Goal: Task Accomplishment & Management: Manage account settings

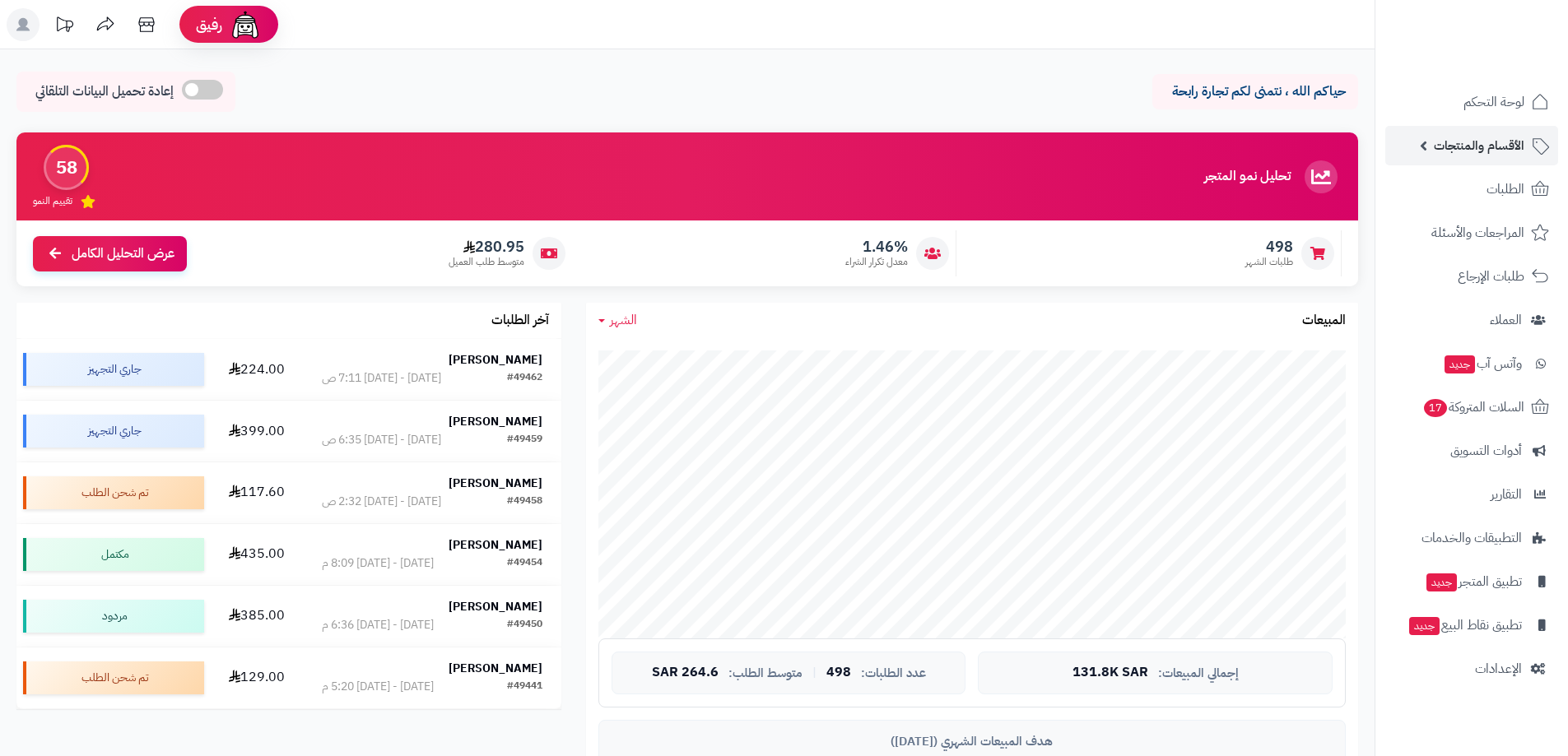
click at [1455, 152] on span "الأقسام والمنتجات" at bounding box center [1479, 145] width 90 height 23
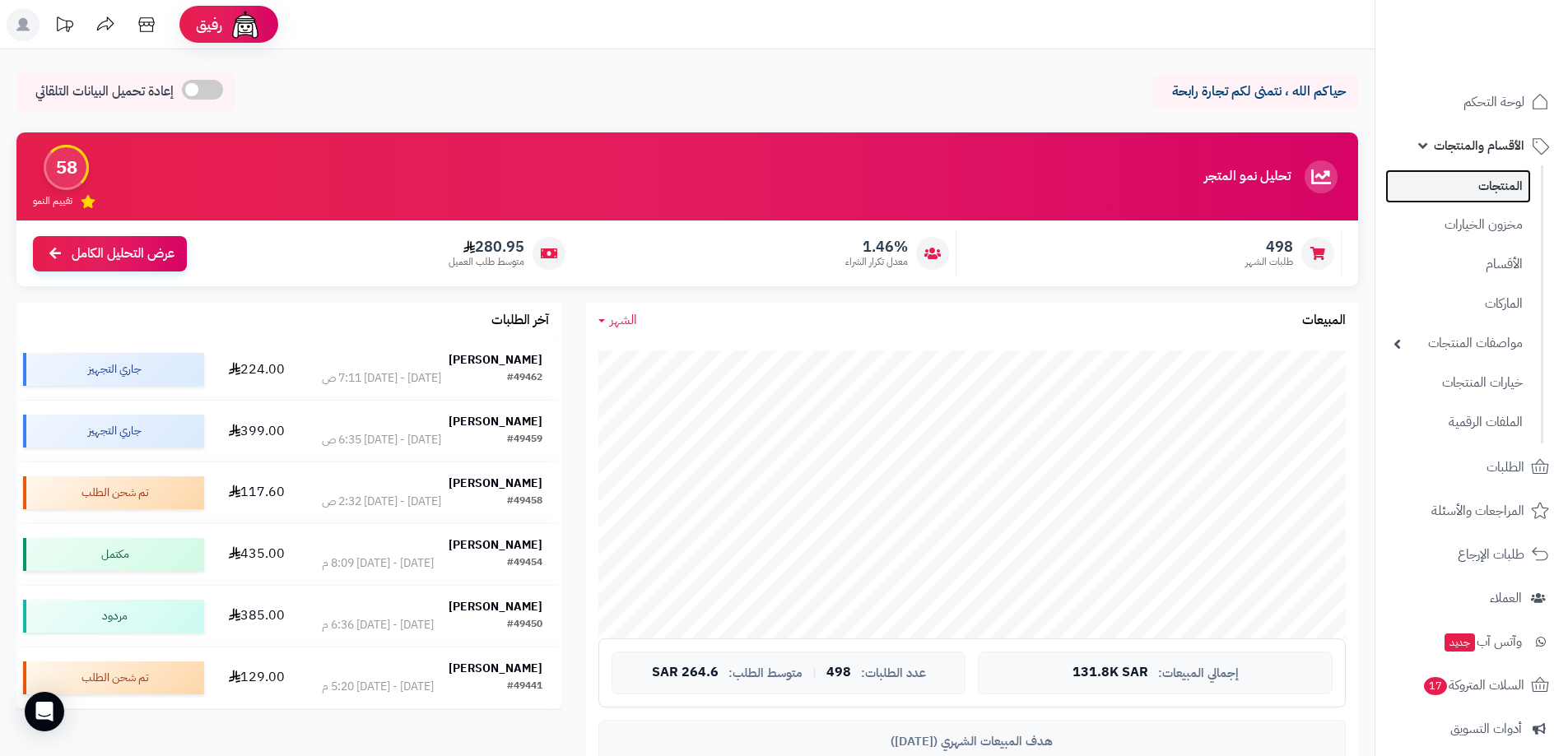
click at [1450, 177] on link "المنتجات" at bounding box center [1458, 185] width 146 height 33
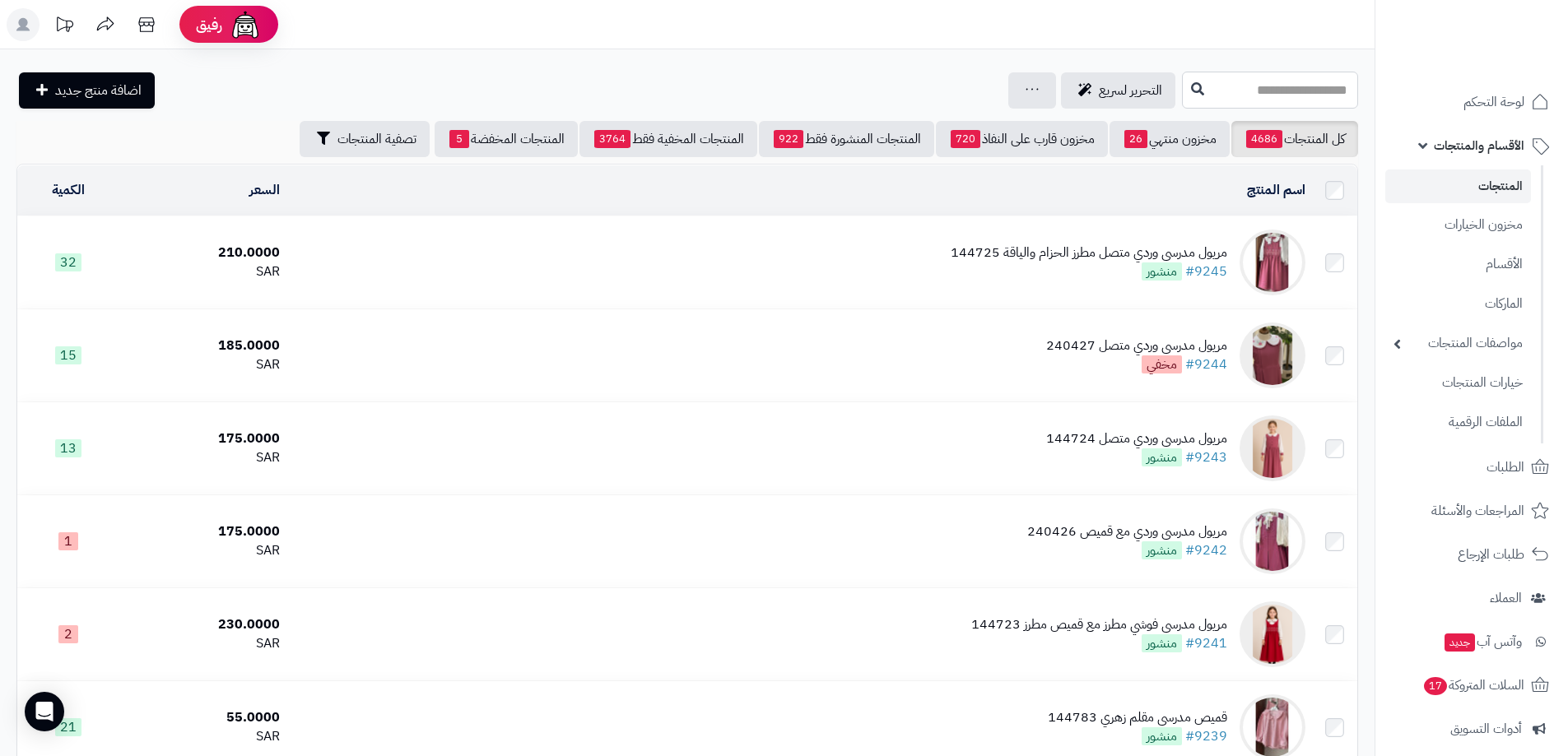
click at [1182, 89] on input "text" at bounding box center [1269, 89] width 176 height 37
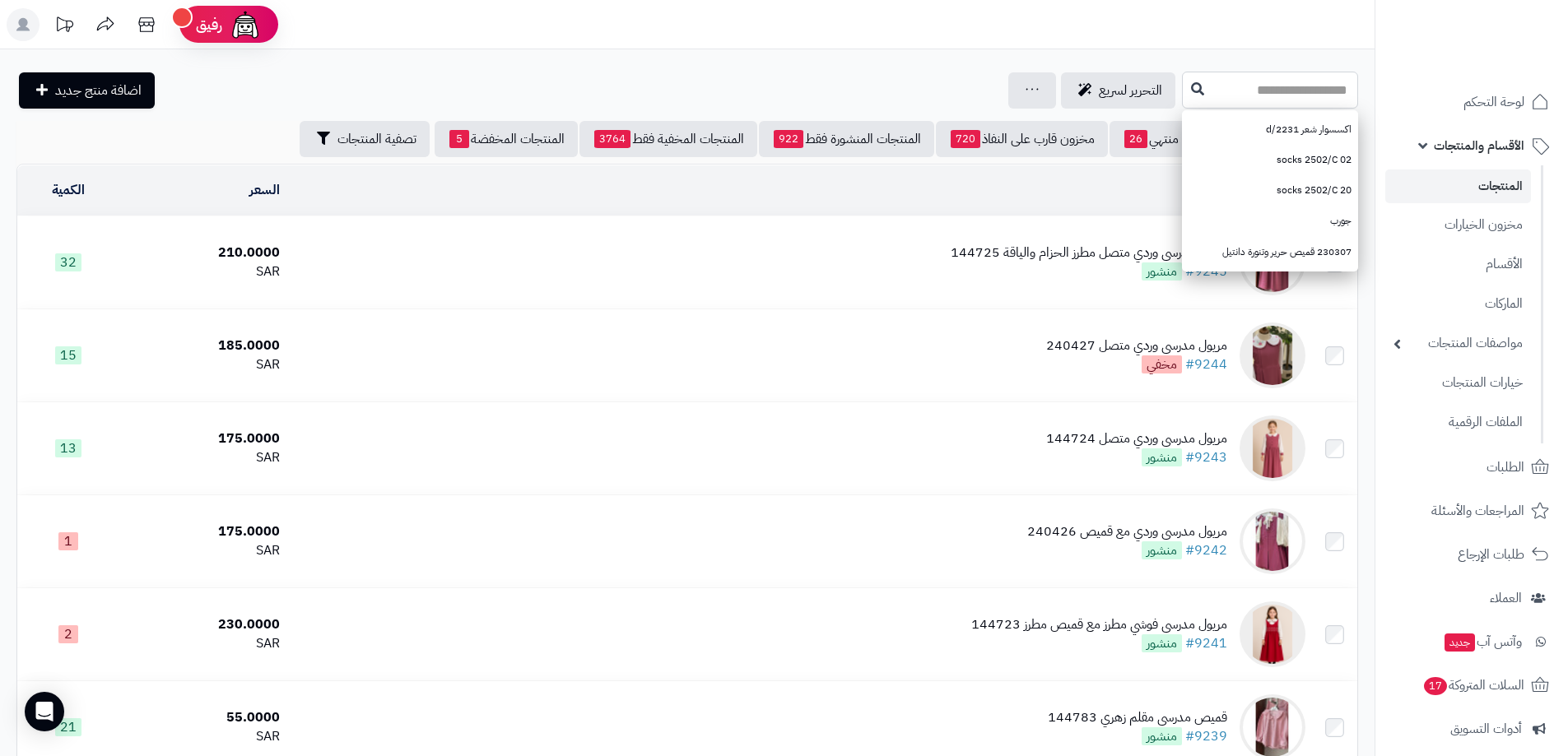
click at [1207, 81] on input "text" at bounding box center [1269, 89] width 176 height 37
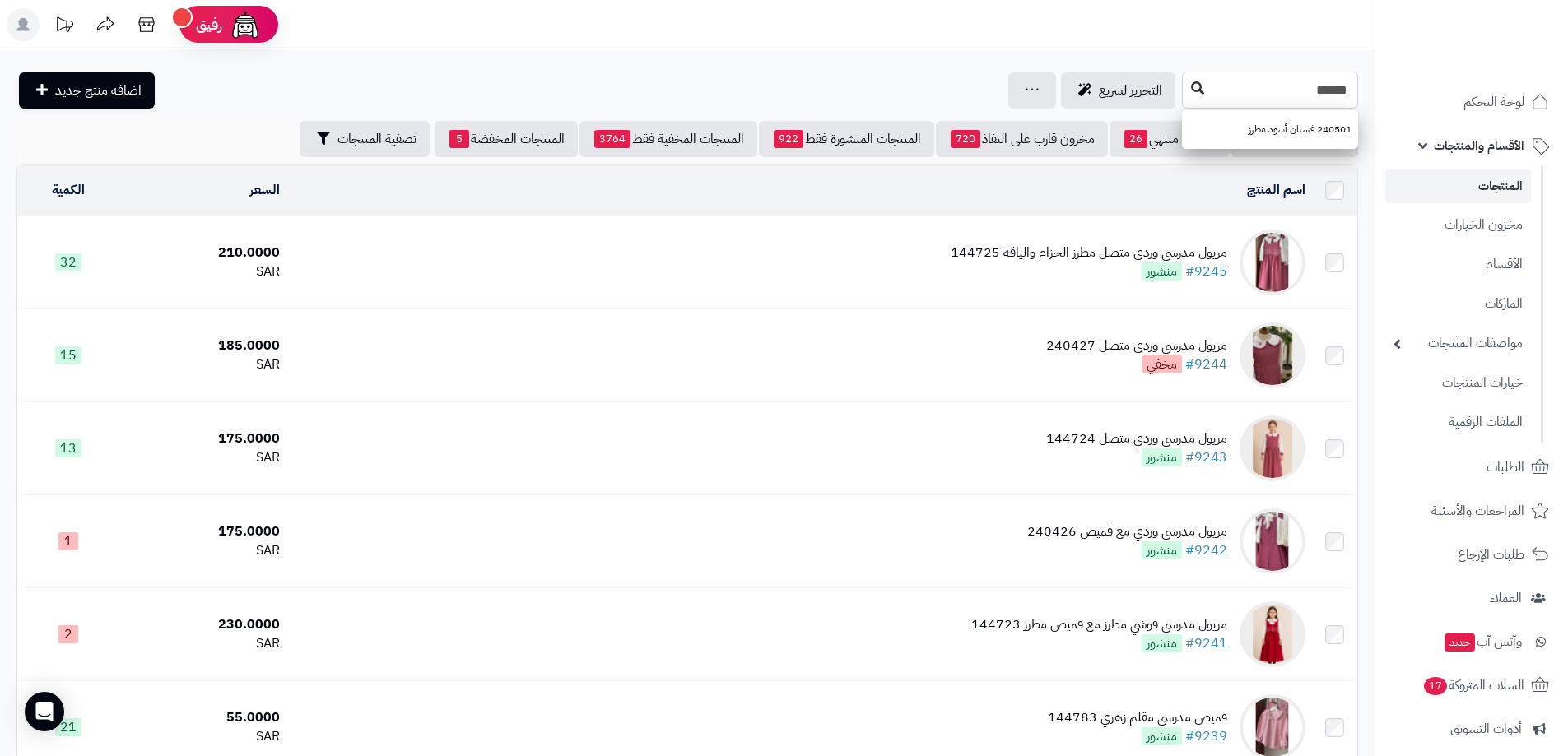
type input "******"
click at [1186, 99] on button at bounding box center [1198, 88] width 25 height 31
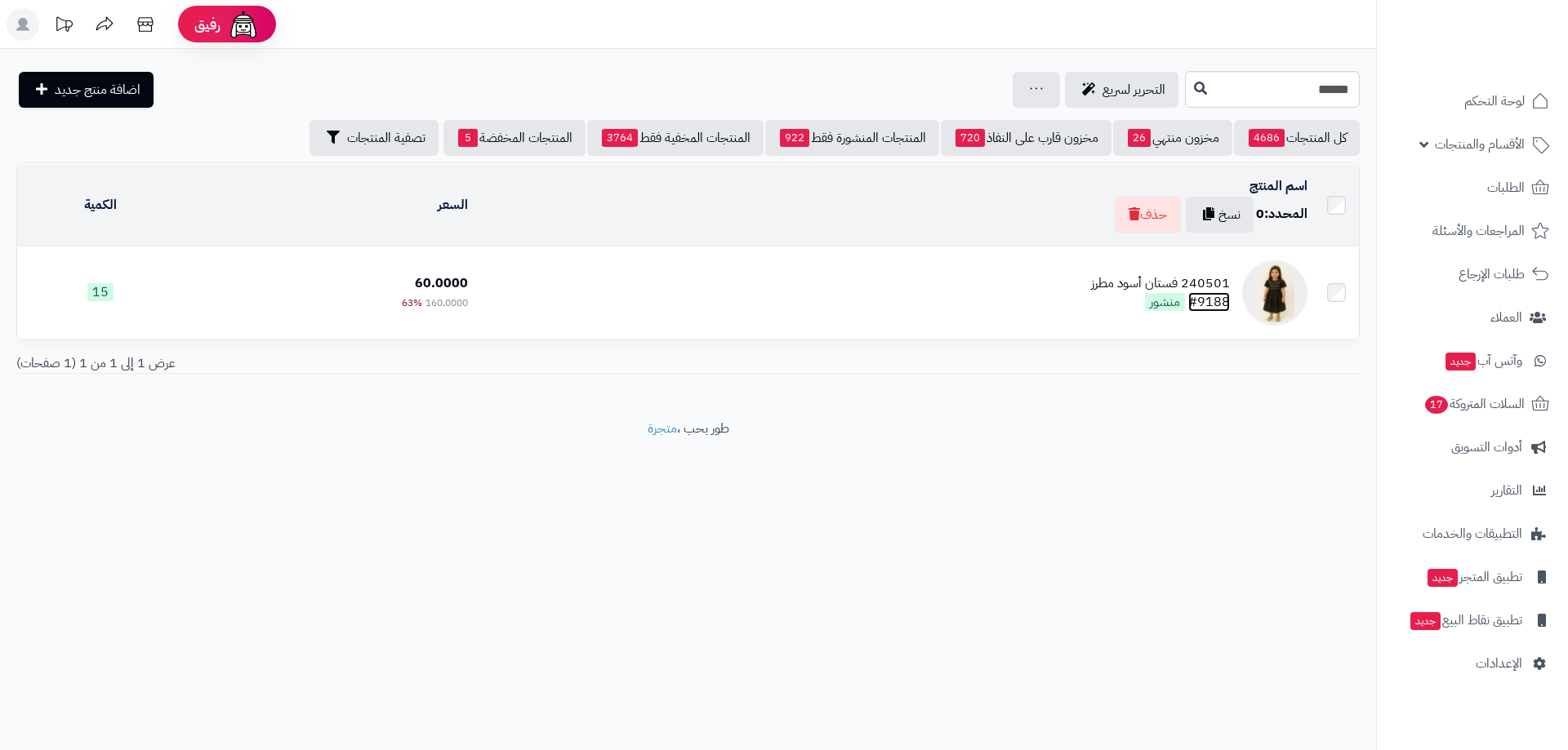
click at [1203, 298] on link "#9188" at bounding box center [1209, 302] width 42 height 20
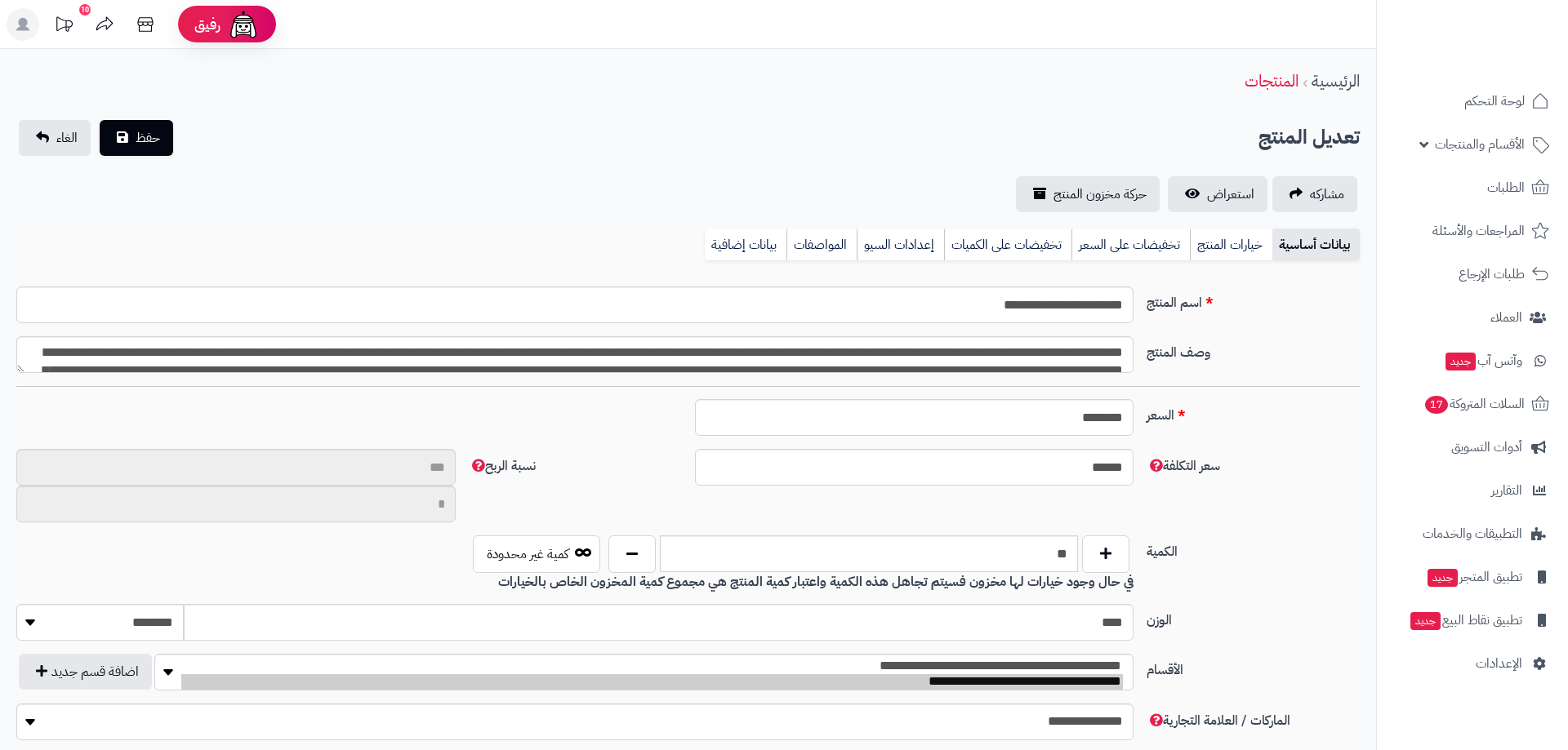
type input "**"
type input "**********"
type input "******"
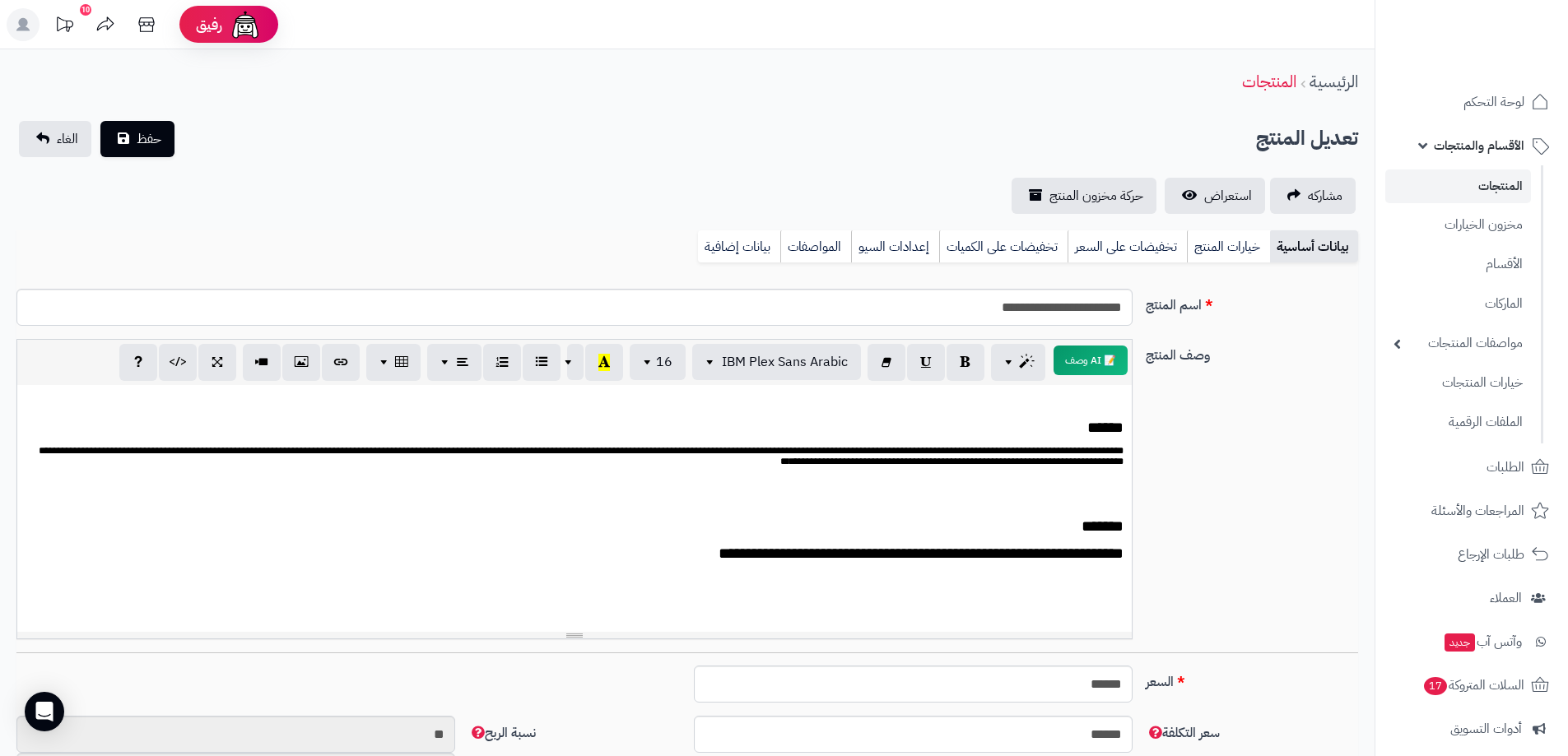
scroll to position [300, 0]
click at [1136, 247] on link "تخفيضات على السعر" at bounding box center [1127, 246] width 119 height 33
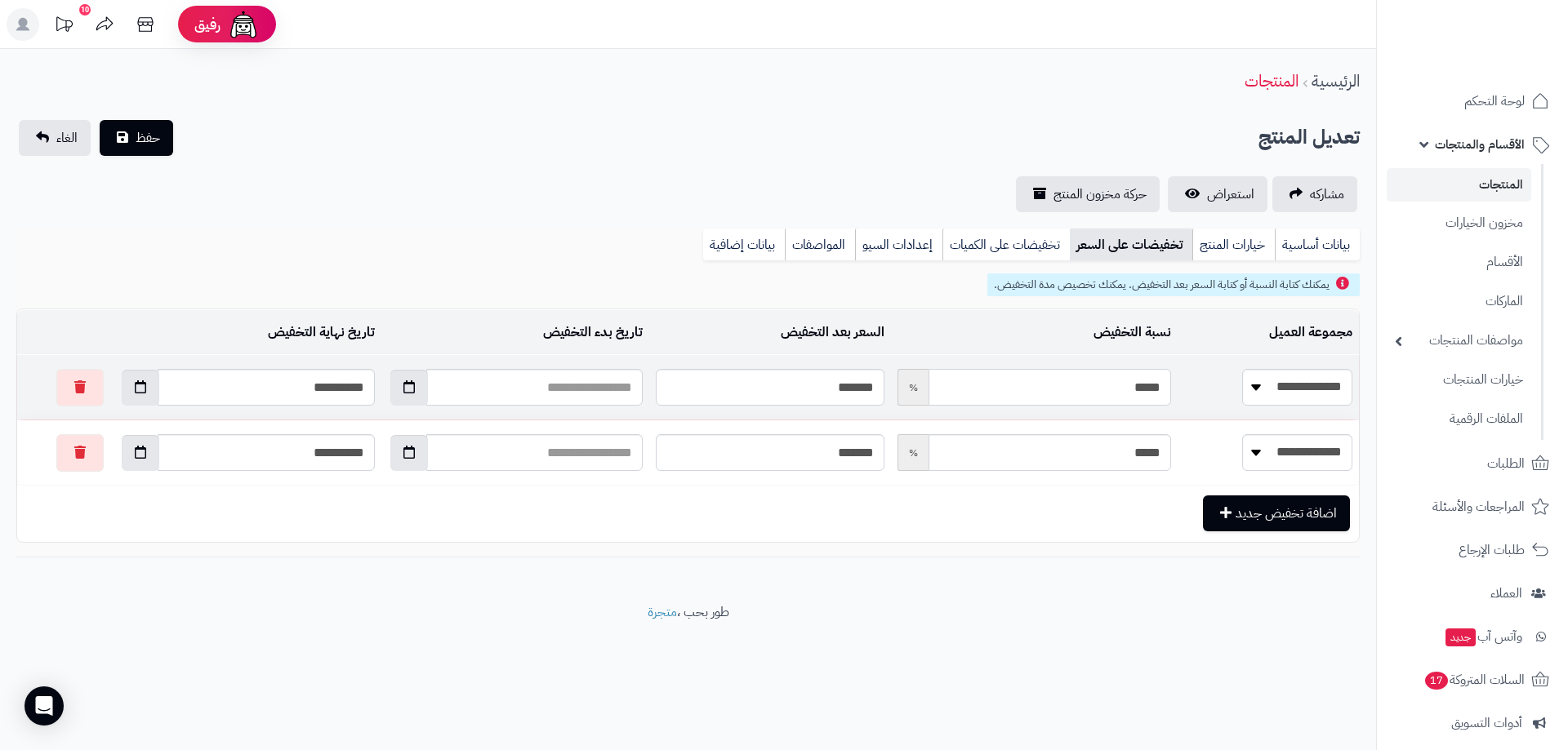
click at [1069, 393] on input "*****" at bounding box center [1050, 387] width 243 height 37
click at [808, 398] on input "*******" at bounding box center [770, 387] width 228 height 37
click at [808, 396] on input "*******" at bounding box center [770, 387] width 228 height 37
type input "*"
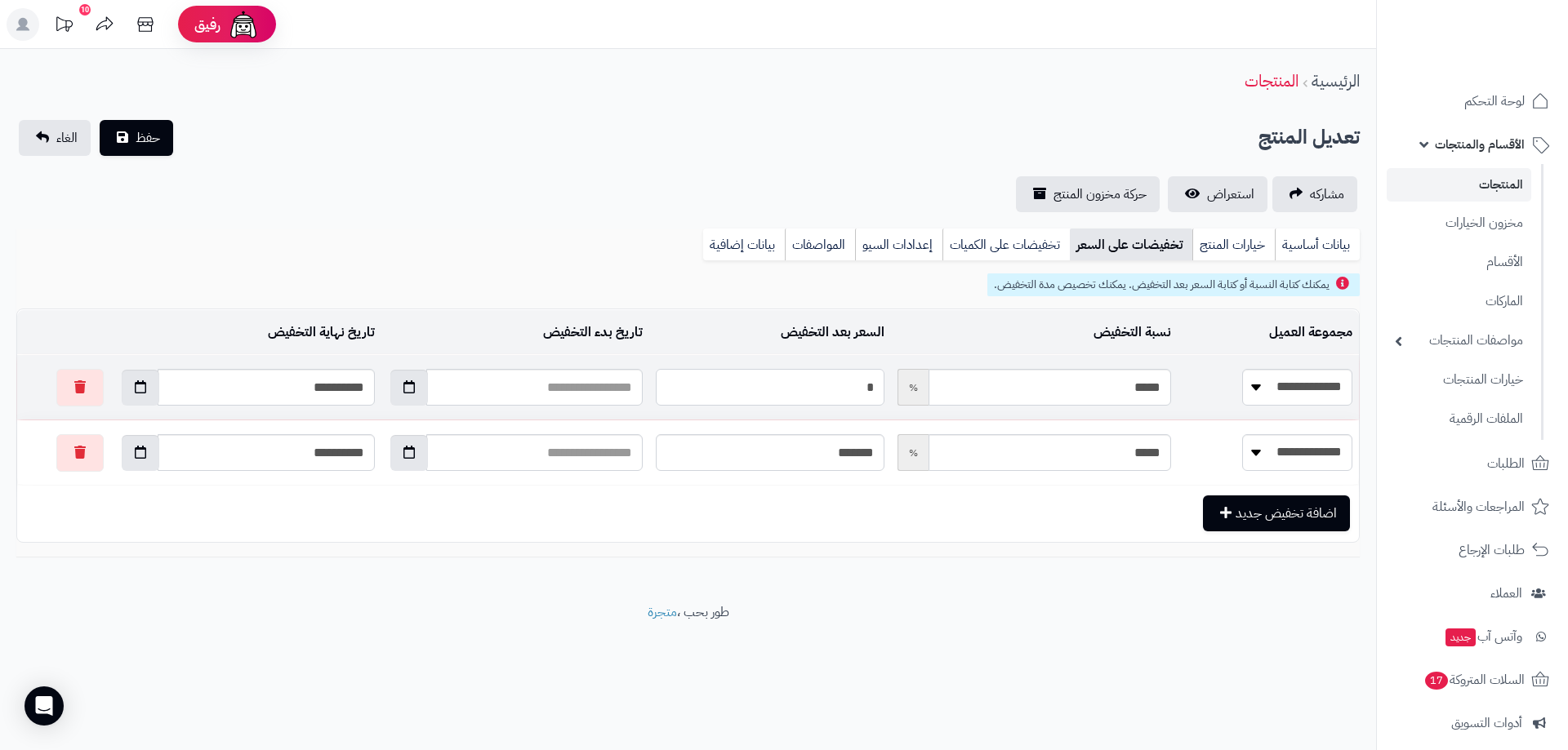
type input "*****"
type input "**"
type input "*****"
type input "**"
click at [838, 458] on input "*******" at bounding box center [770, 452] width 228 height 37
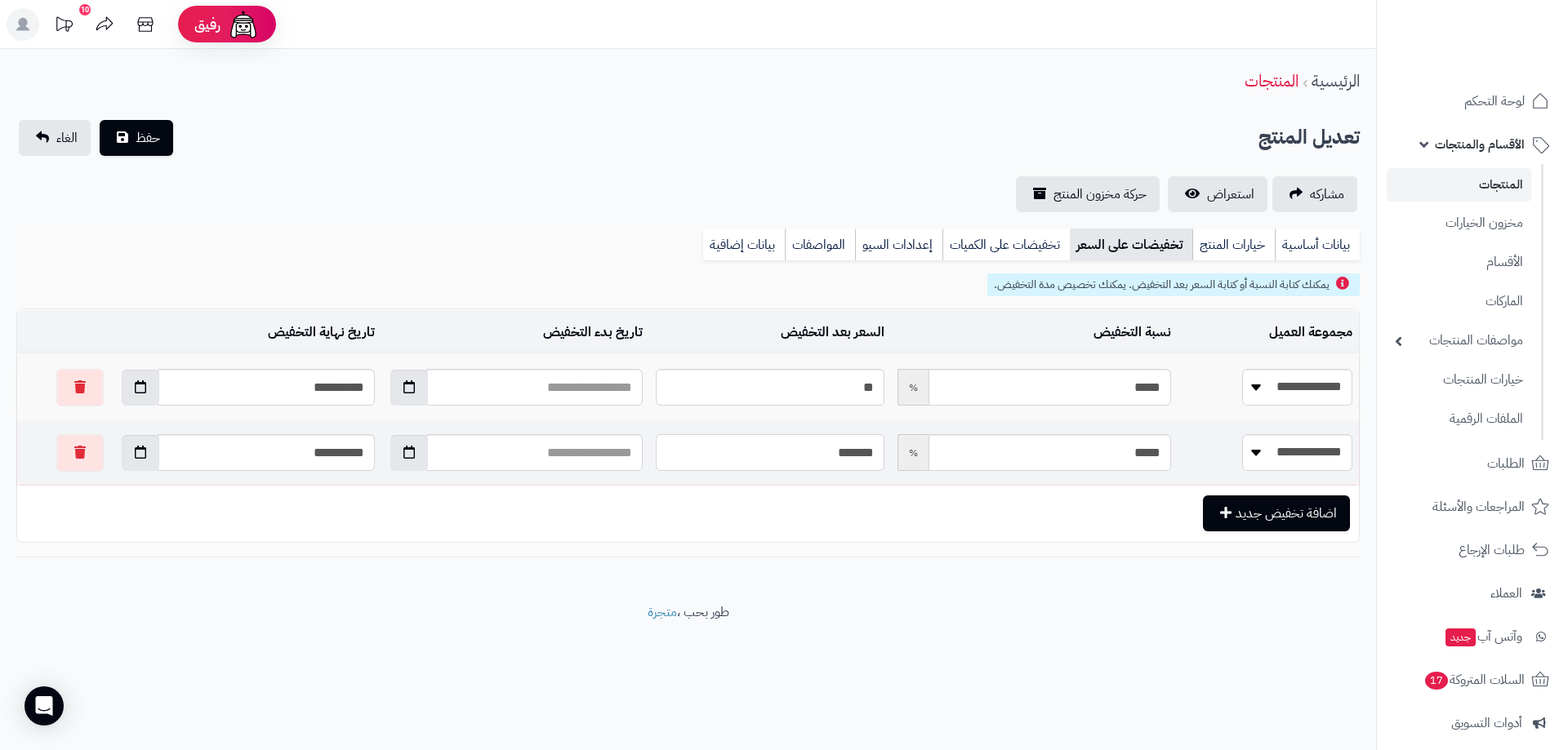
click at [838, 458] on input "*******" at bounding box center [770, 452] width 228 height 37
type input "*"
type input "*****"
type input "**"
type input "*****"
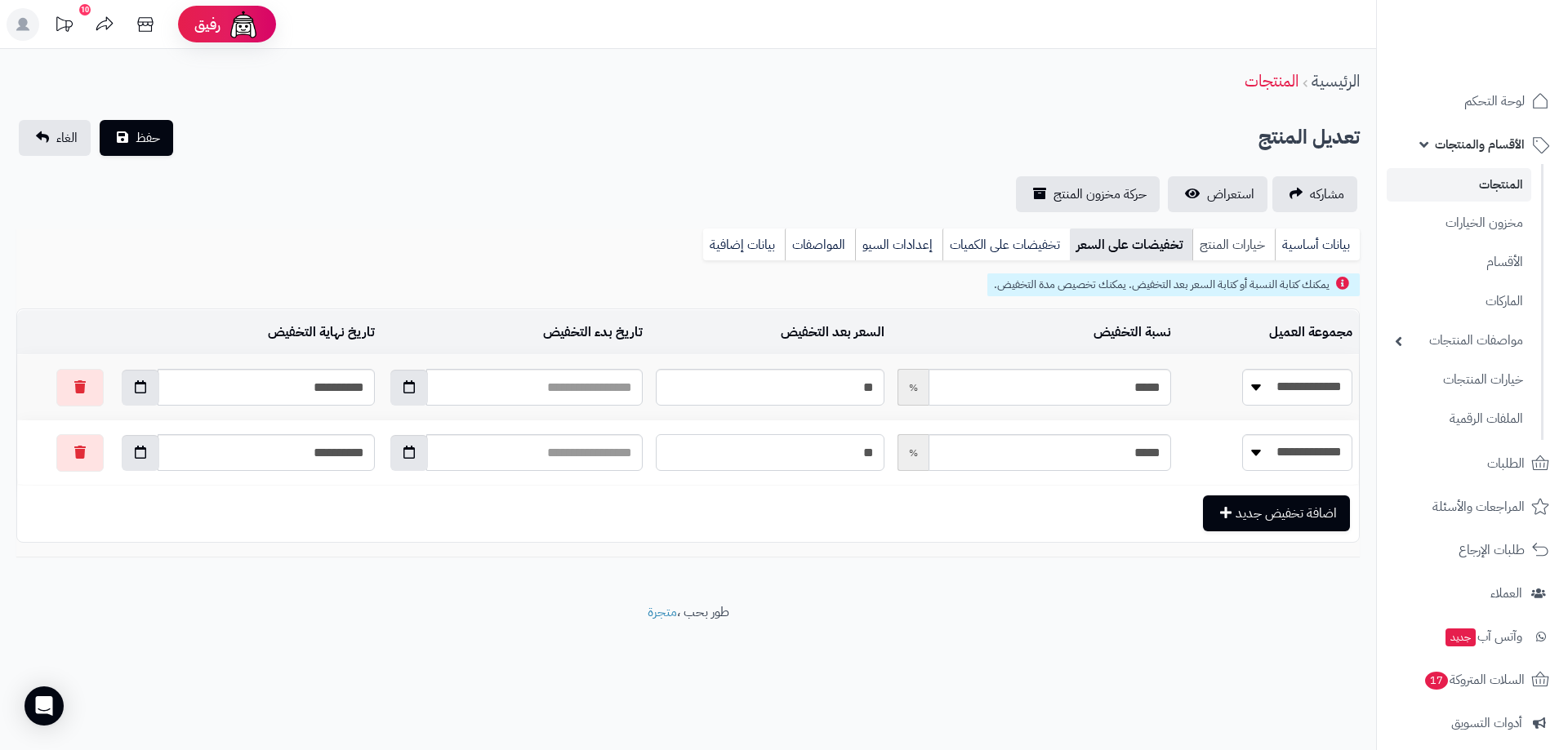
type input "**"
click at [1209, 238] on link "خيارات المنتج" at bounding box center [1233, 244] width 82 height 33
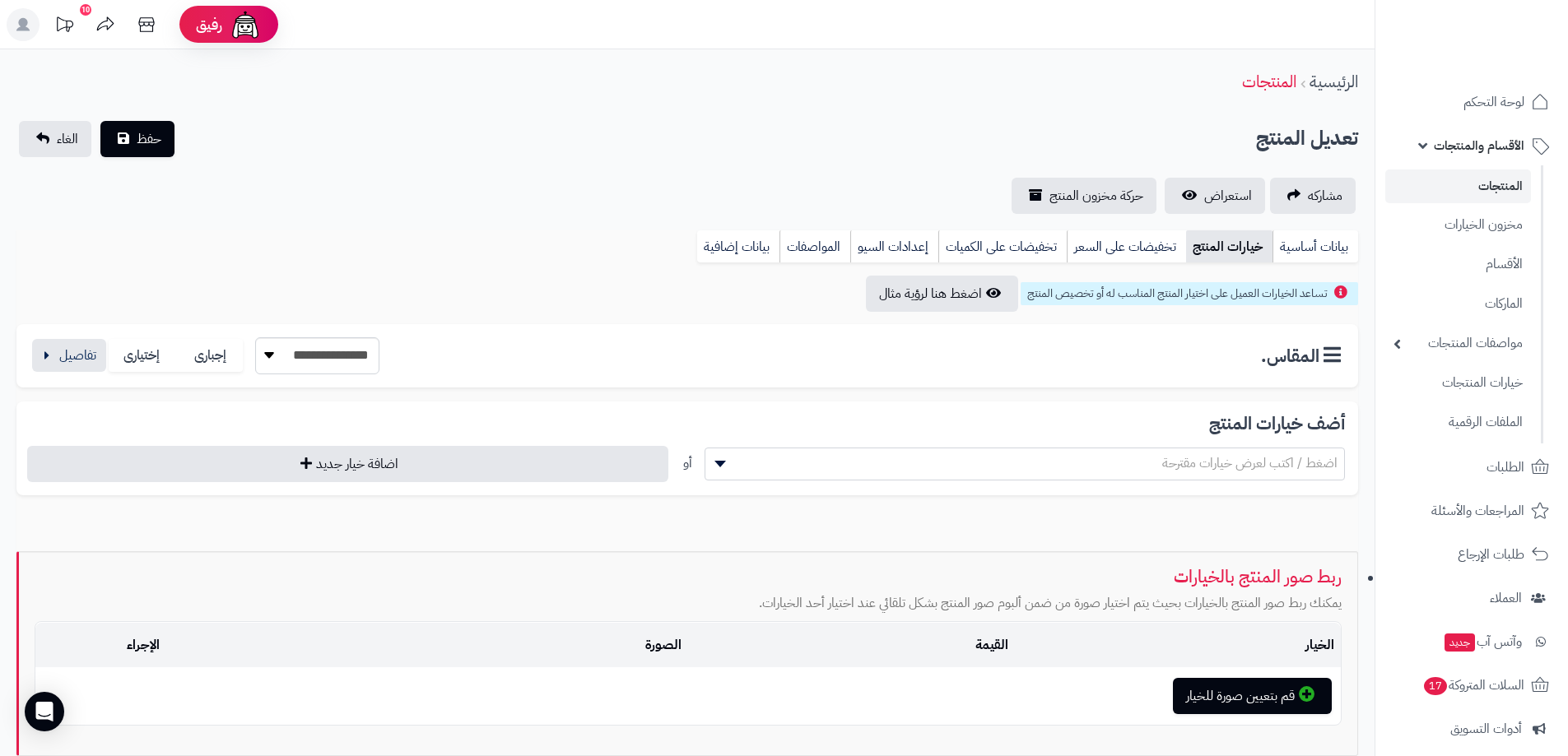
click at [47, 380] on div "**********" at bounding box center [687, 356] width 1342 height 64
click at [64, 350] on button "button" at bounding box center [69, 355] width 74 height 33
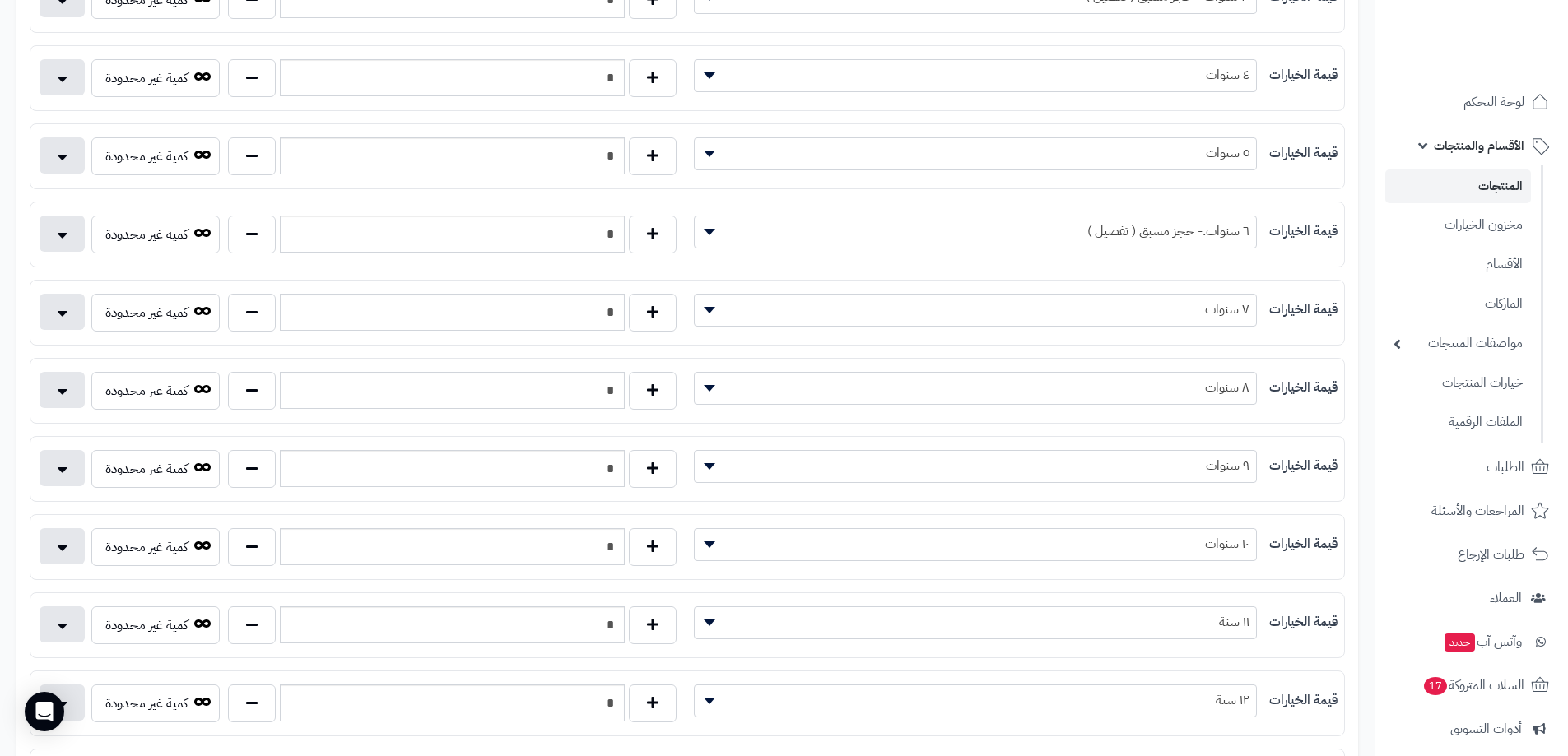
scroll to position [0, 0]
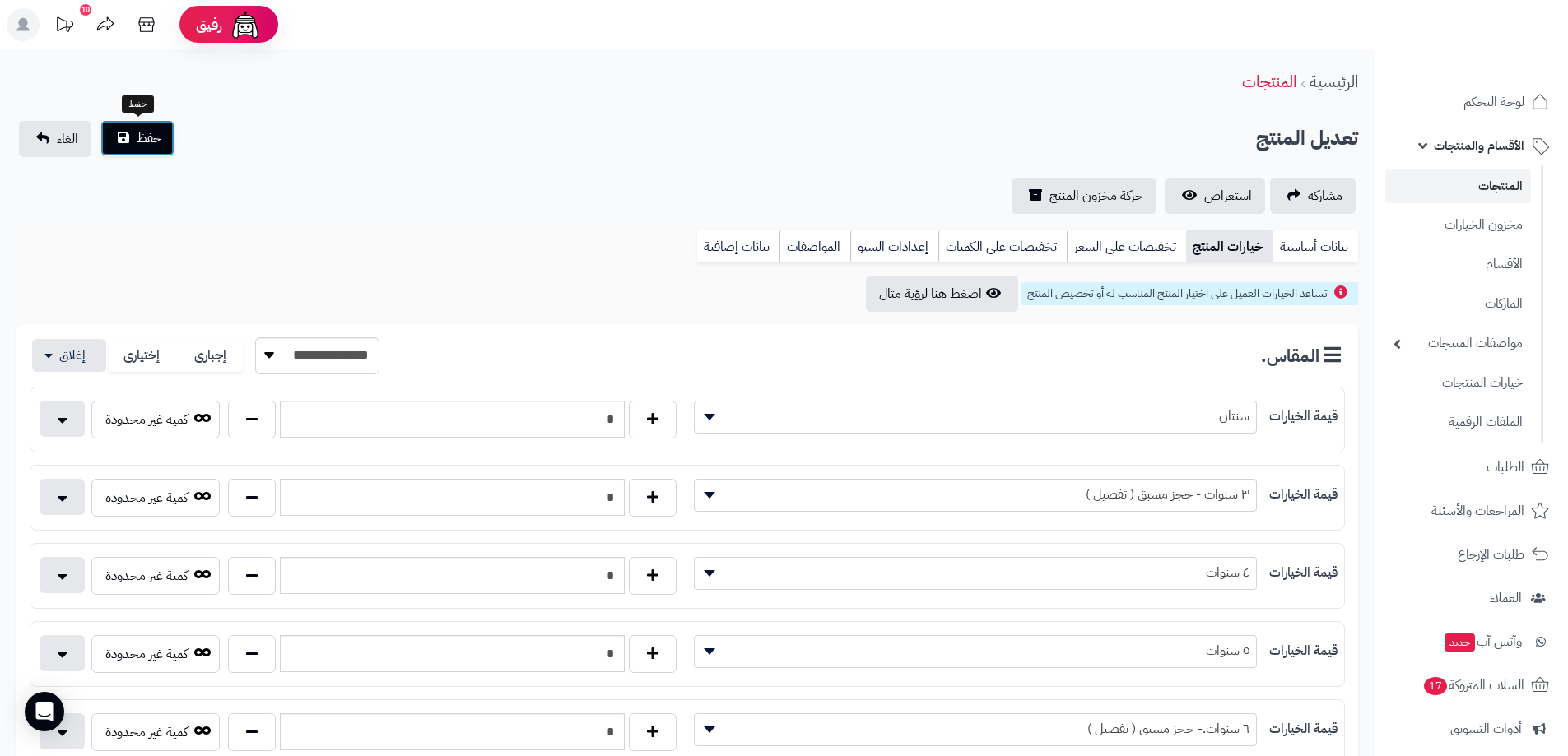
click at [128, 142] on button "حفظ" at bounding box center [138, 138] width 74 height 36
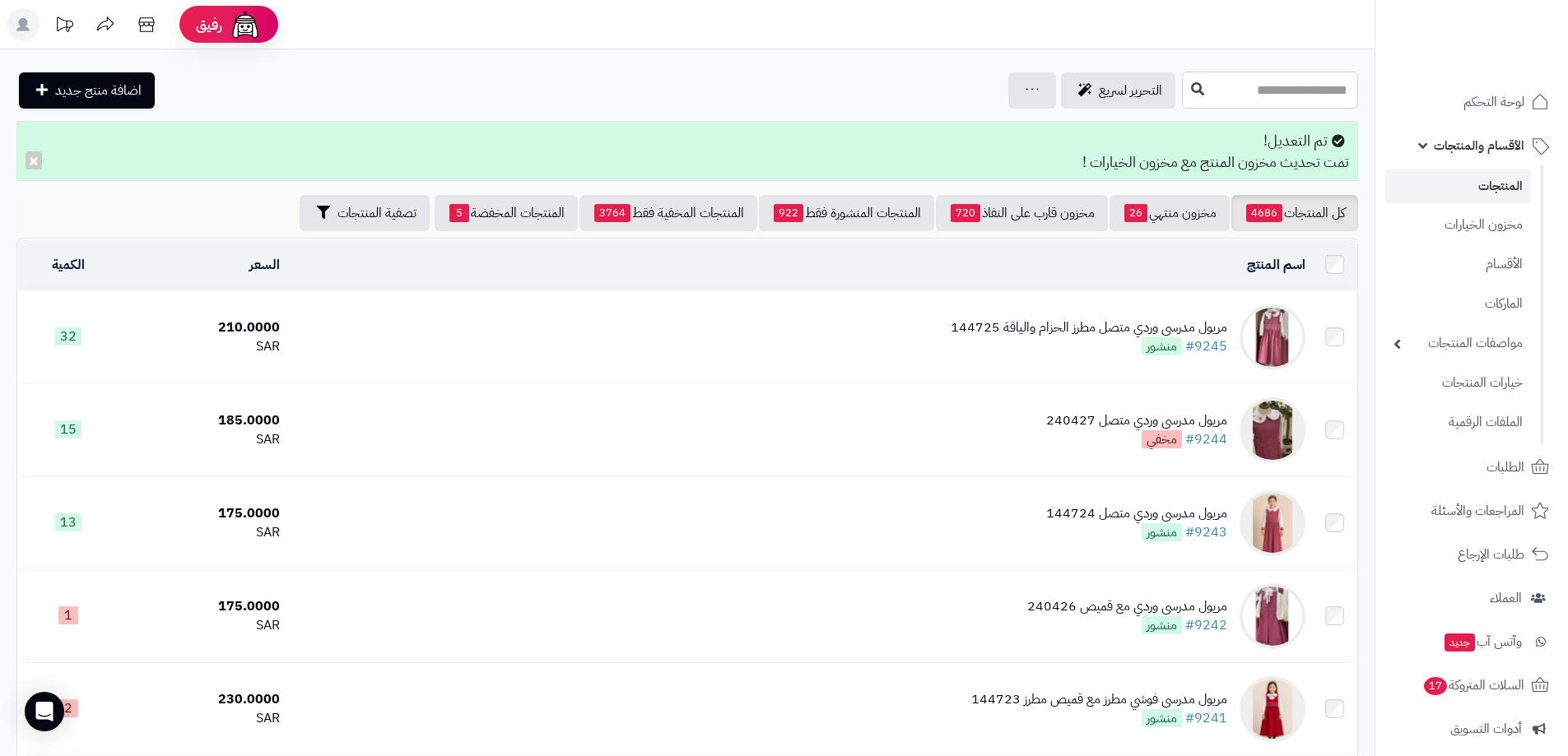
click at [1210, 98] on input "text" at bounding box center [1269, 89] width 176 height 37
paste input "******"
type input "******"
click at [1186, 86] on button at bounding box center [1198, 88] width 25 height 31
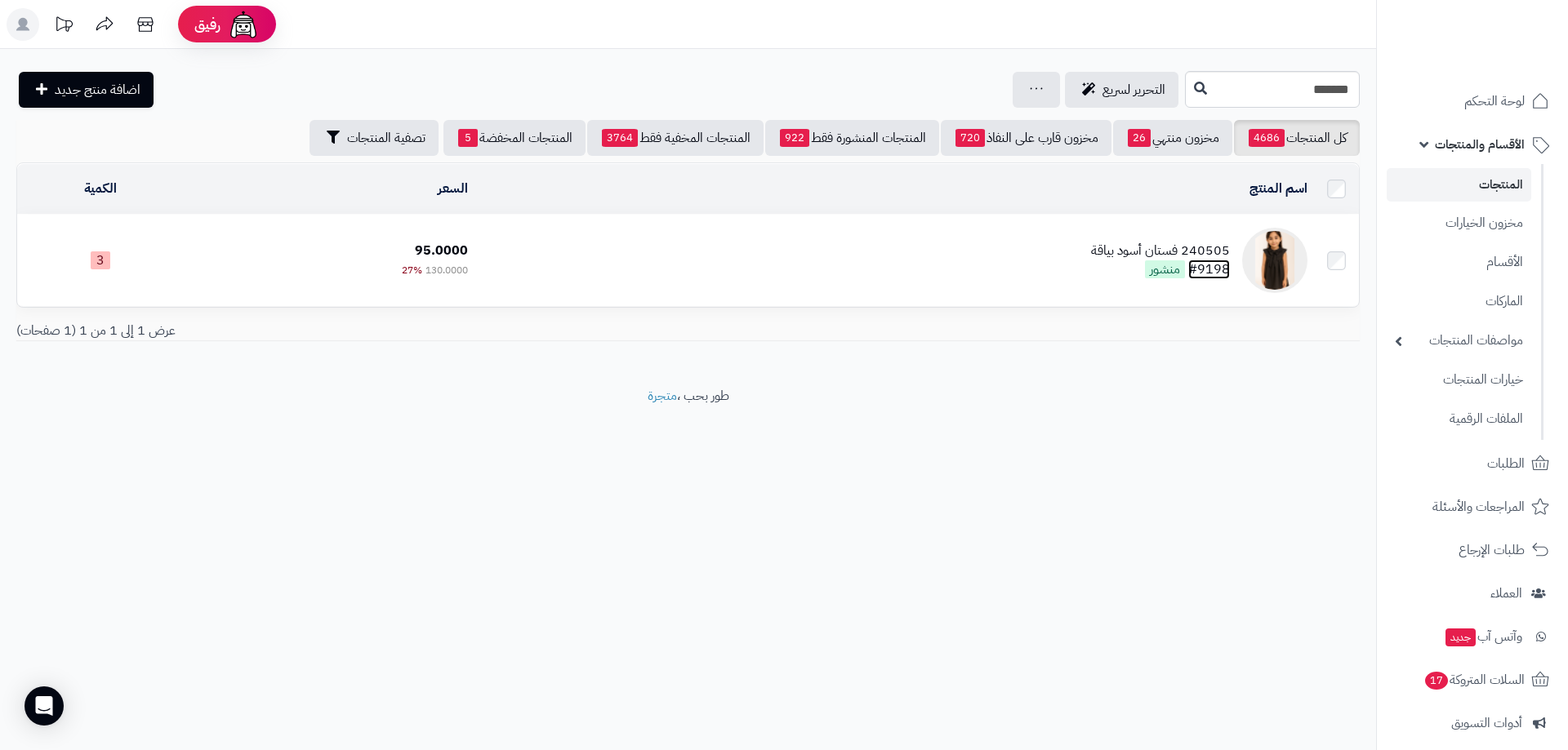
click at [1230, 268] on link "#9198" at bounding box center [1209, 269] width 42 height 20
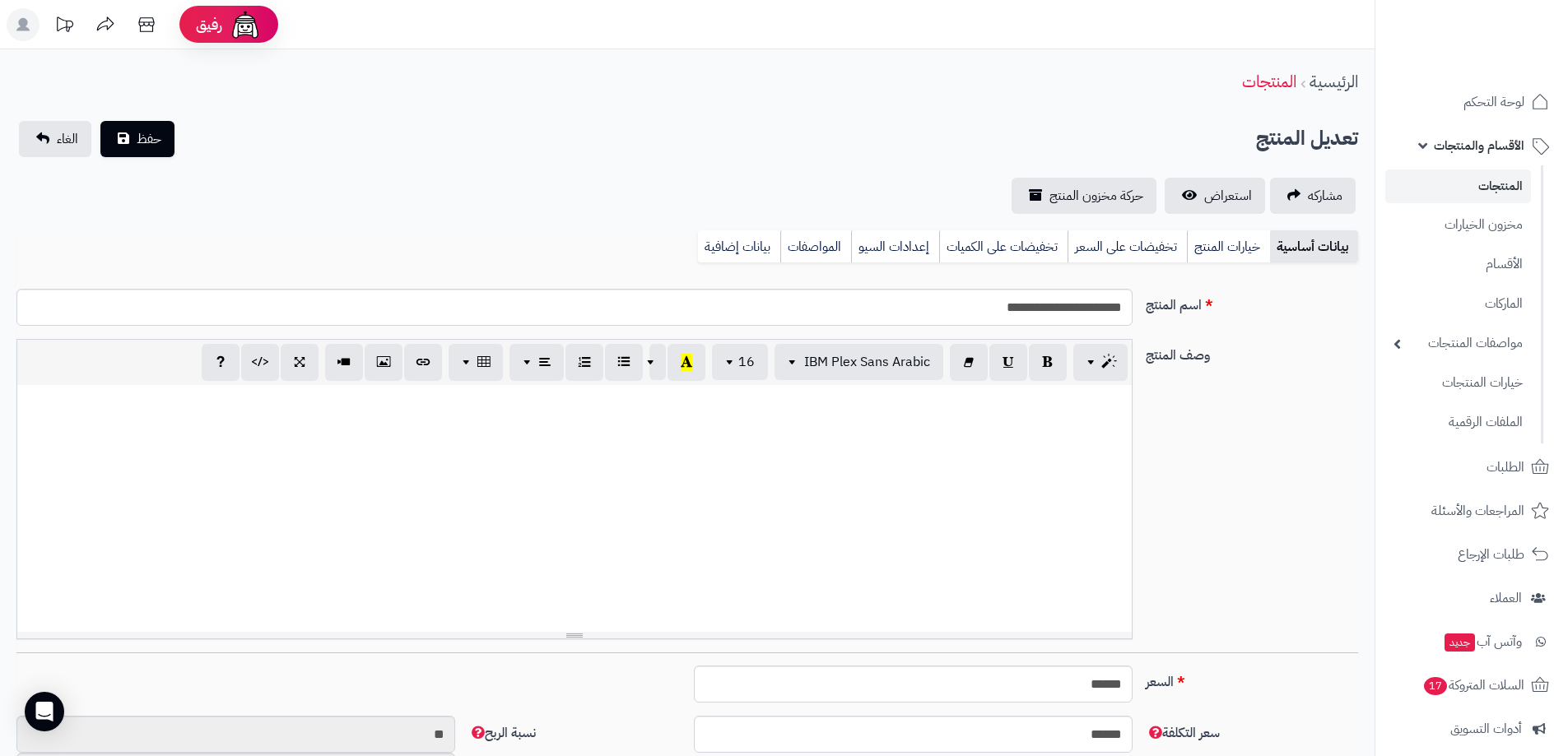
scroll to position [300, 0]
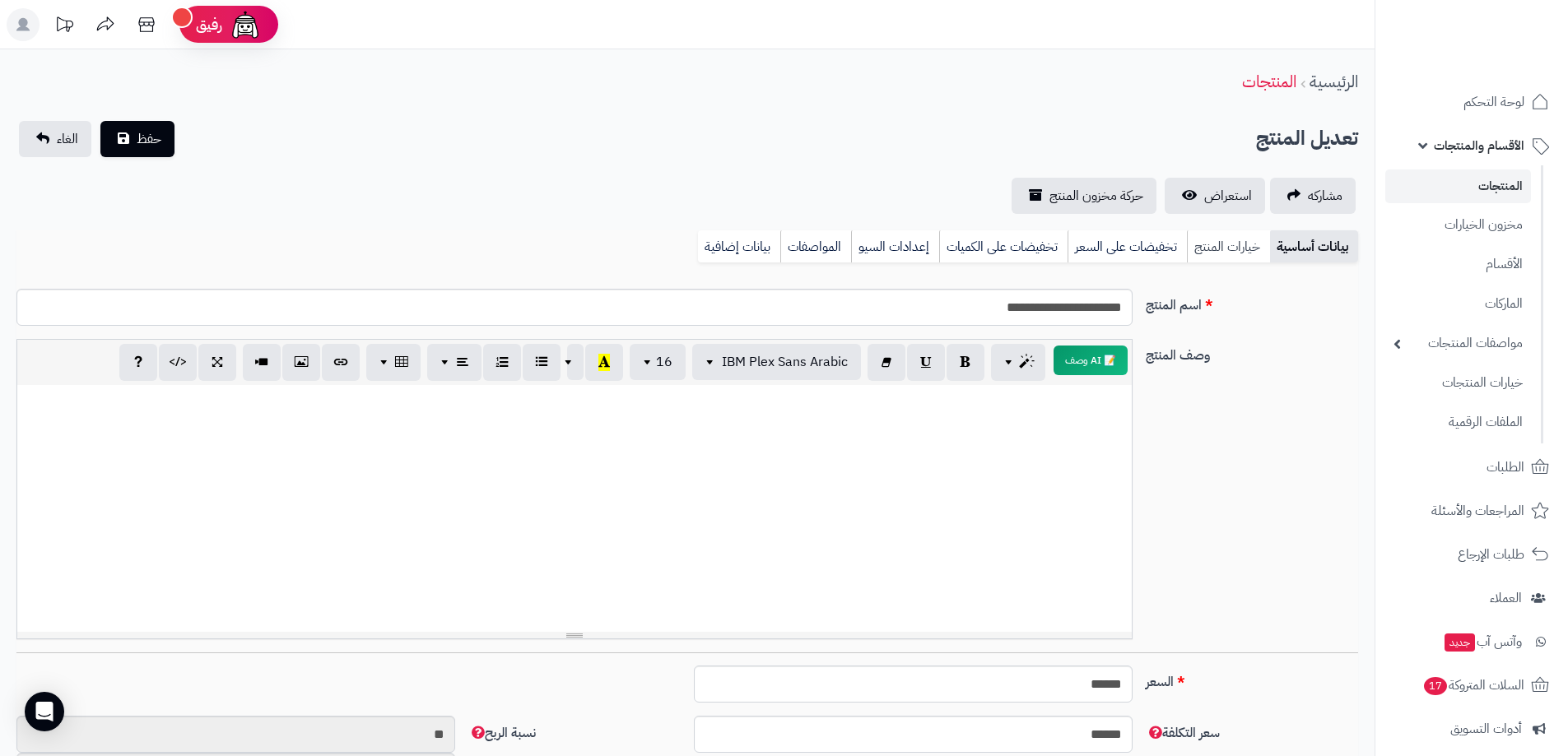
click at [1229, 255] on link "خيارات المنتج" at bounding box center [1227, 246] width 83 height 33
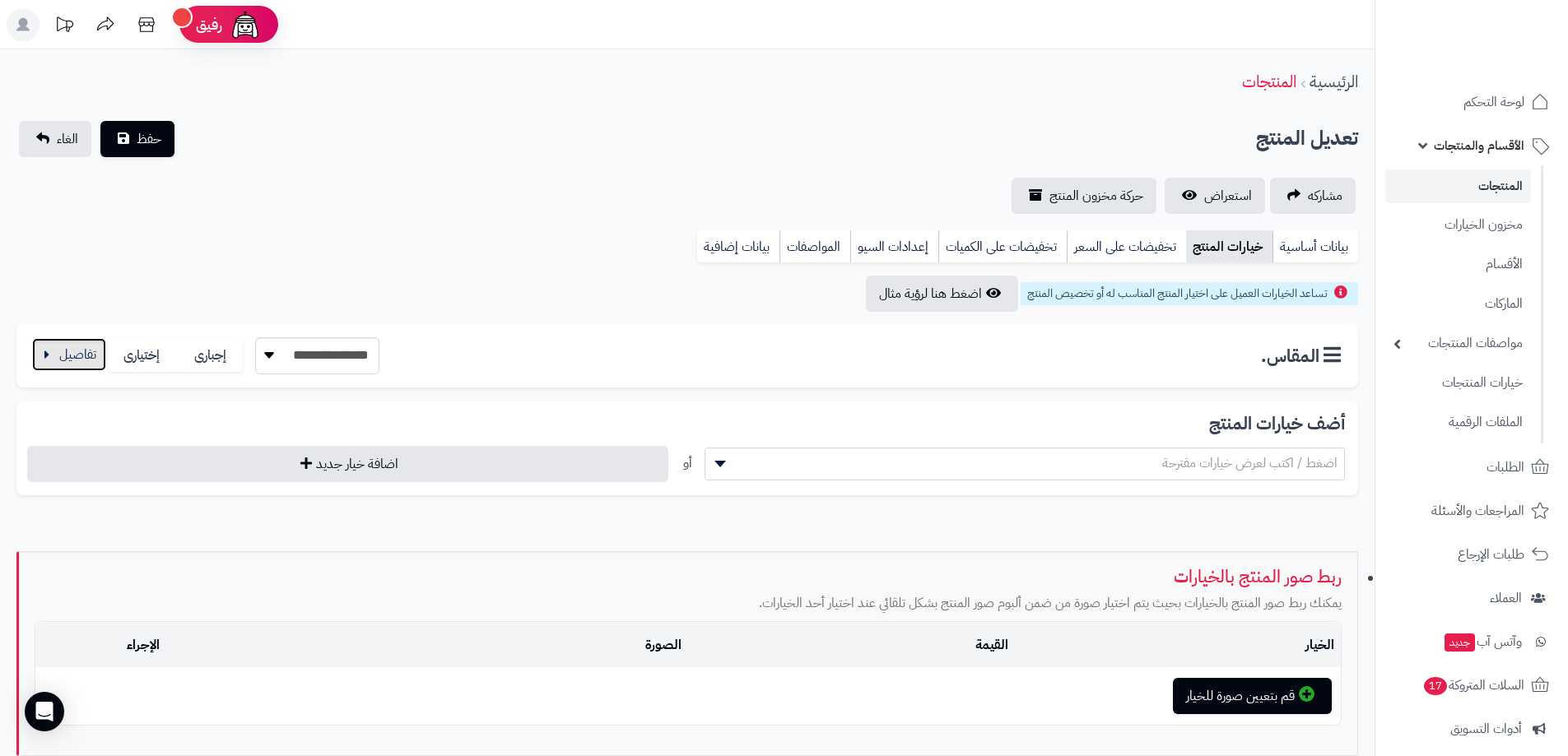
click at [82, 358] on button "button" at bounding box center [69, 355] width 74 height 33
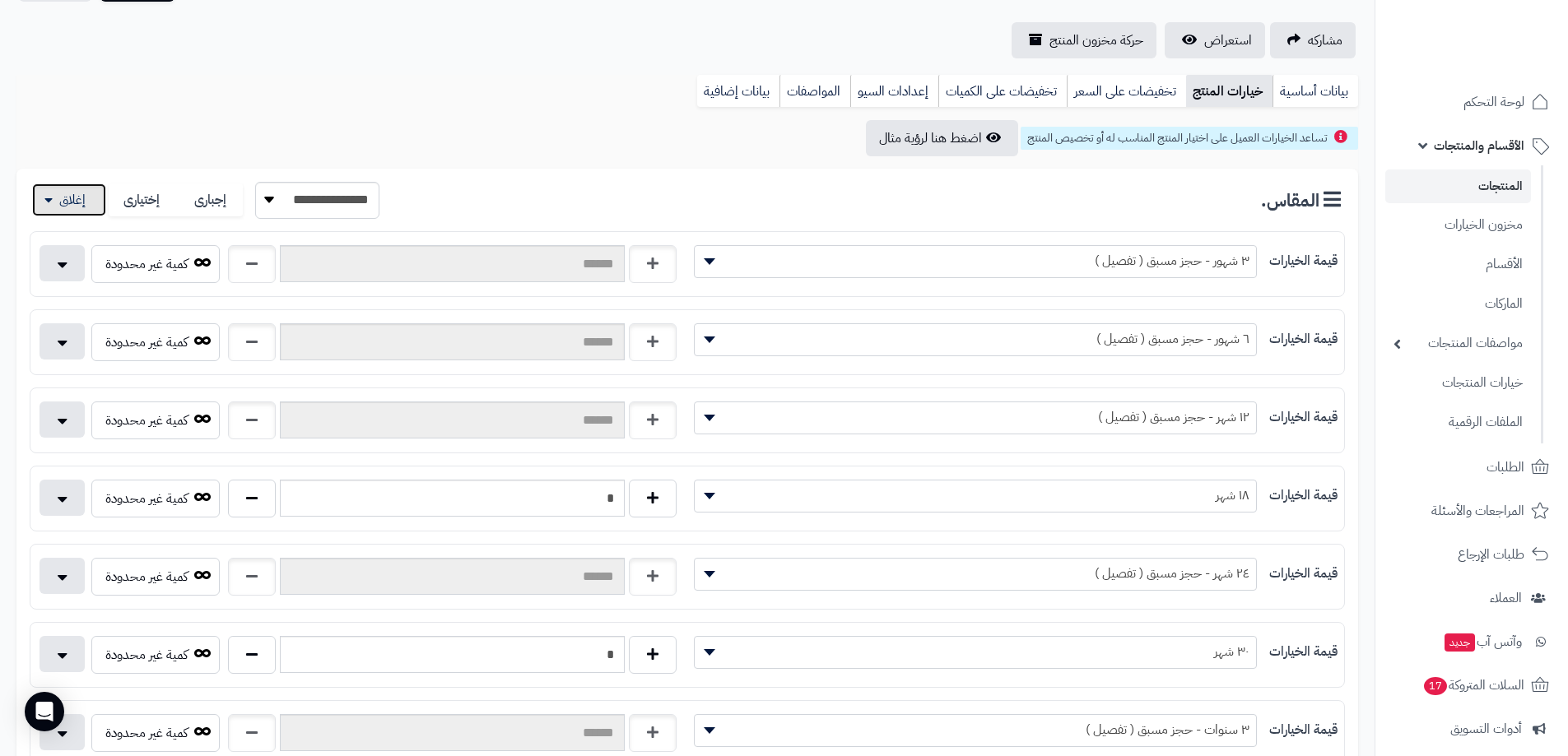
scroll to position [165, 0]
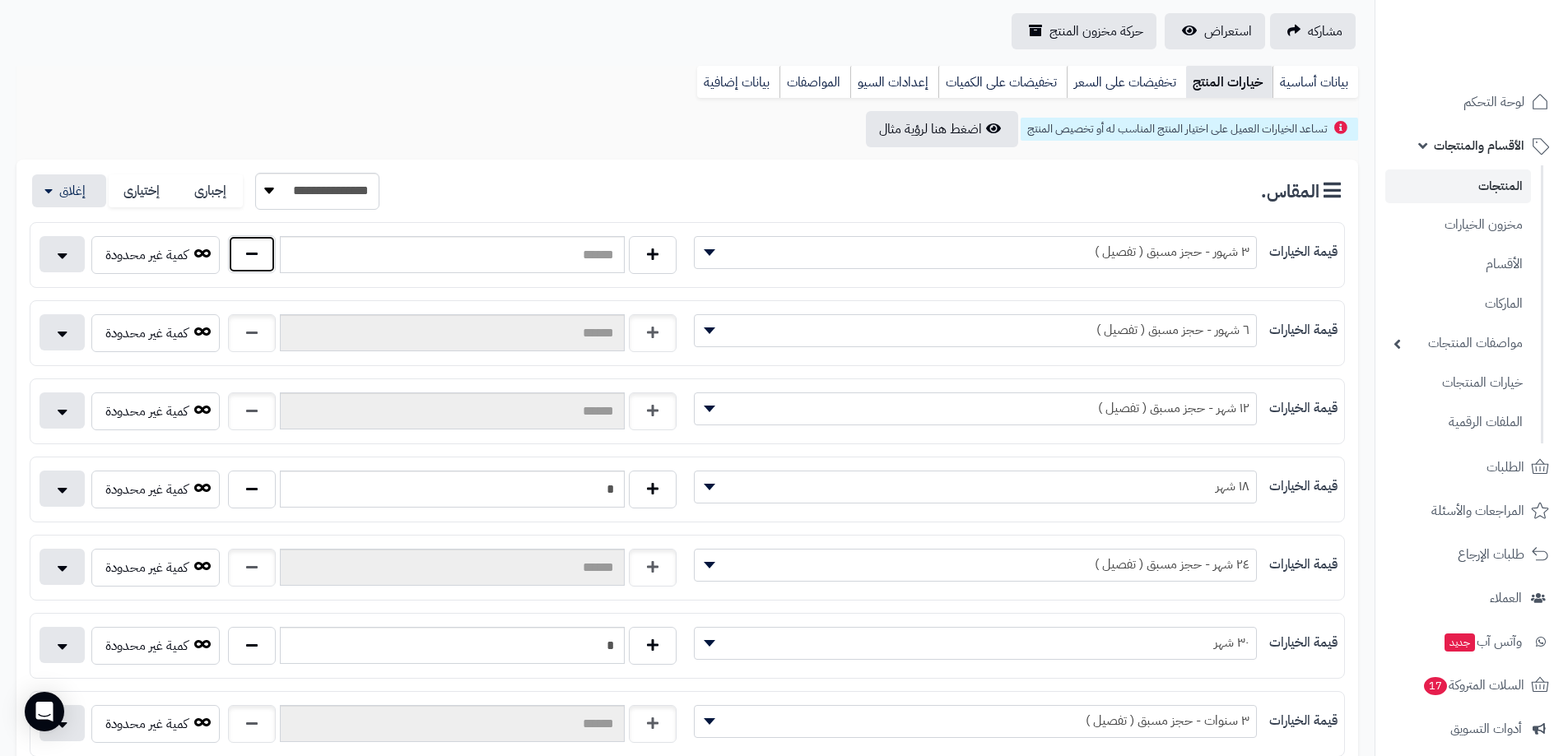
click at [258, 265] on button "button" at bounding box center [252, 254] width 48 height 38
type input "*"
click at [268, 331] on button "button" at bounding box center [252, 333] width 48 height 38
type input "*"
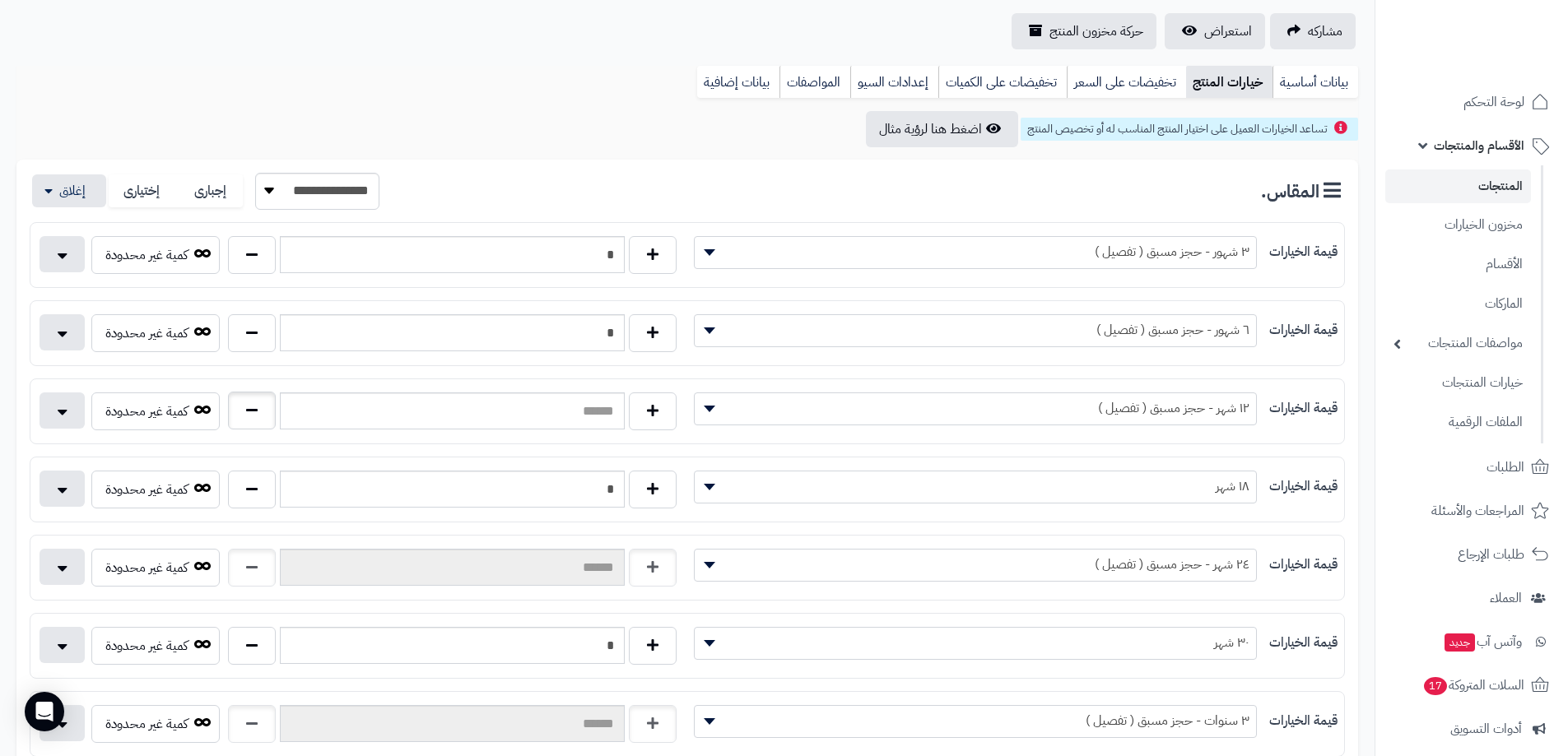
drag, startPoint x: 225, startPoint y: 405, endPoint x: 245, endPoint y: 410, distance: 20.6
click at [230, 406] on div at bounding box center [452, 412] width 457 height 38
click at [265, 410] on button "button" at bounding box center [252, 411] width 48 height 38
type input "*"
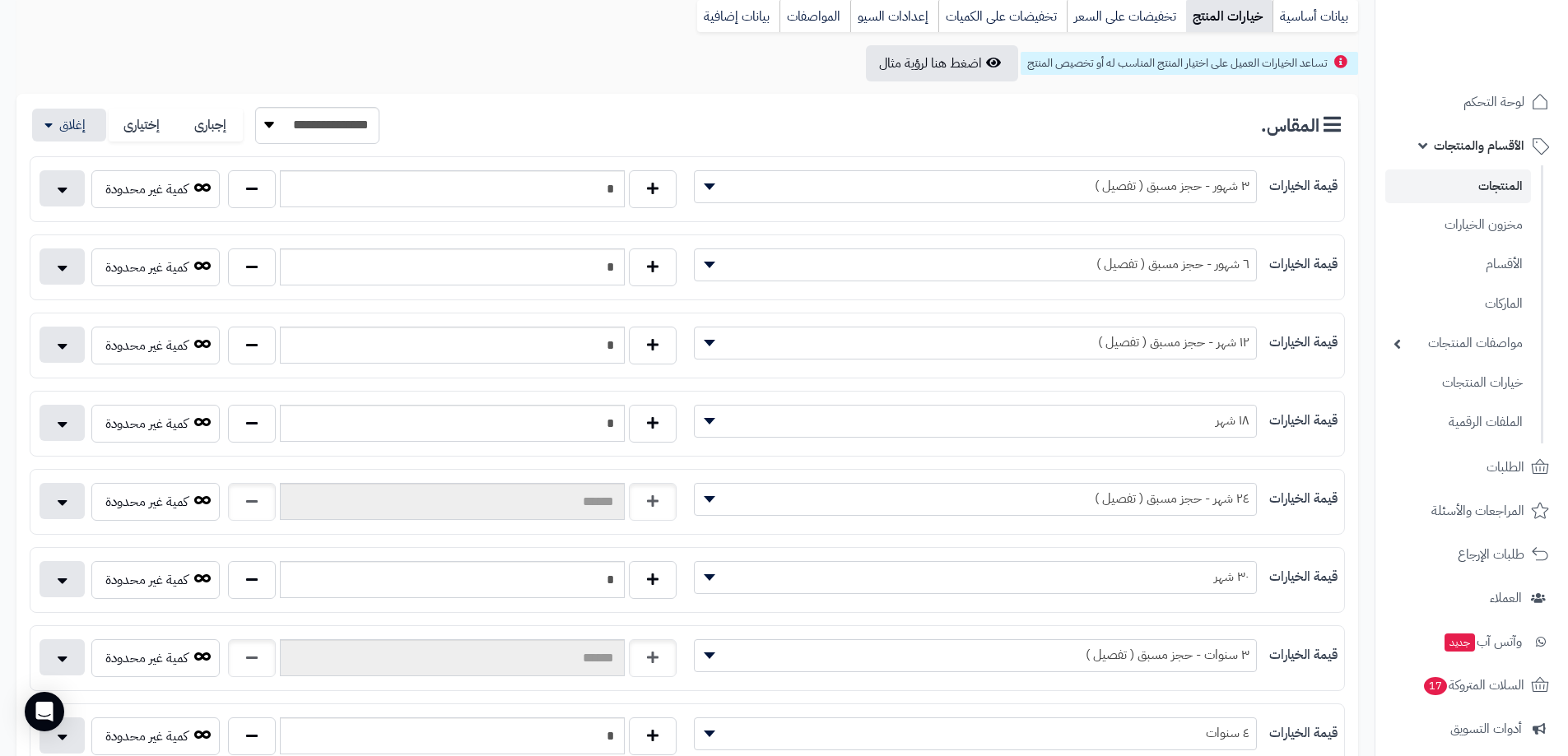
scroll to position [329, 0]
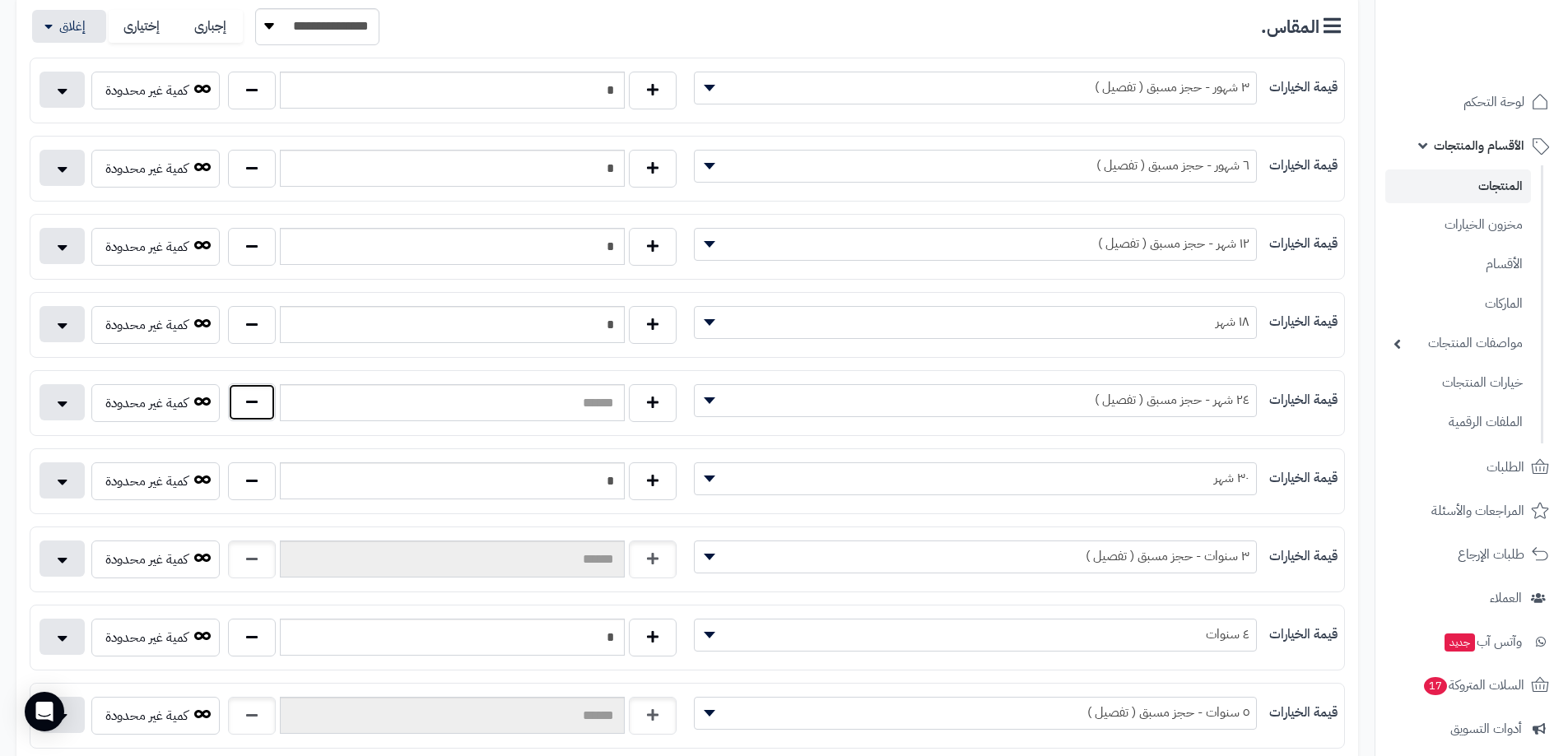
click at [254, 403] on button "button" at bounding box center [252, 402] width 48 height 38
type input "*"
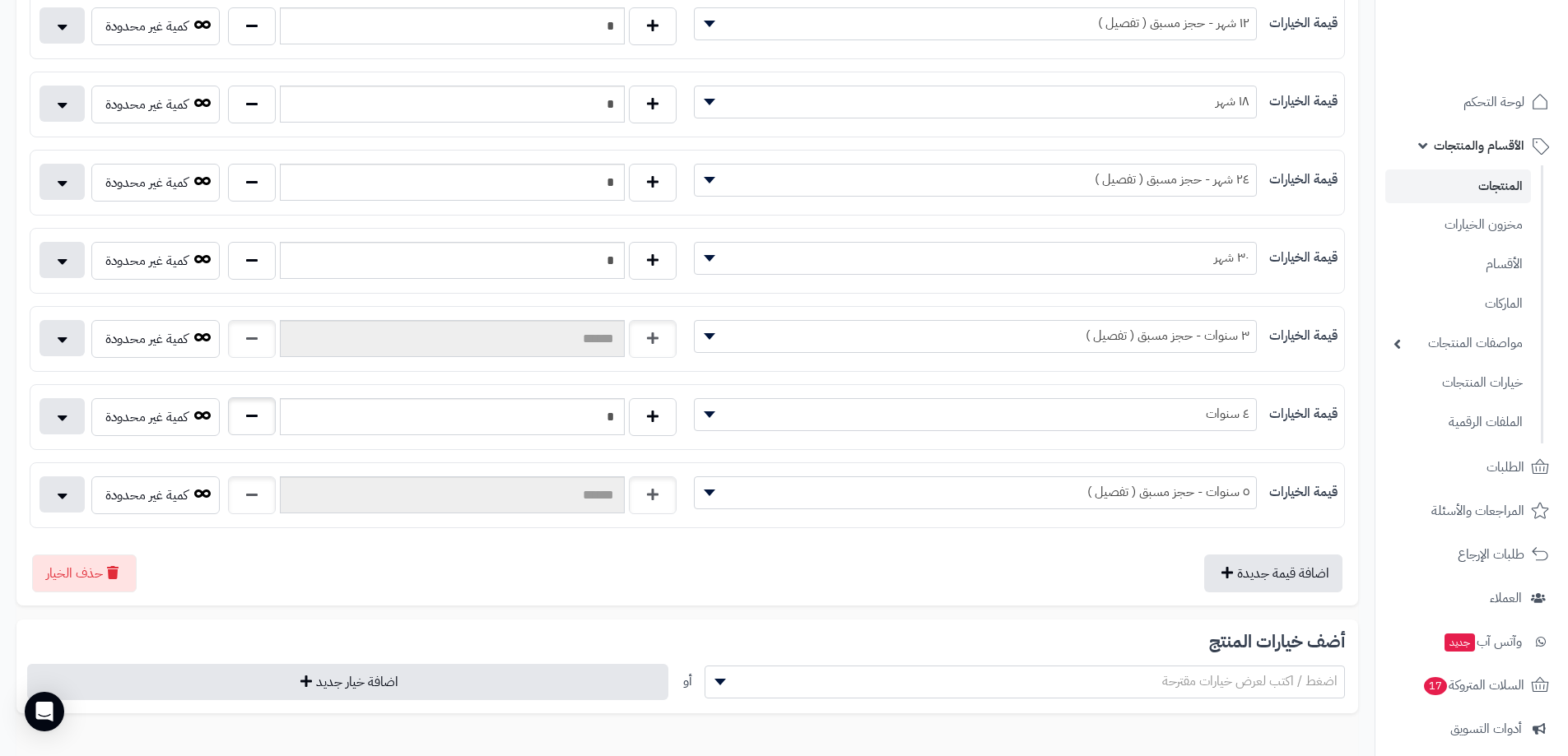
scroll to position [576, 0]
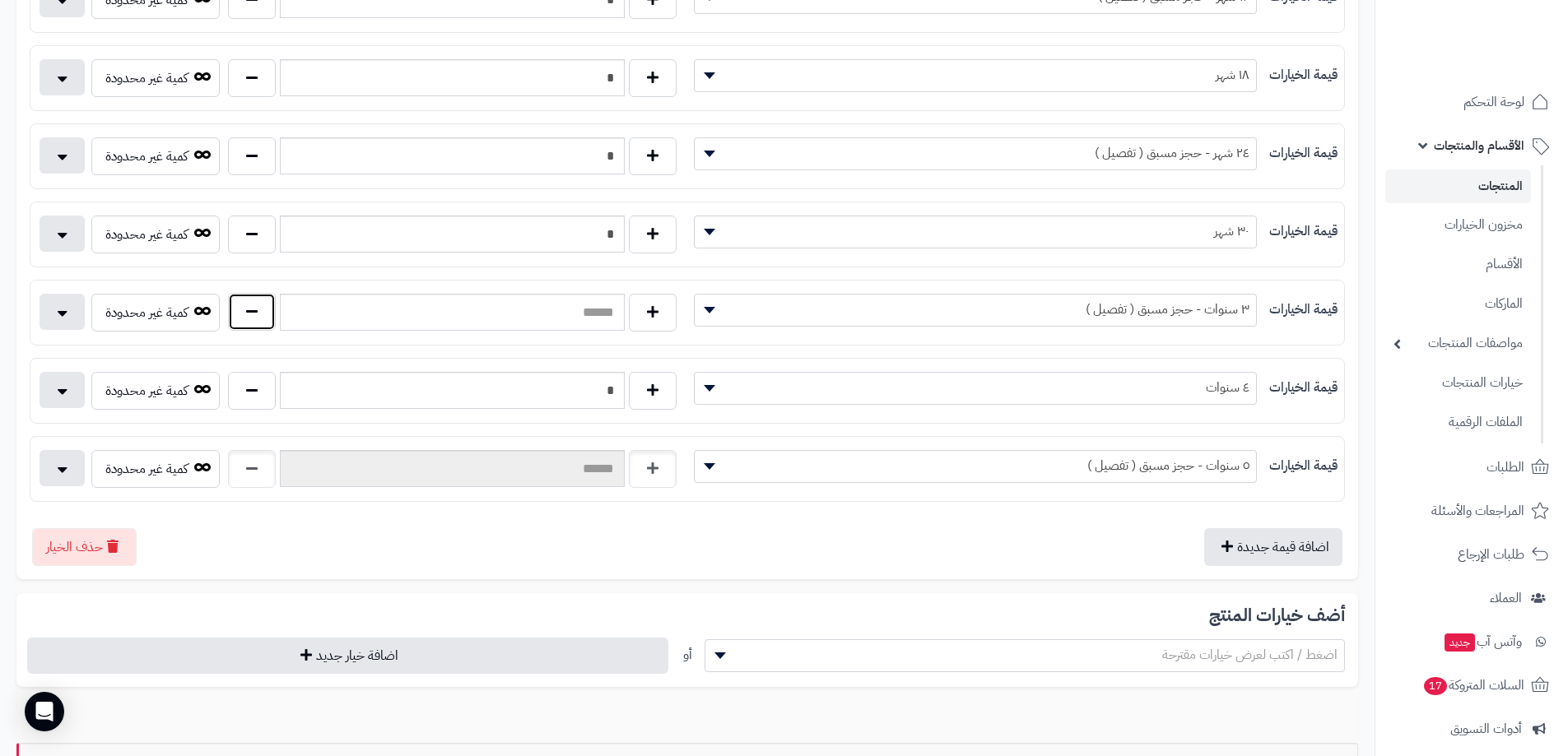
click at [275, 310] on button "button" at bounding box center [252, 312] width 48 height 38
type input "*"
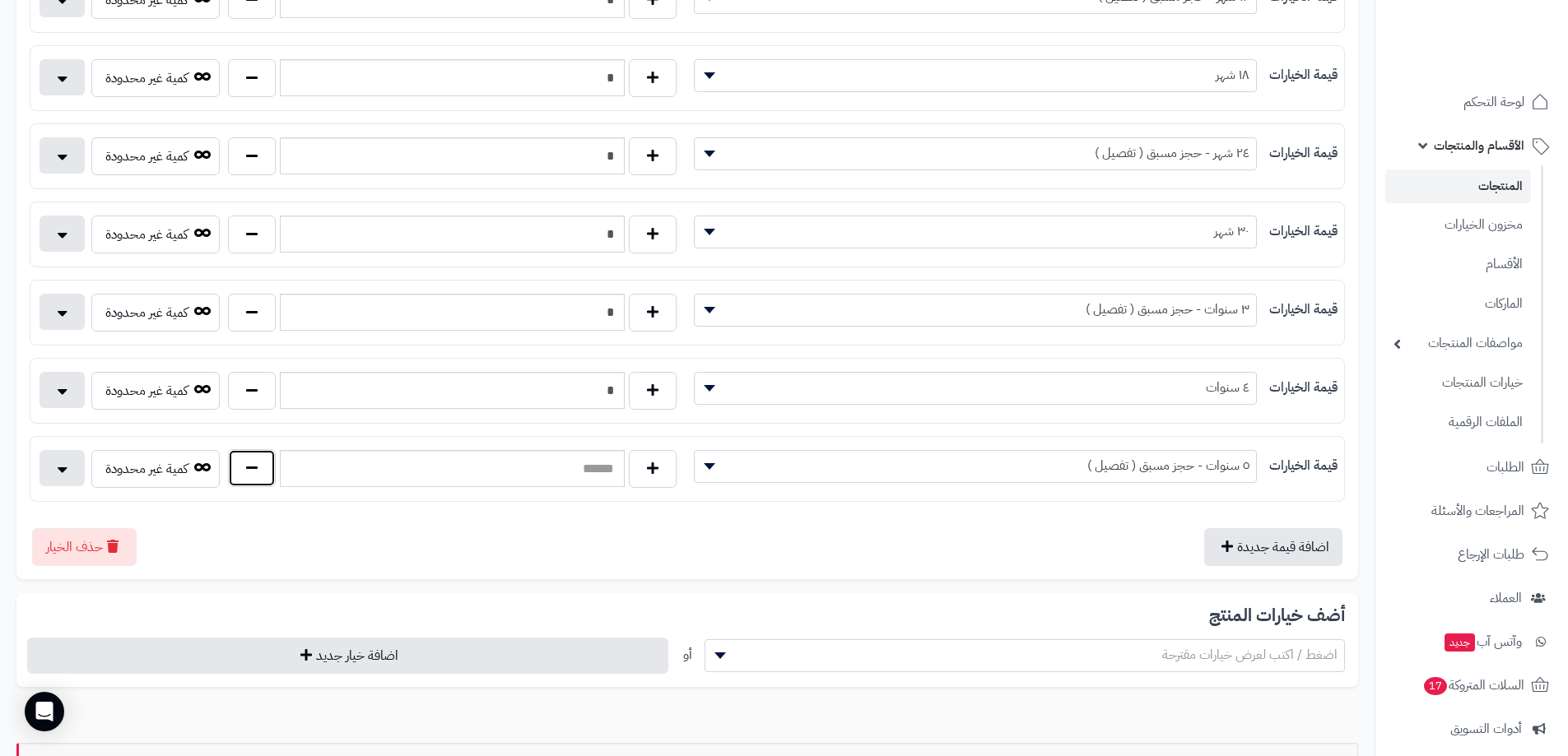
click at [254, 469] on button "button" at bounding box center [252, 468] width 48 height 38
type input "*"
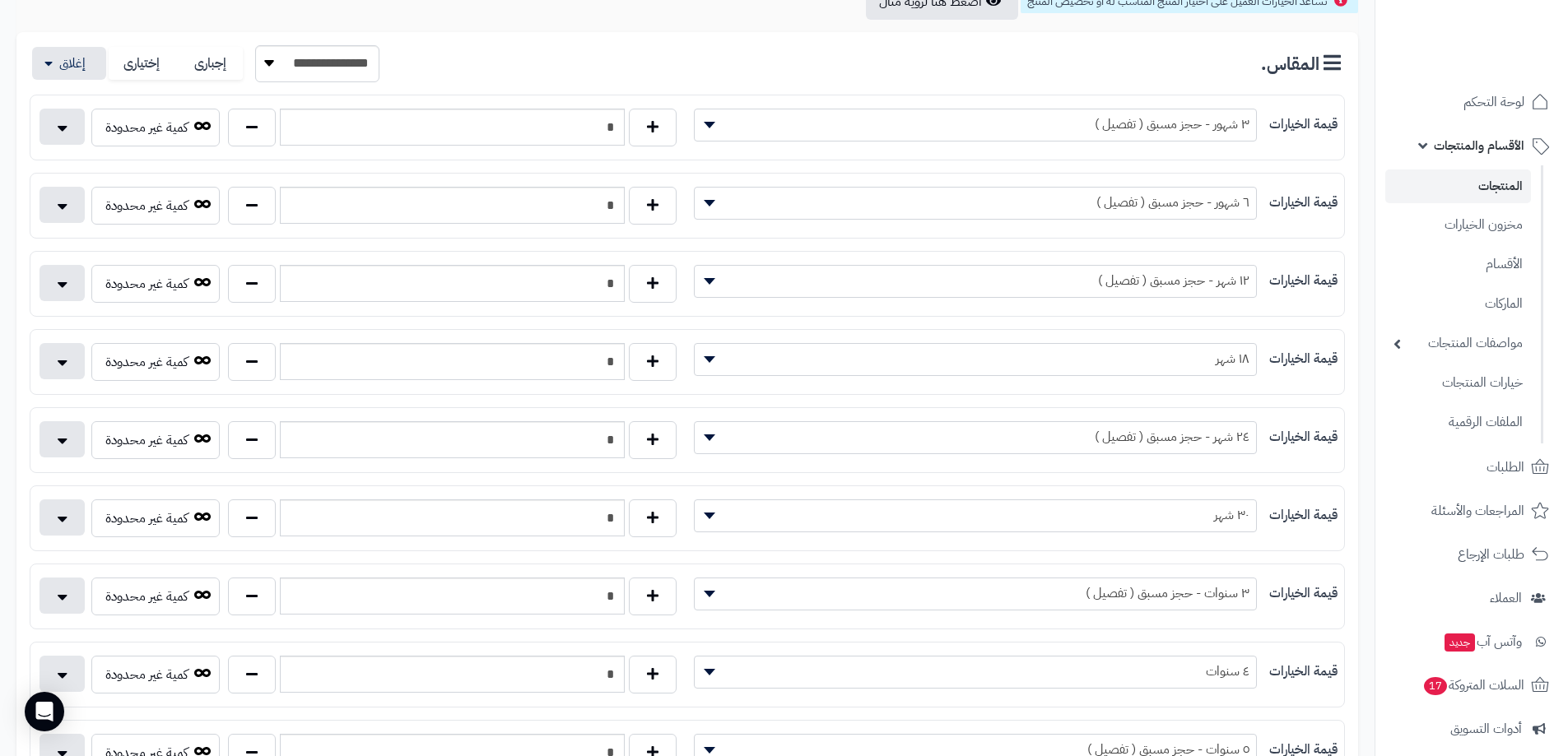
scroll to position [0, 0]
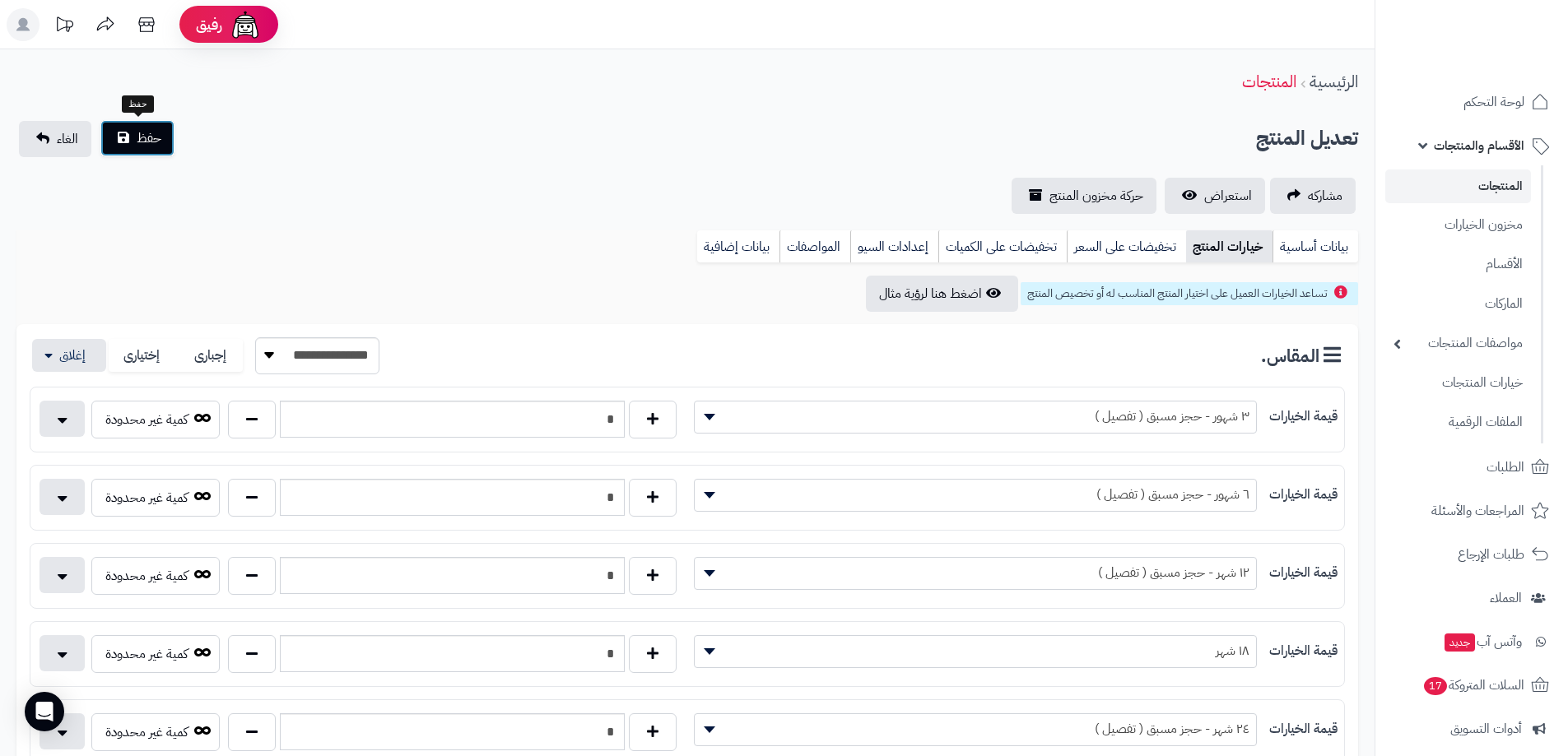
click at [164, 144] on button "حفظ" at bounding box center [138, 138] width 74 height 36
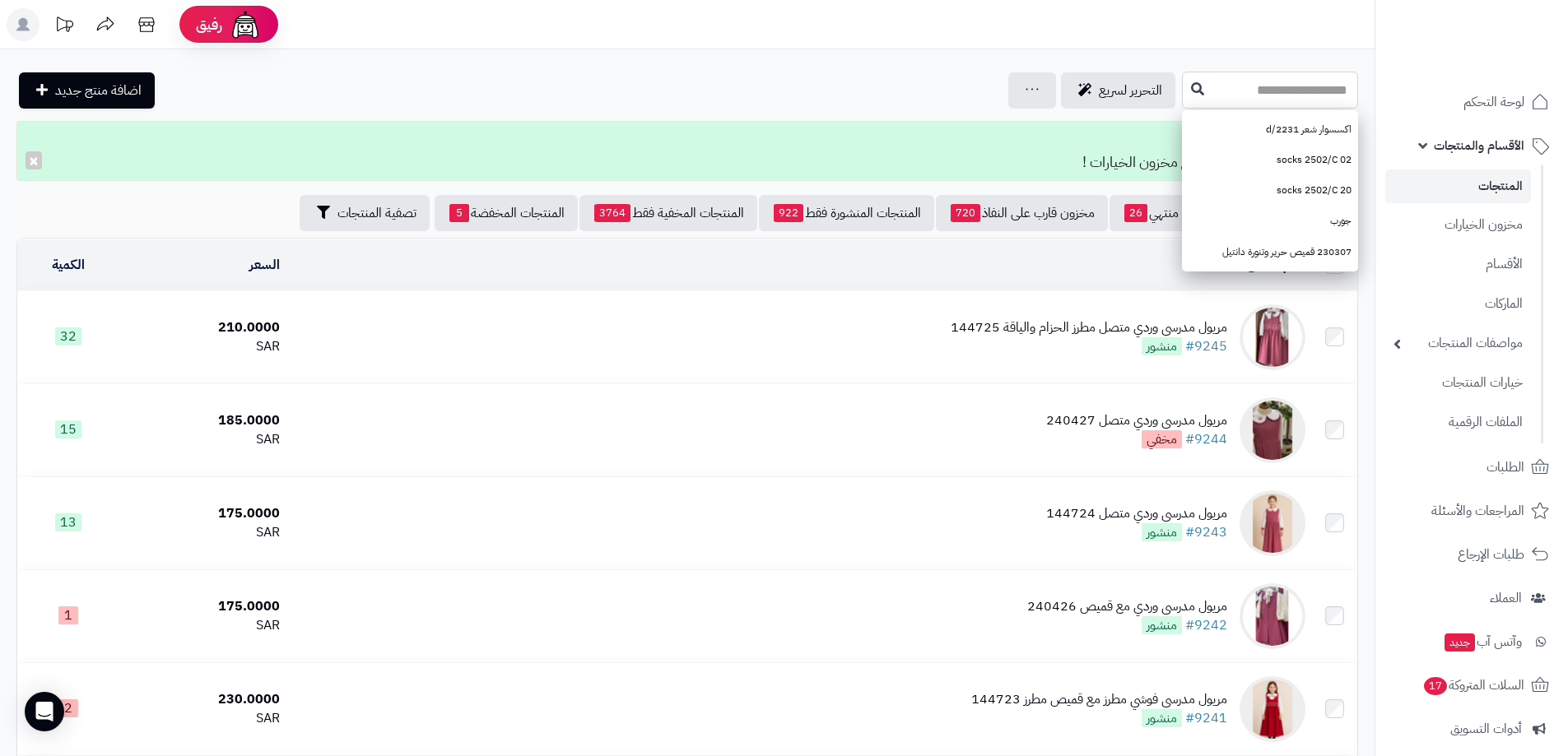
paste input "******"
type input "******"
click at [1191, 86] on icon at bounding box center [1198, 88] width 13 height 13
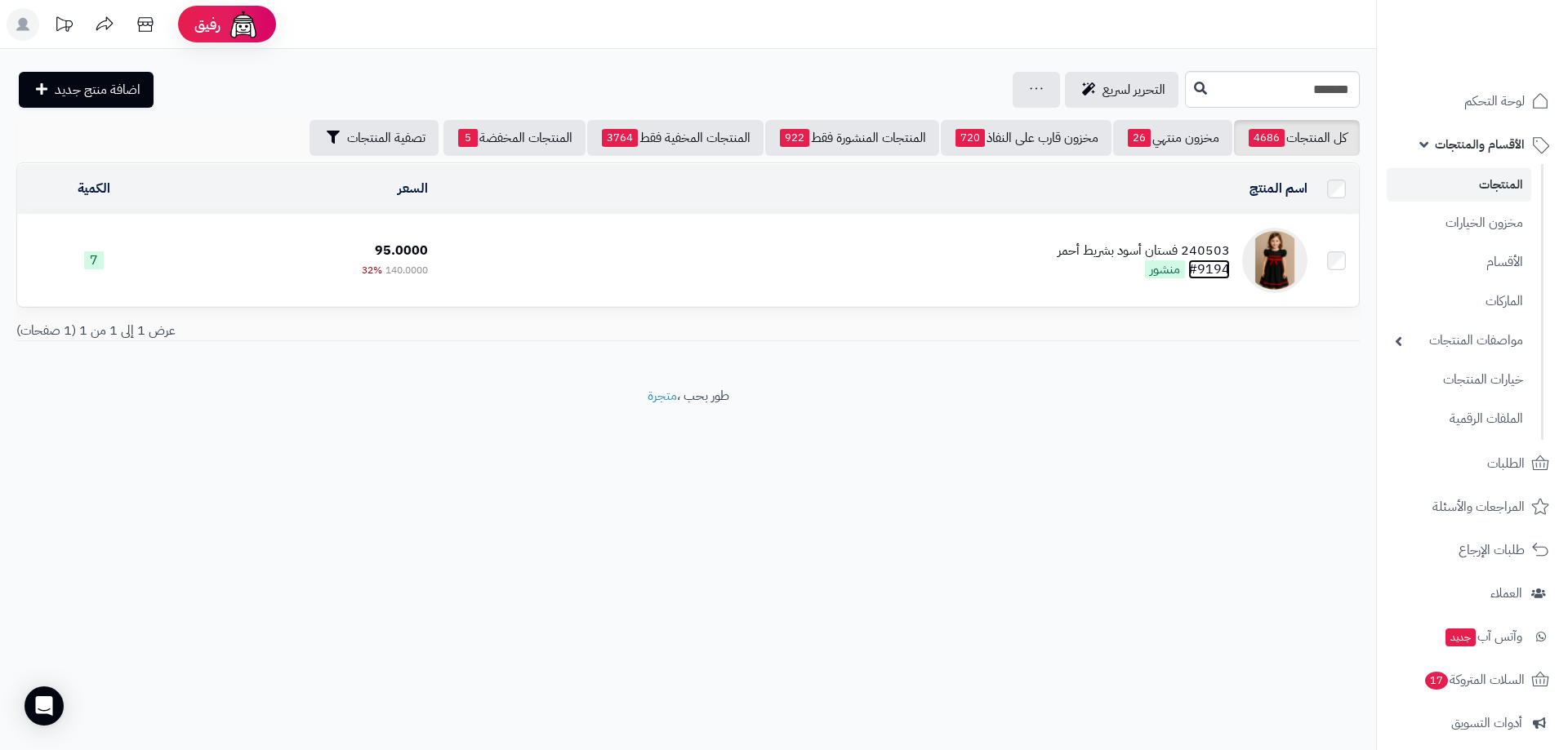
click at [1227, 275] on link "#9194" at bounding box center [1209, 269] width 42 height 20
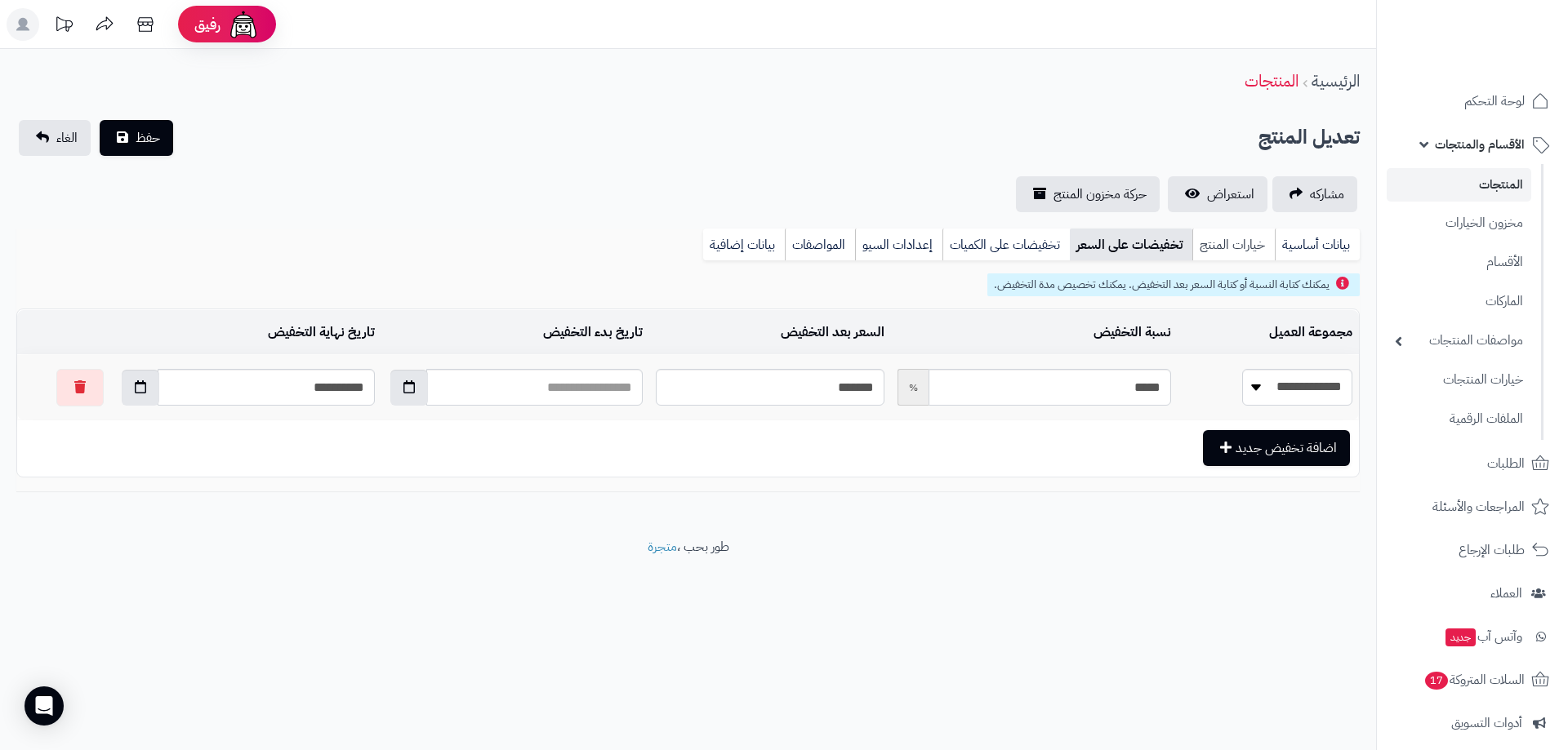
click at [1204, 251] on link "خيارات المنتج" at bounding box center [1233, 244] width 82 height 33
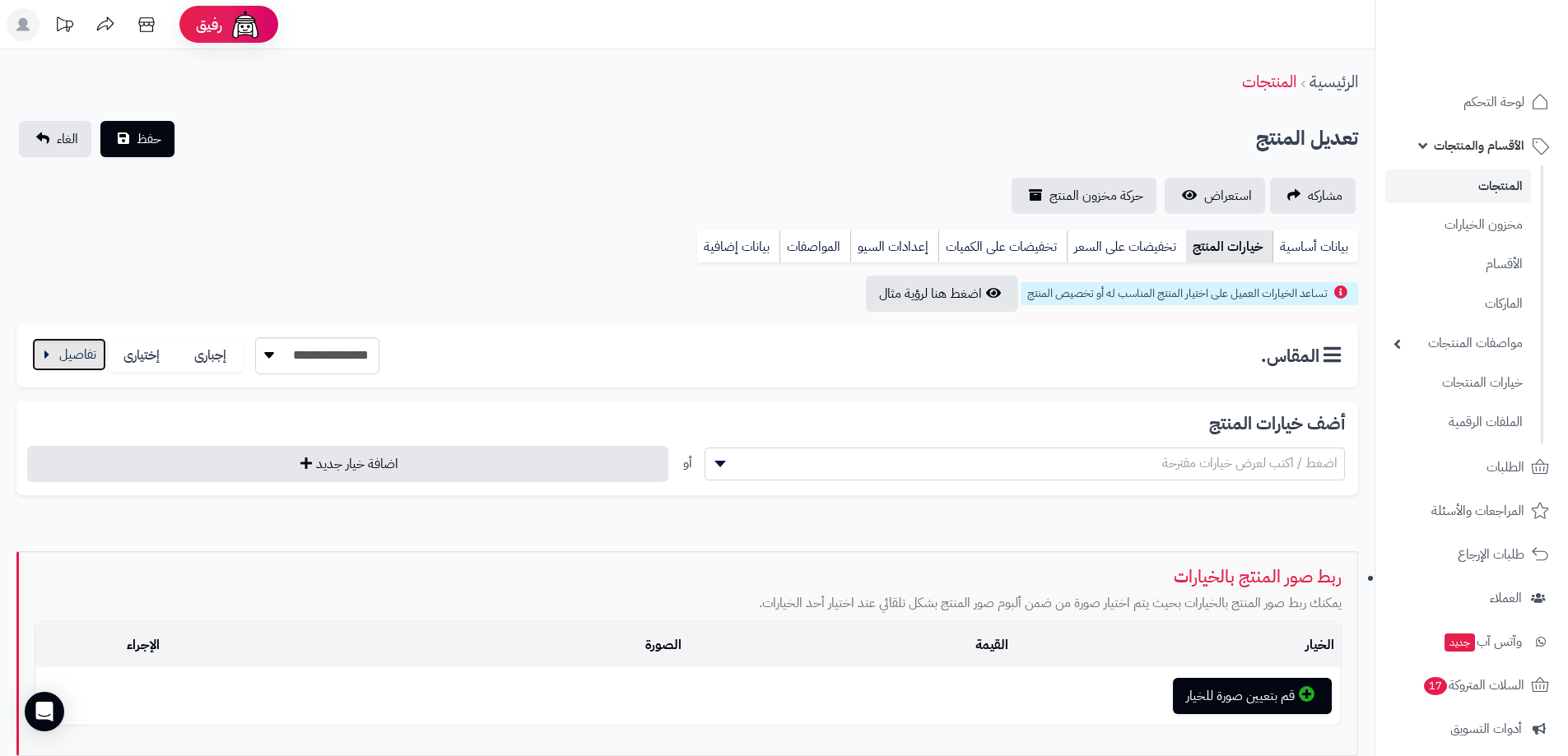
click at [85, 356] on button "button" at bounding box center [69, 355] width 74 height 33
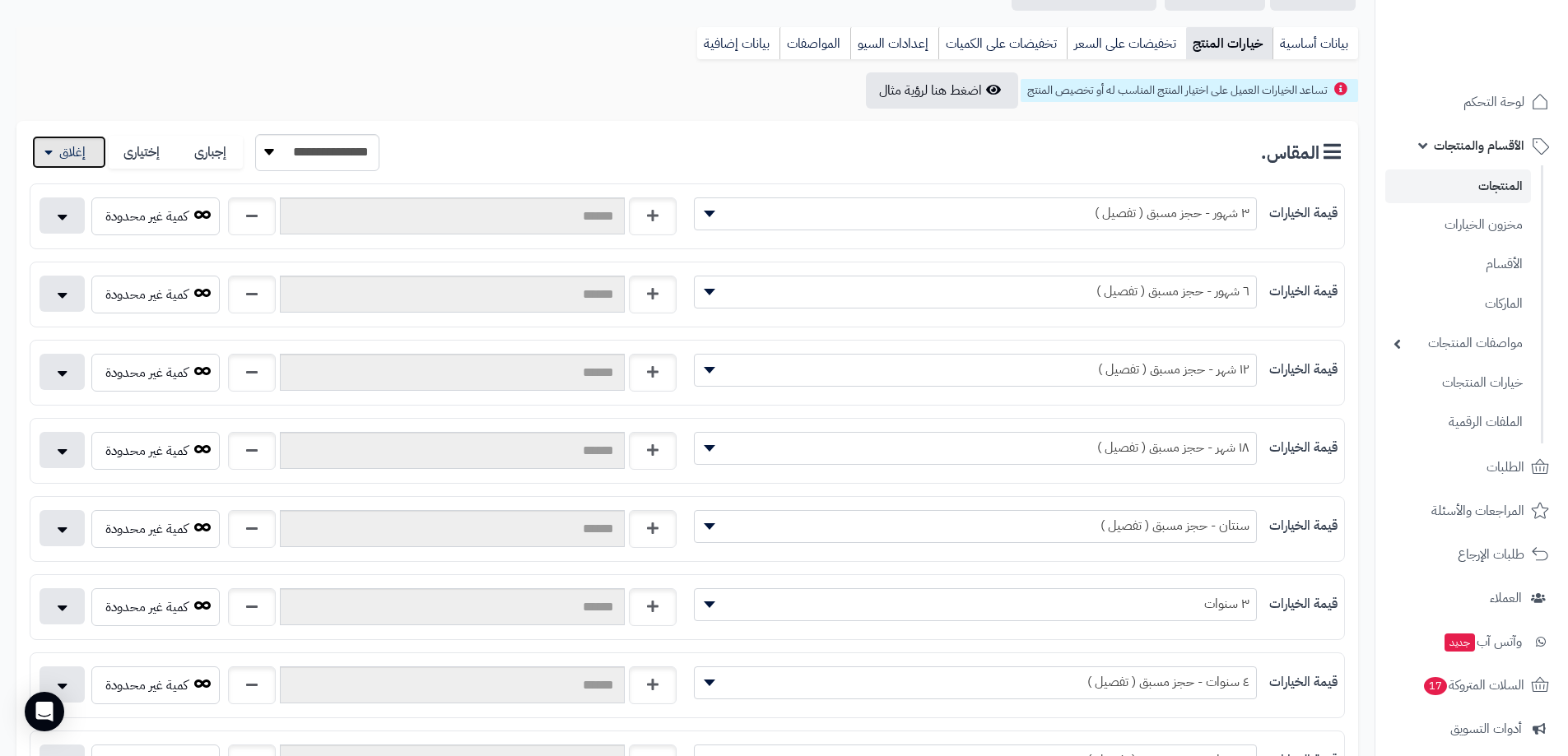
scroll to position [247, 0]
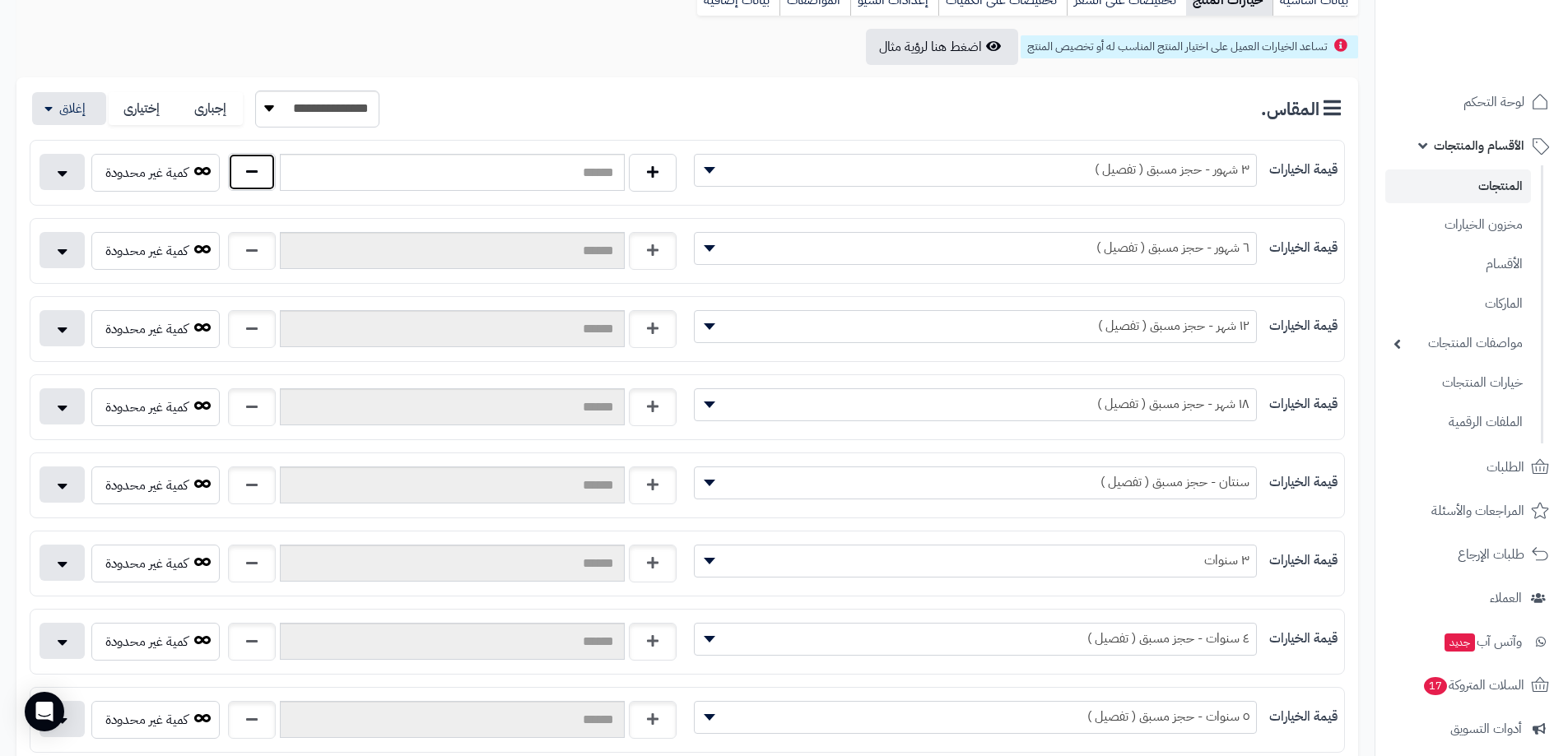
click at [228, 170] on button "button" at bounding box center [252, 172] width 48 height 38
type input "*"
click at [242, 249] on button "button" at bounding box center [252, 250] width 48 height 38
type input "*"
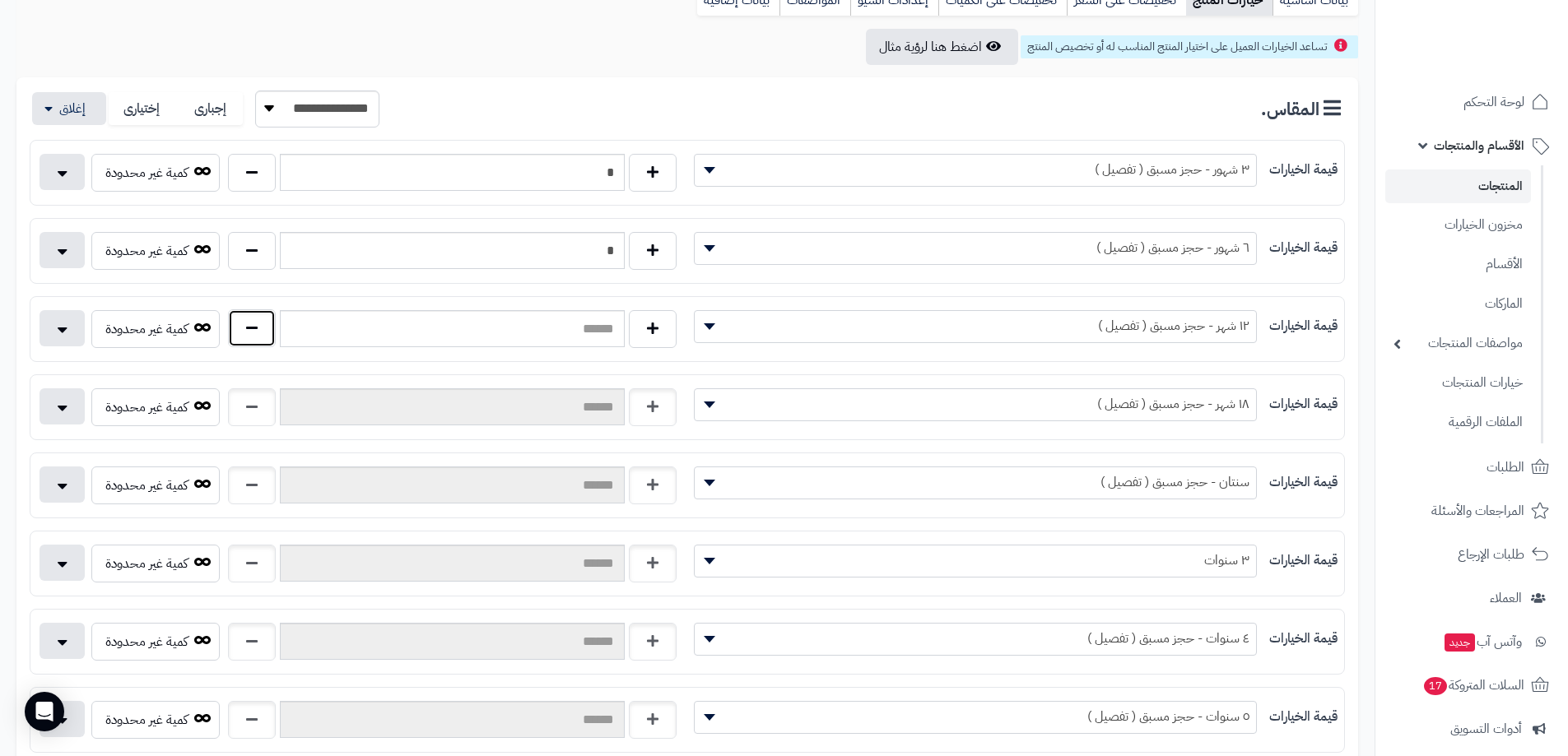
click at [263, 330] on button "button" at bounding box center [252, 328] width 48 height 38
type input "*"
click at [251, 418] on button "button" at bounding box center [252, 406] width 48 height 38
type input "*"
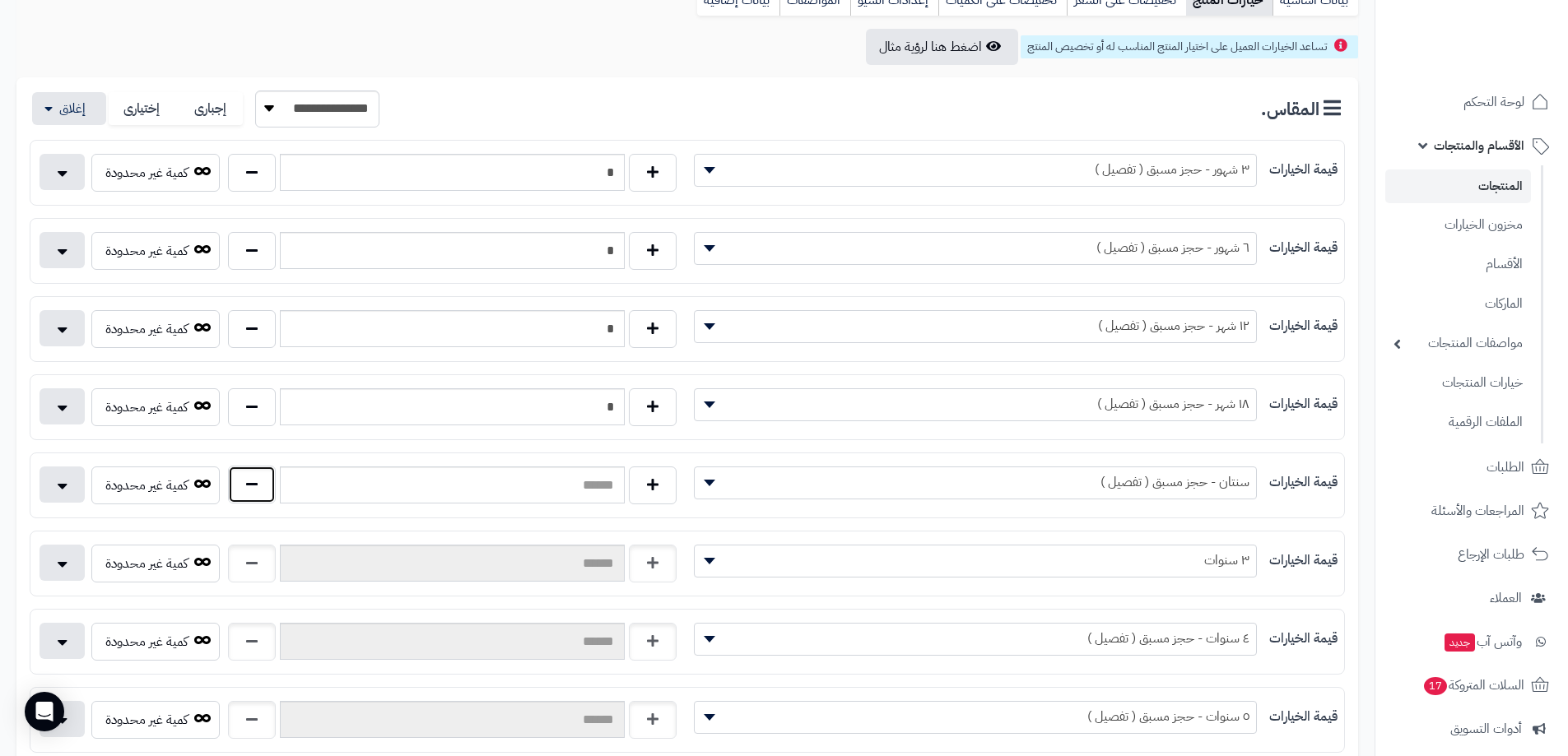
click at [241, 488] on button "button" at bounding box center [252, 485] width 48 height 38
type input "*"
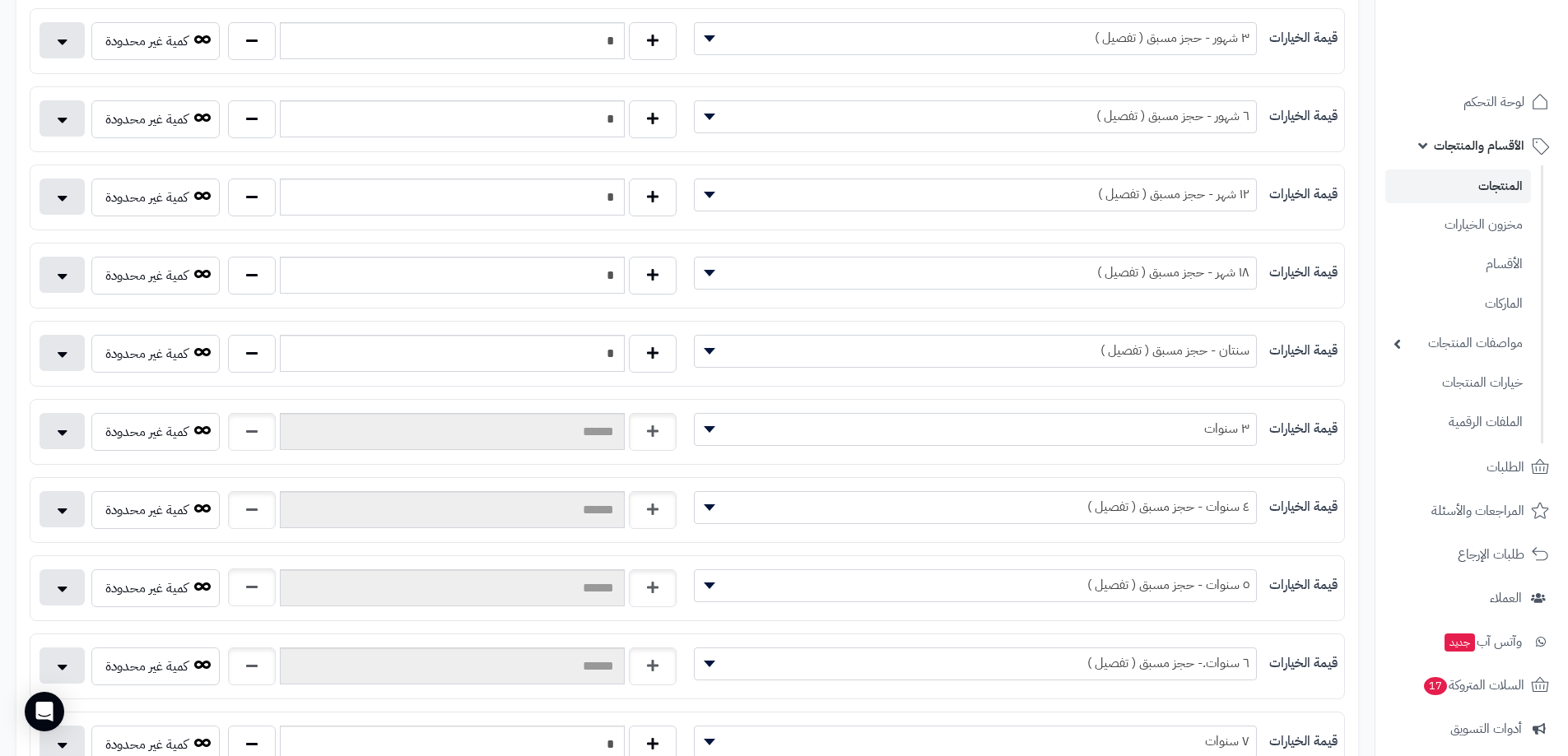
scroll to position [494, 0]
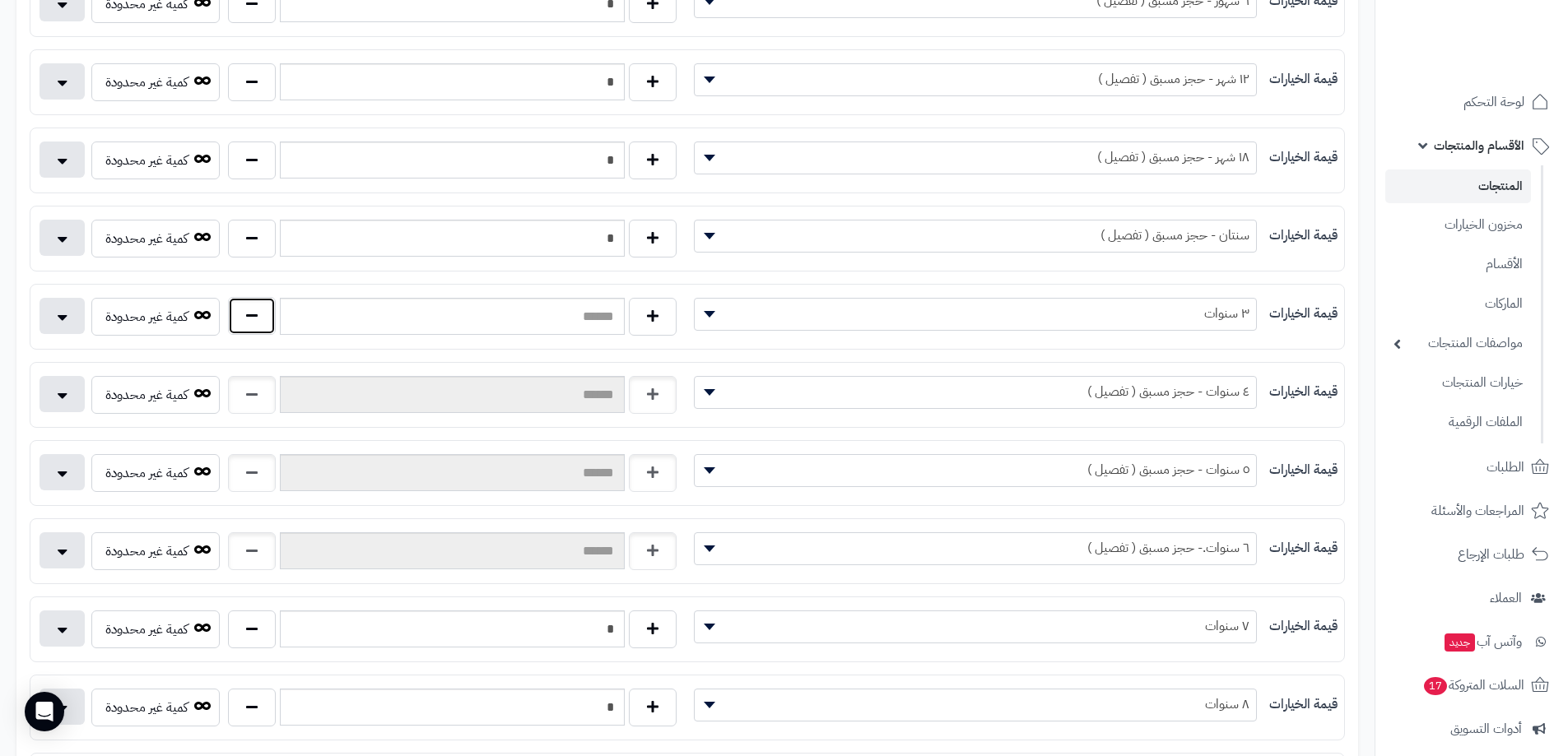
click at [249, 322] on button "button" at bounding box center [252, 316] width 48 height 38
type input "*"
click at [244, 396] on button "button" at bounding box center [252, 394] width 48 height 38
type input "*"
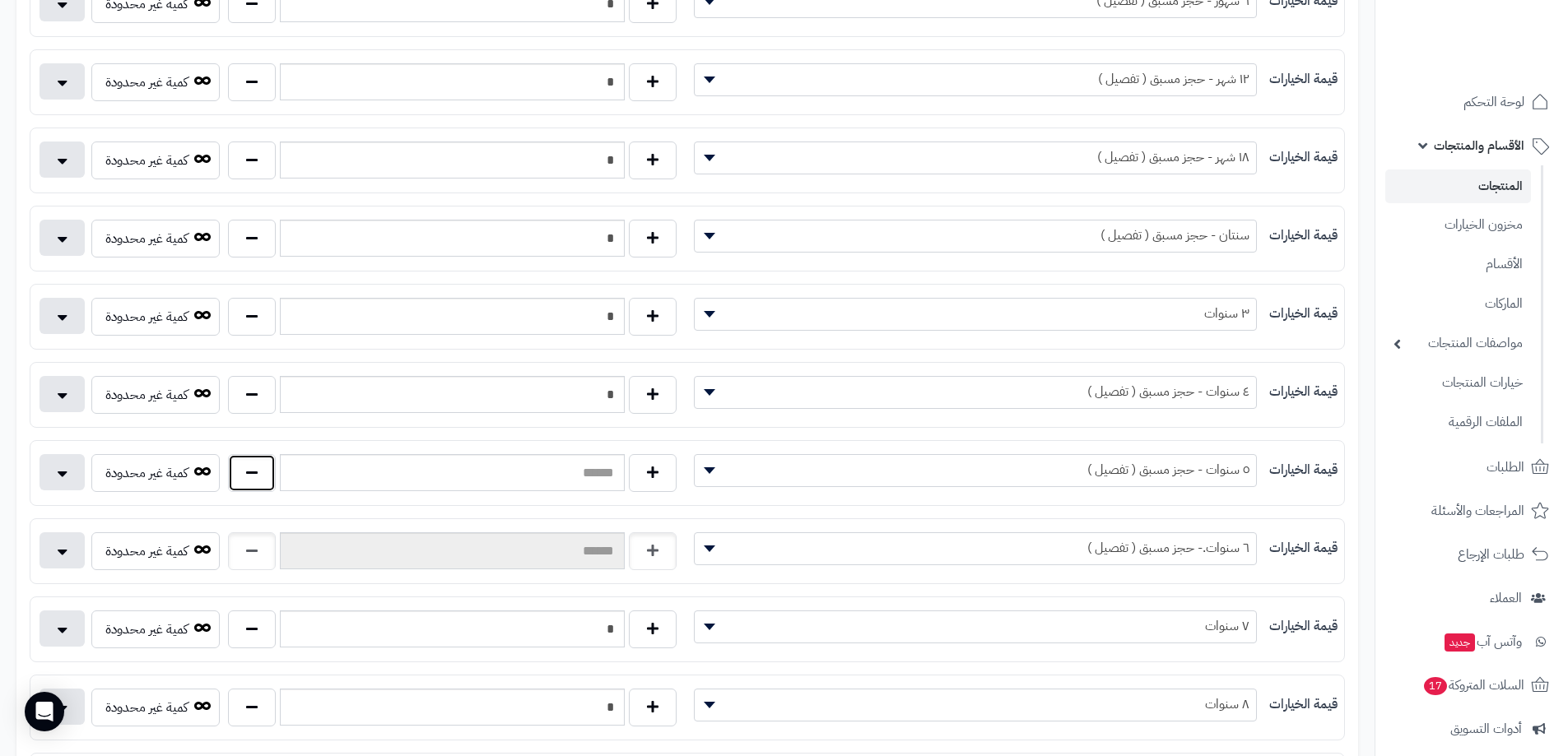
drag, startPoint x: 235, startPoint y: 474, endPoint x: 249, endPoint y: 494, distance: 24.4
click at [235, 475] on button "button" at bounding box center [252, 474] width 48 height 38
type input "*"
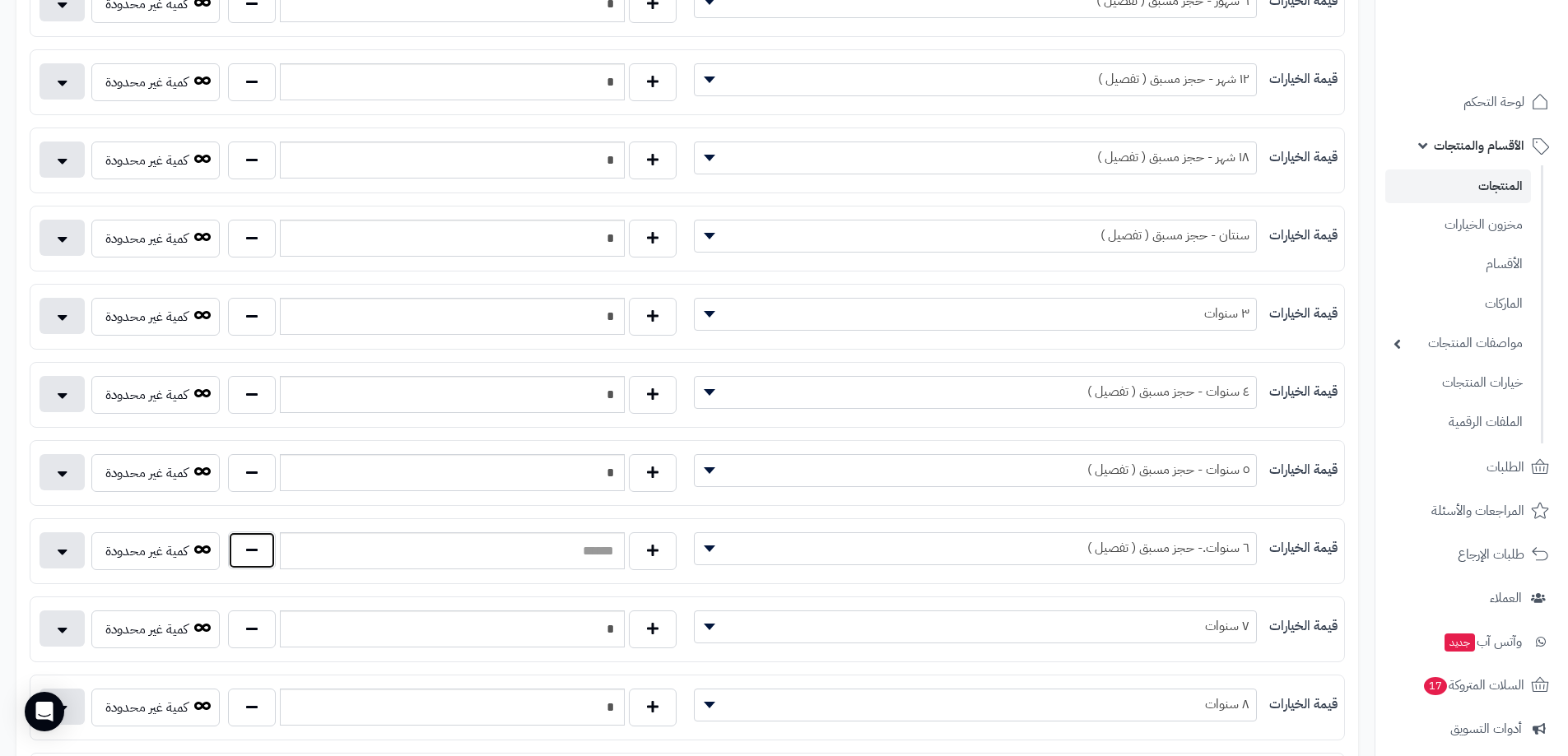
drag, startPoint x: 237, startPoint y: 558, endPoint x: 265, endPoint y: 540, distance: 33.3
click at [238, 558] on button "button" at bounding box center [252, 551] width 48 height 38
type input "*"
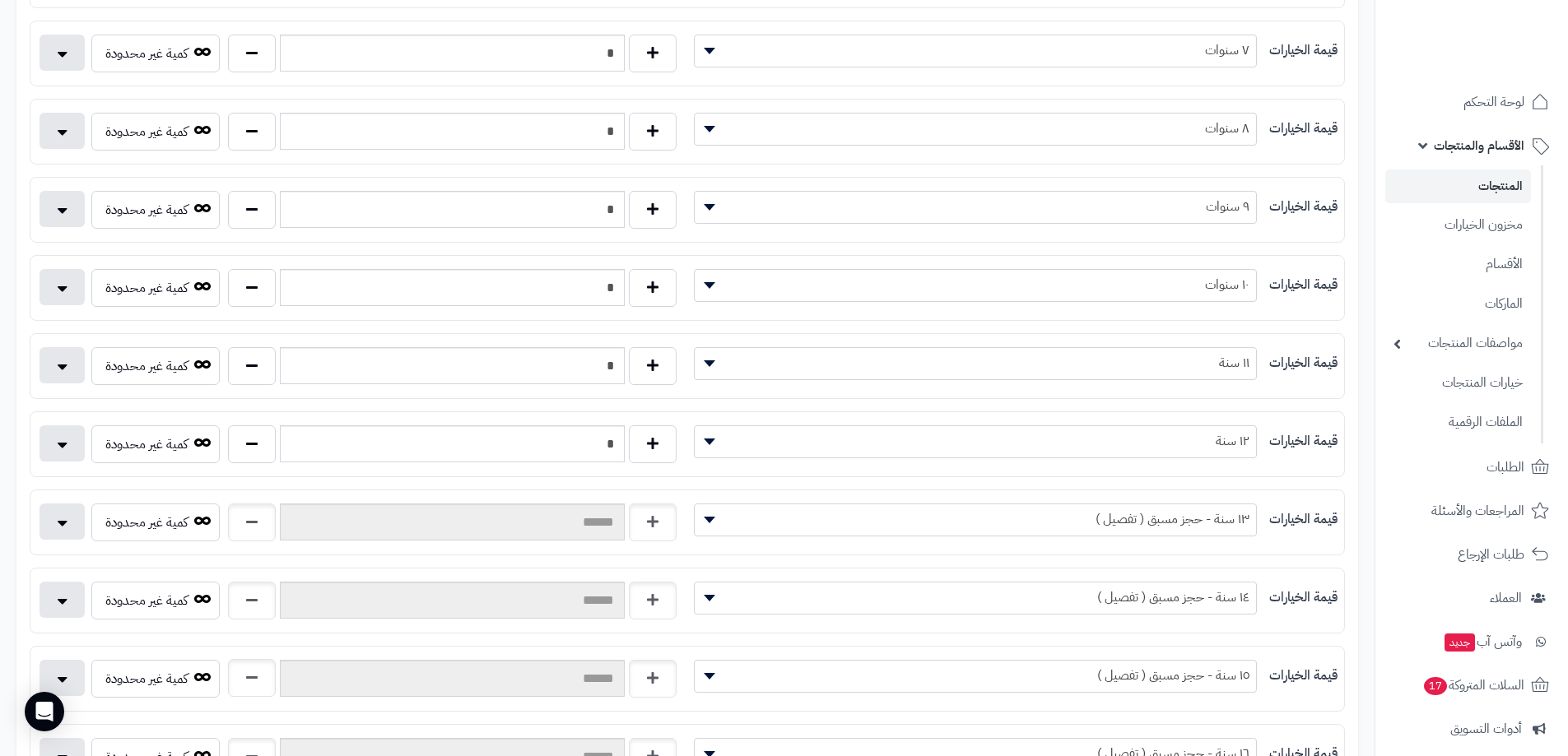
scroll to position [1234, 0]
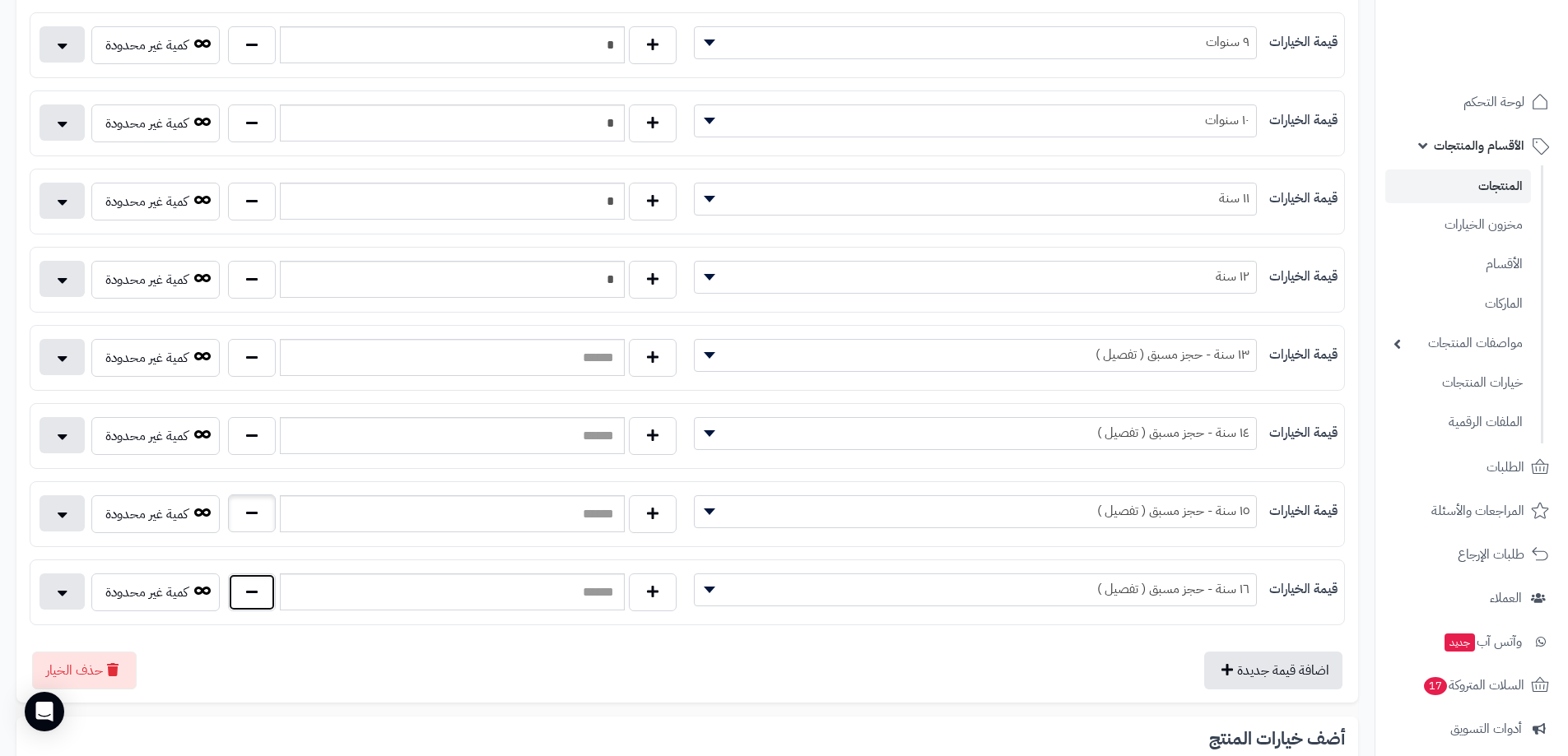
drag, startPoint x: 248, startPoint y: 586, endPoint x: 262, endPoint y: 521, distance: 66.5
click at [248, 582] on button "button" at bounding box center [252, 592] width 48 height 38
type input "*"
drag, startPoint x: 261, startPoint y: 506, endPoint x: 264, endPoint y: 448, distance: 58.1
click at [261, 504] on button "button" at bounding box center [252, 514] width 48 height 38
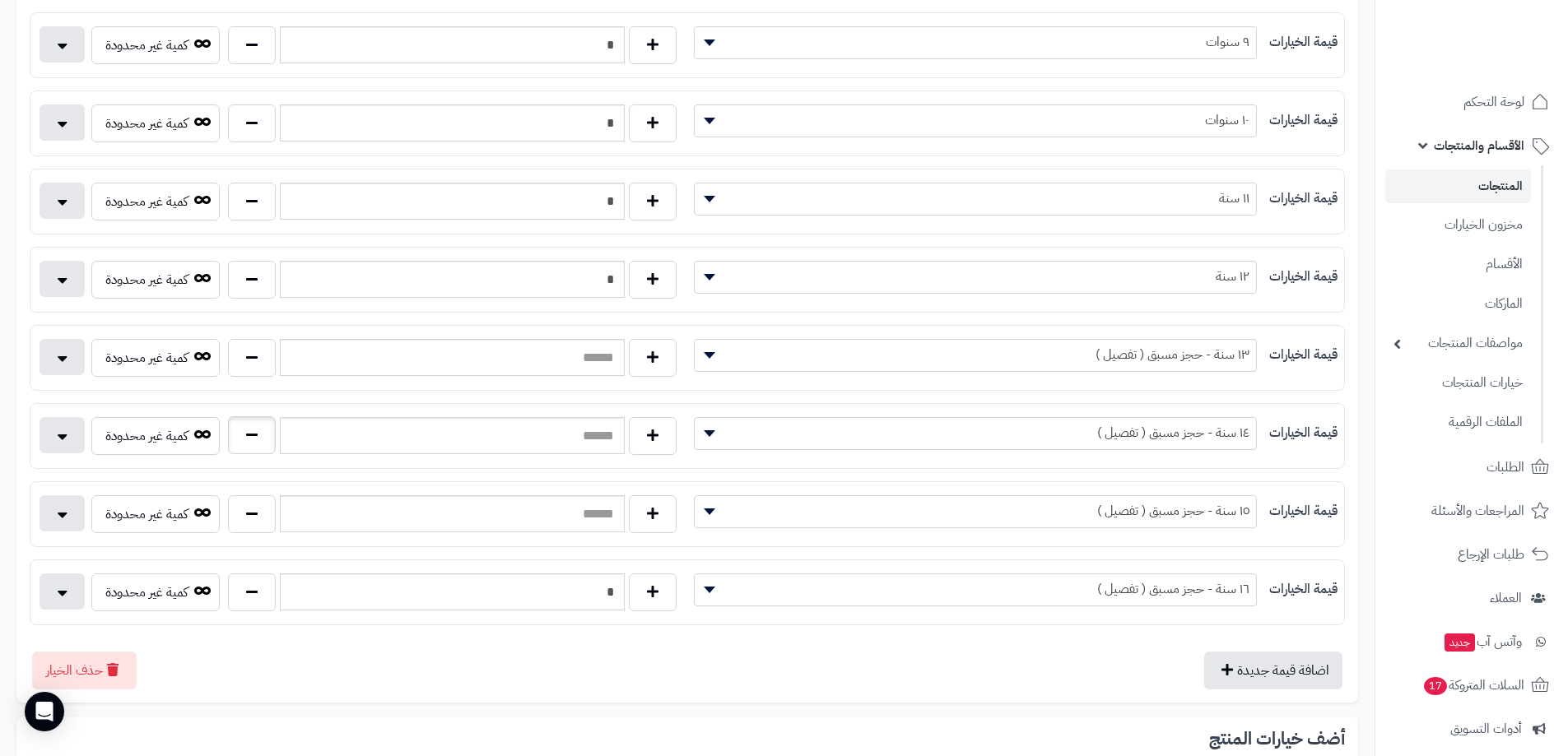
type input "*"
drag, startPoint x: 264, startPoint y: 441, endPoint x: 262, endPoint y: 390, distance: 51.0
click at [264, 439] on button "button" at bounding box center [252, 436] width 48 height 38
type input "*"
click at [258, 359] on button "button" at bounding box center [252, 358] width 48 height 38
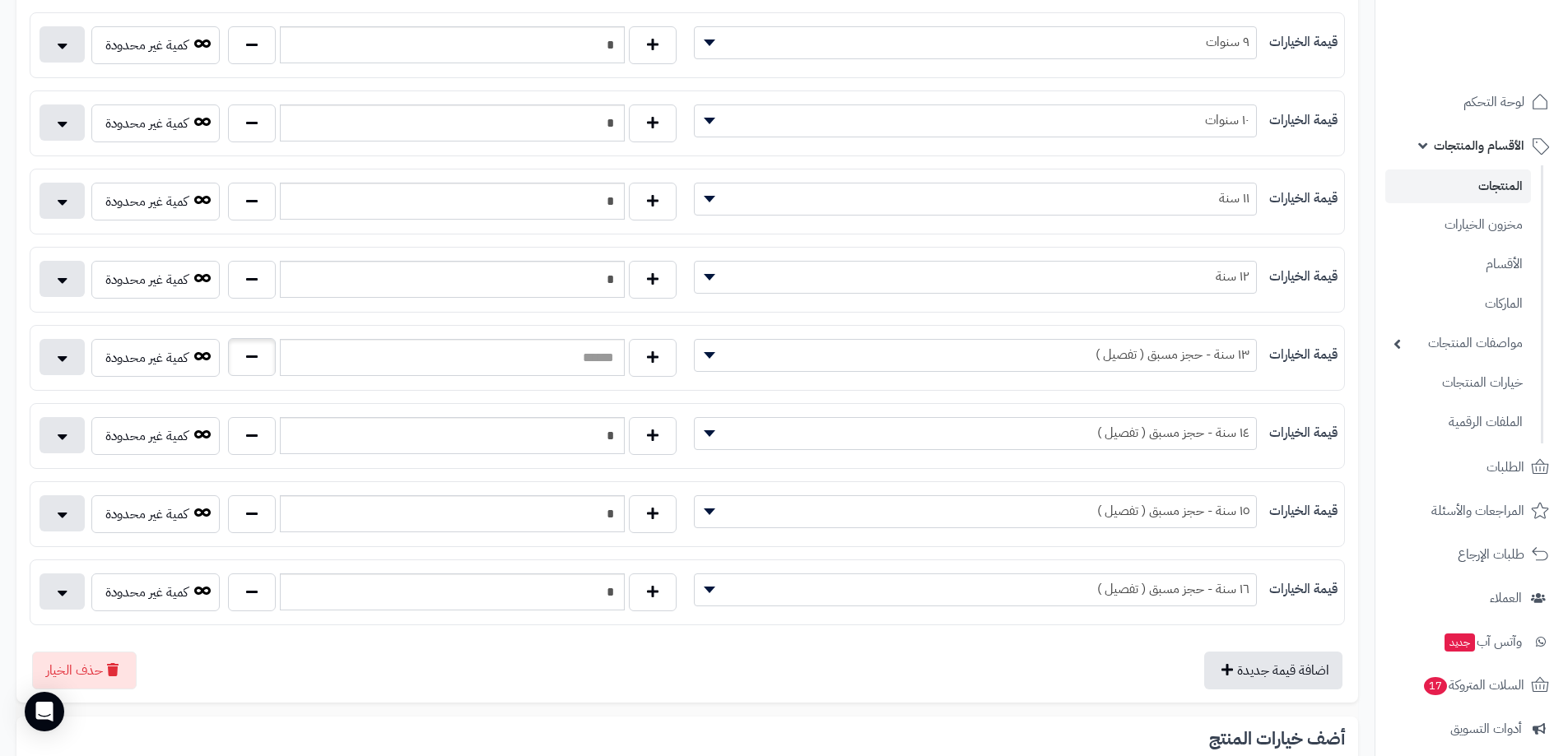
type input "*"
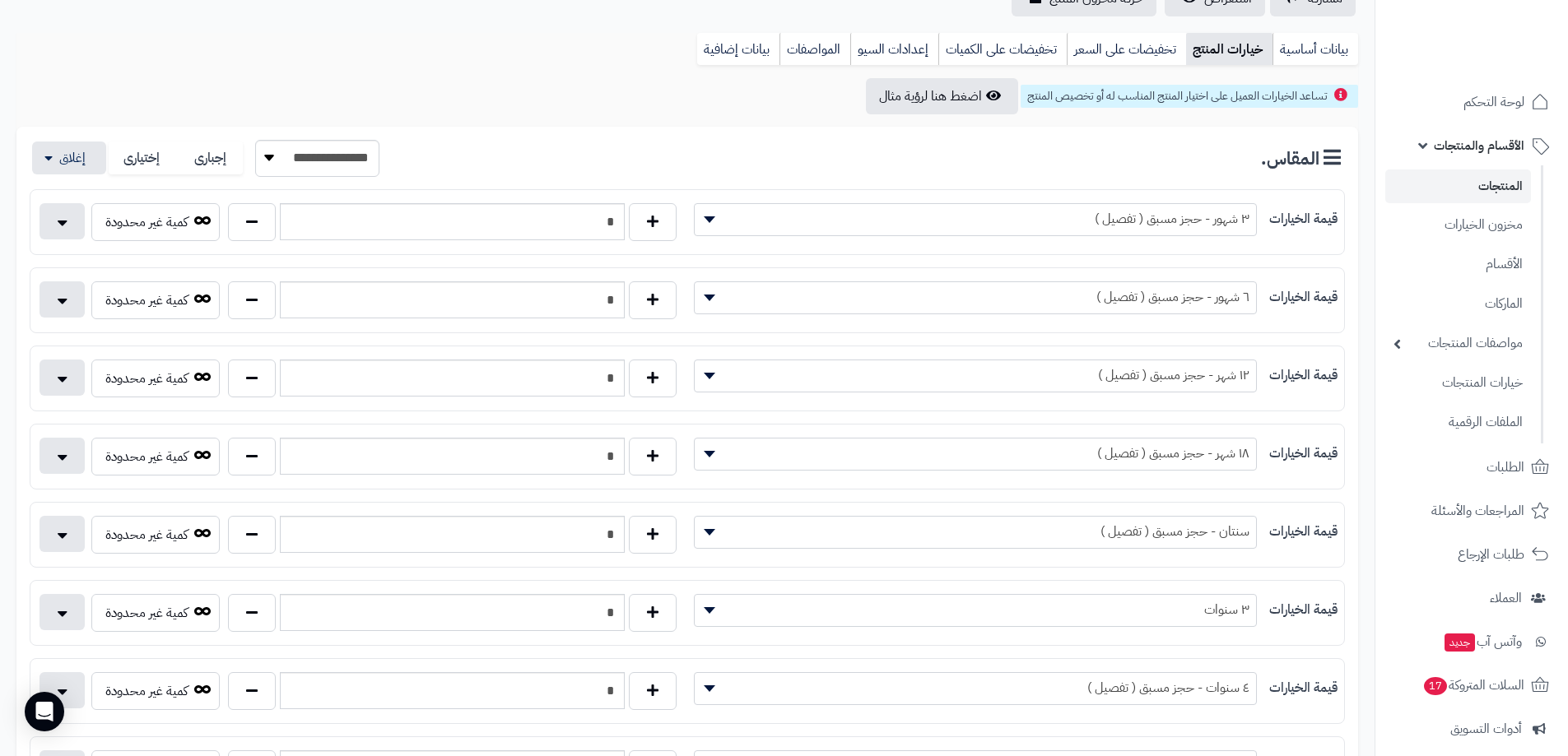
scroll to position [0, 0]
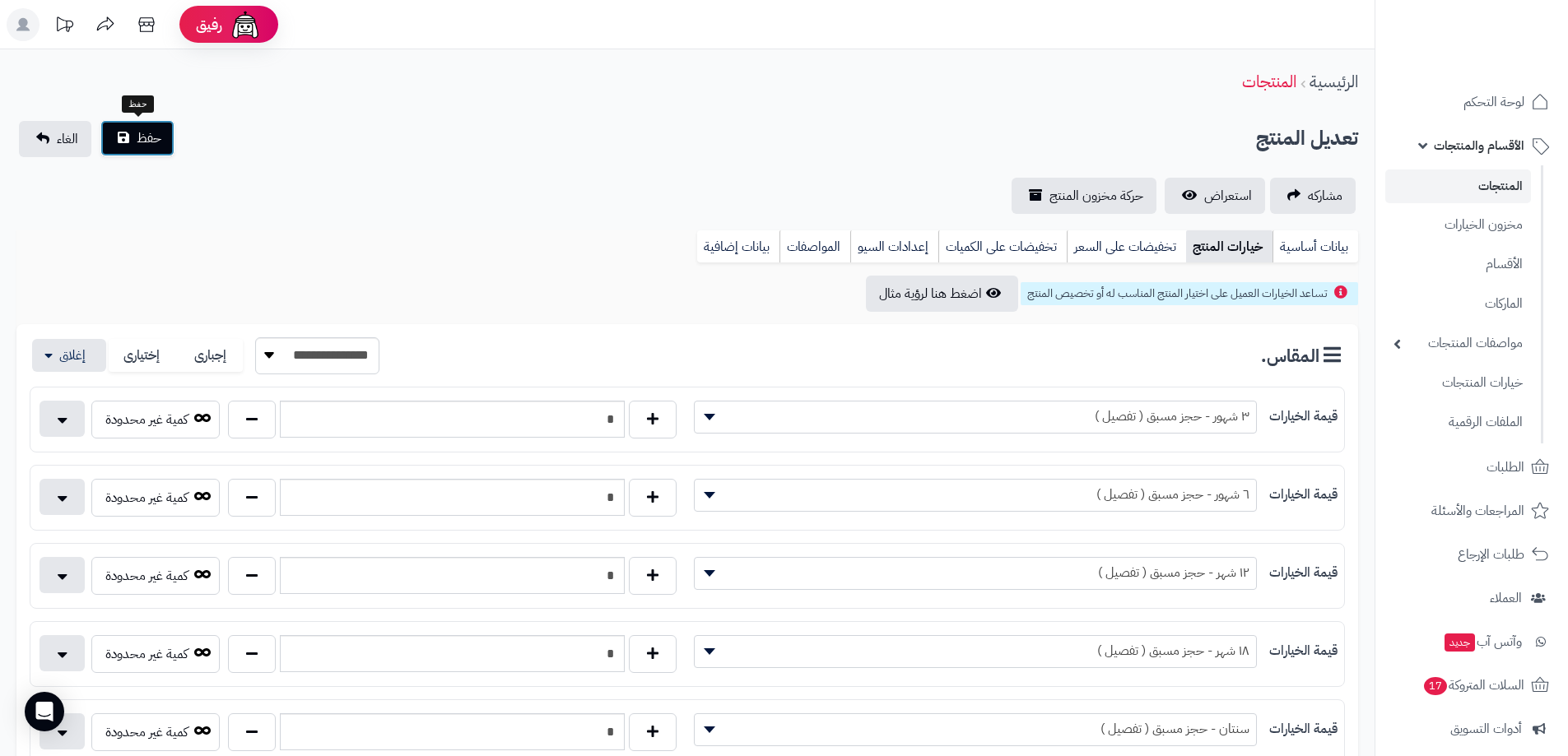
click at [151, 140] on span "حفظ" at bounding box center [149, 138] width 25 height 20
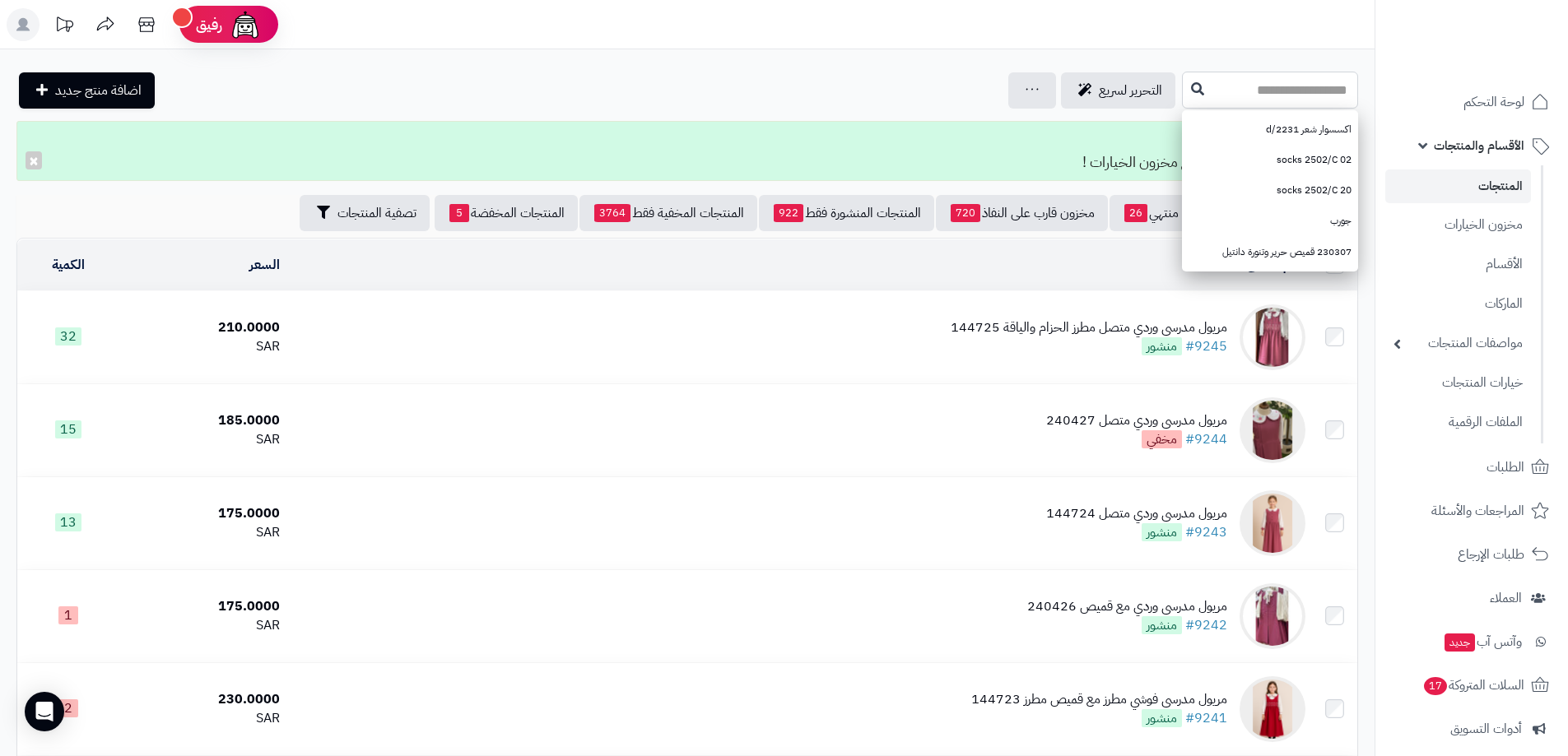
paste input "******"
type input "******"
click at [1099, 83] on span "التحرير لسريع" at bounding box center [1130, 90] width 64 height 20
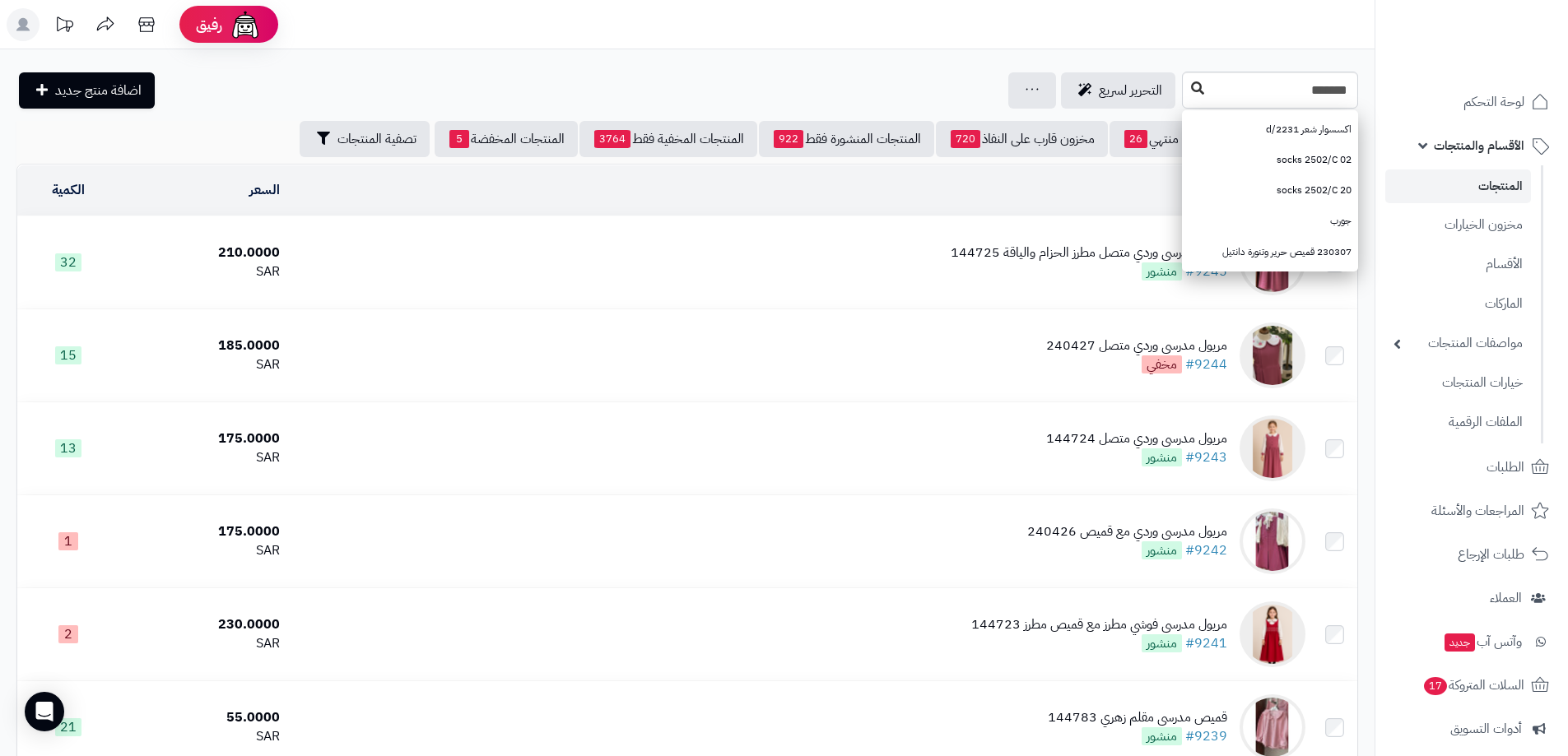
type input "******"
click at [1191, 87] on icon at bounding box center [1198, 88] width 13 height 13
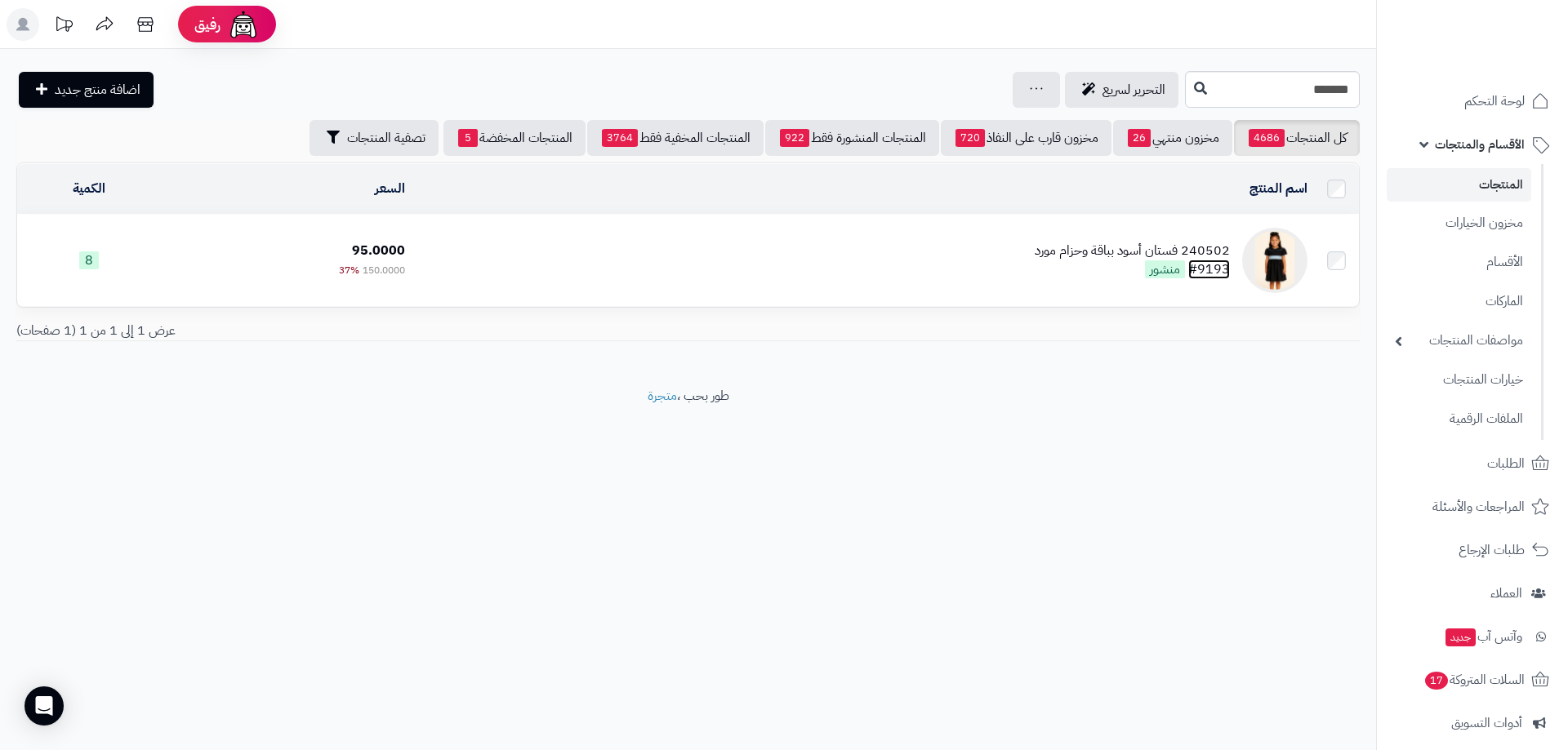
click at [1214, 259] on link "#9193" at bounding box center [1209, 269] width 42 height 20
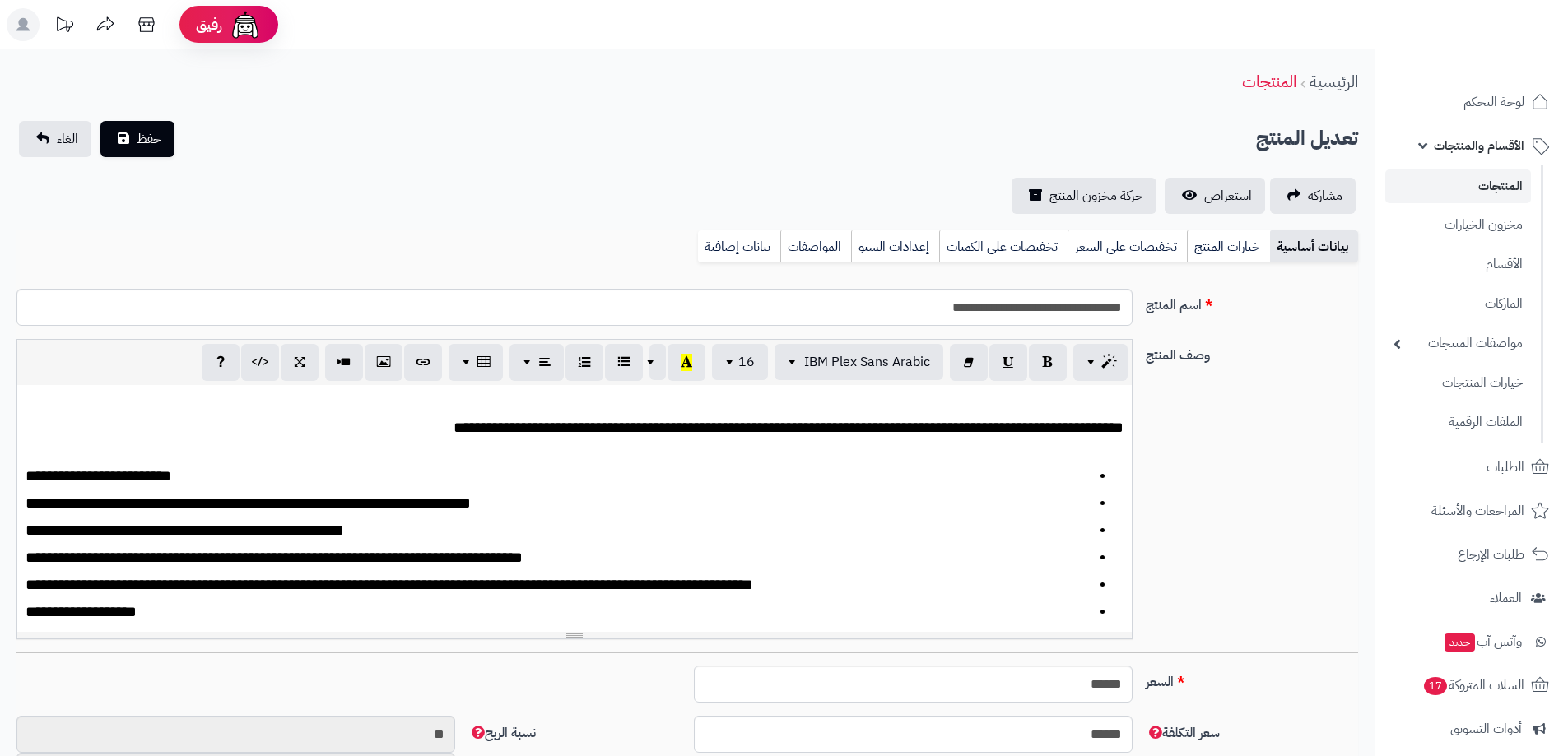
click at [1233, 256] on link "خيارات المنتج" at bounding box center [1227, 246] width 83 height 33
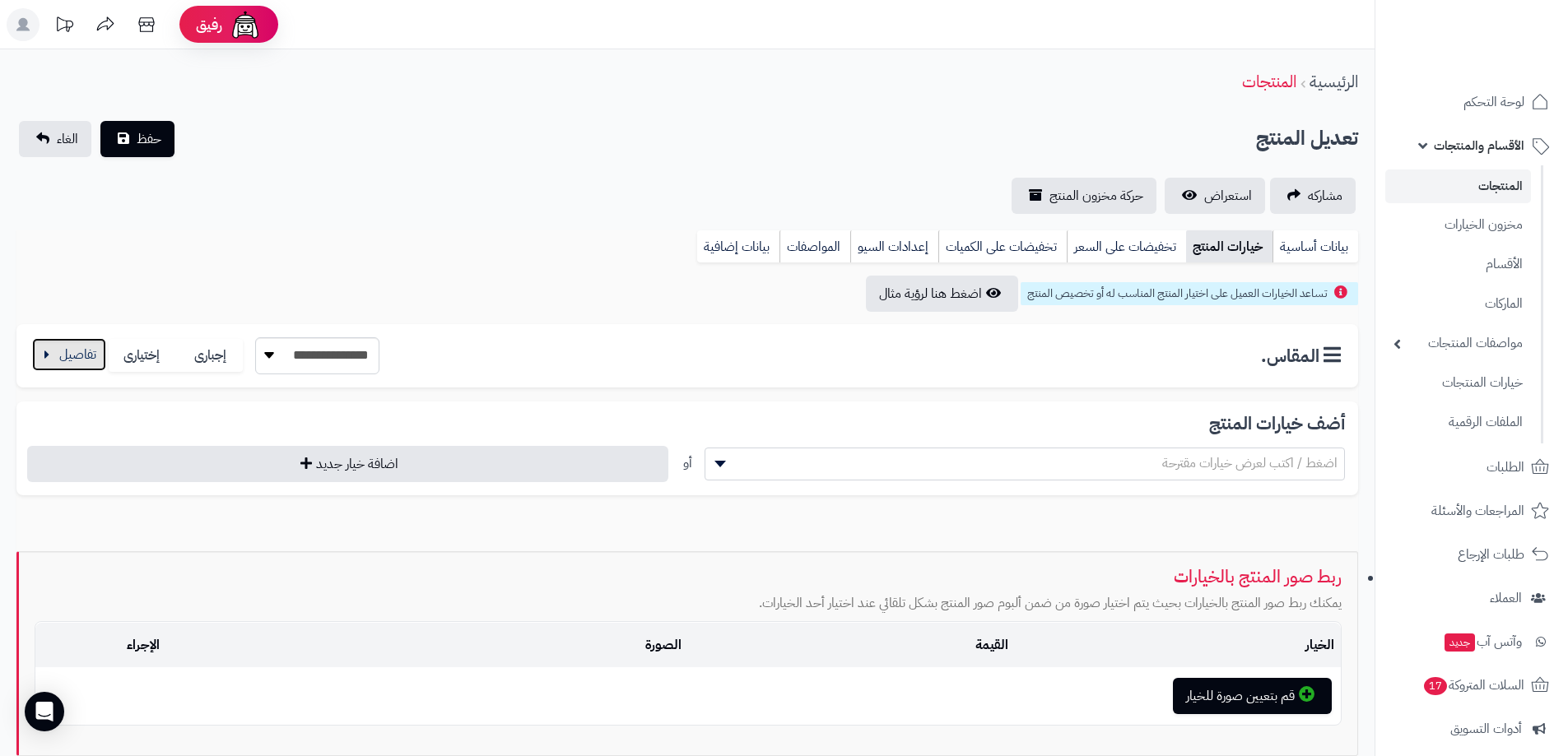
click at [86, 352] on button "button" at bounding box center [69, 355] width 74 height 33
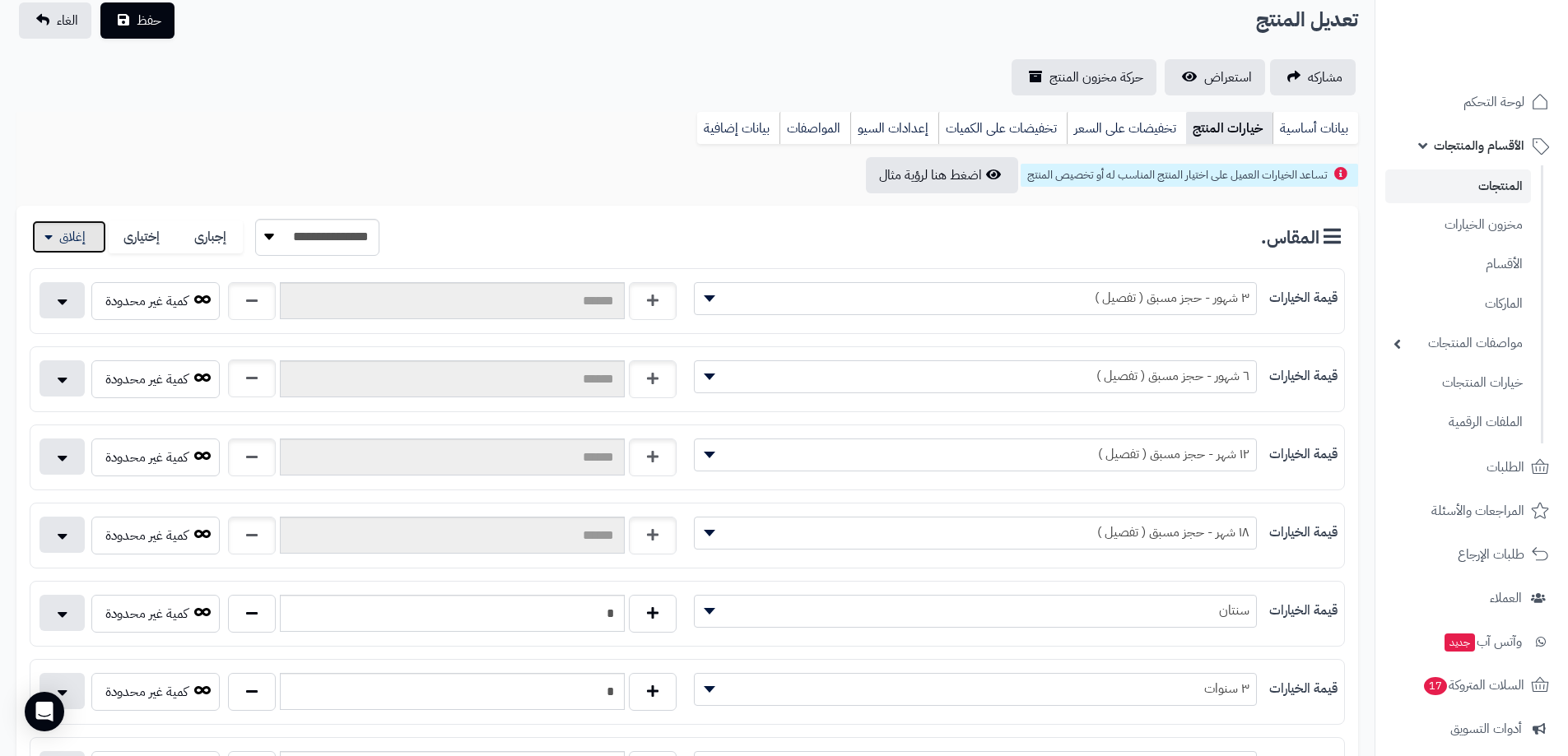
scroll to position [165, 0]
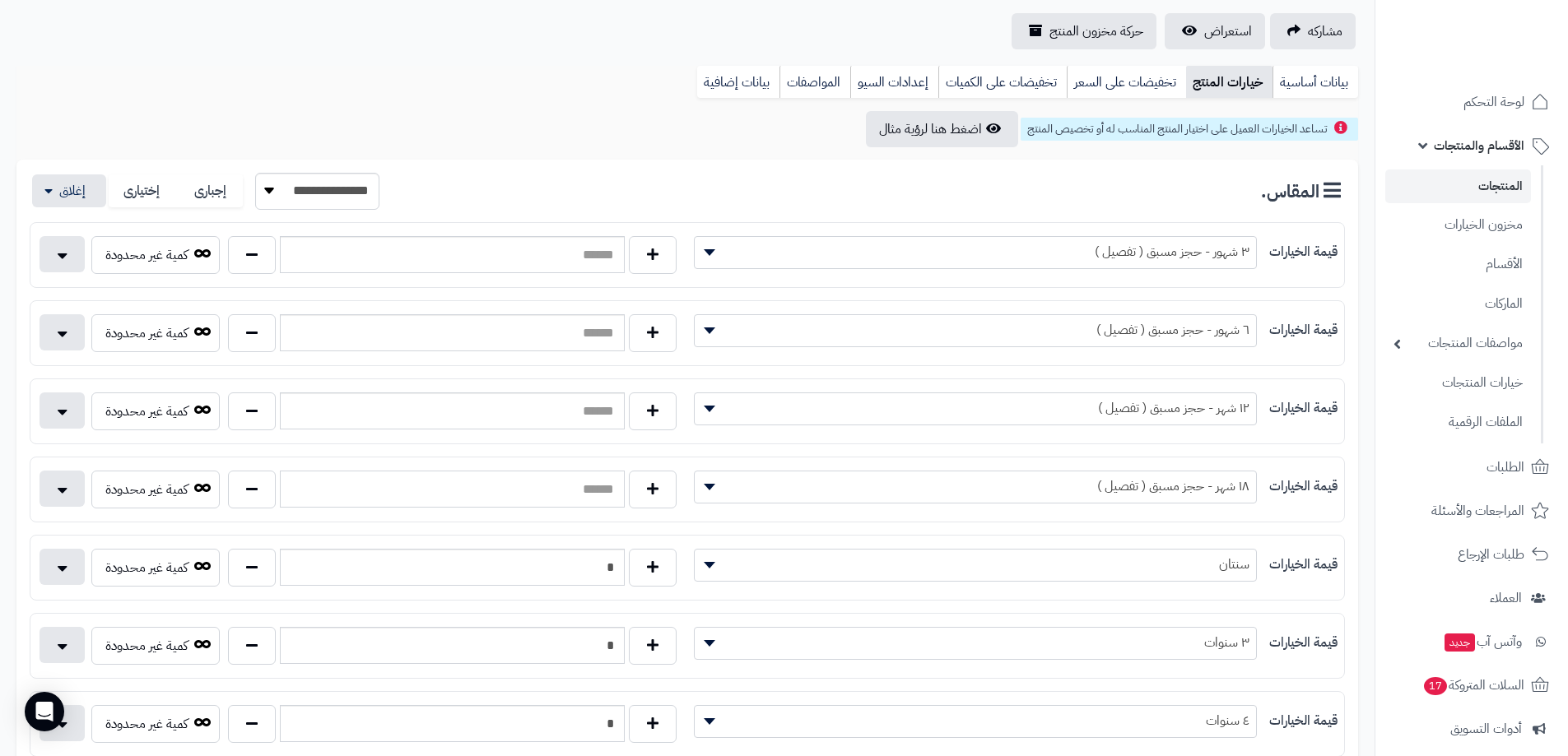
click at [284, 492] on input "text" at bounding box center [452, 489] width 344 height 37
drag, startPoint x: 265, startPoint y: 489, endPoint x: 263, endPoint y: 421, distance: 68.0
click at [265, 486] on button "button" at bounding box center [252, 490] width 48 height 38
type input "*"
drag, startPoint x: 263, startPoint y: 419, endPoint x: 262, endPoint y: 393, distance: 26.0
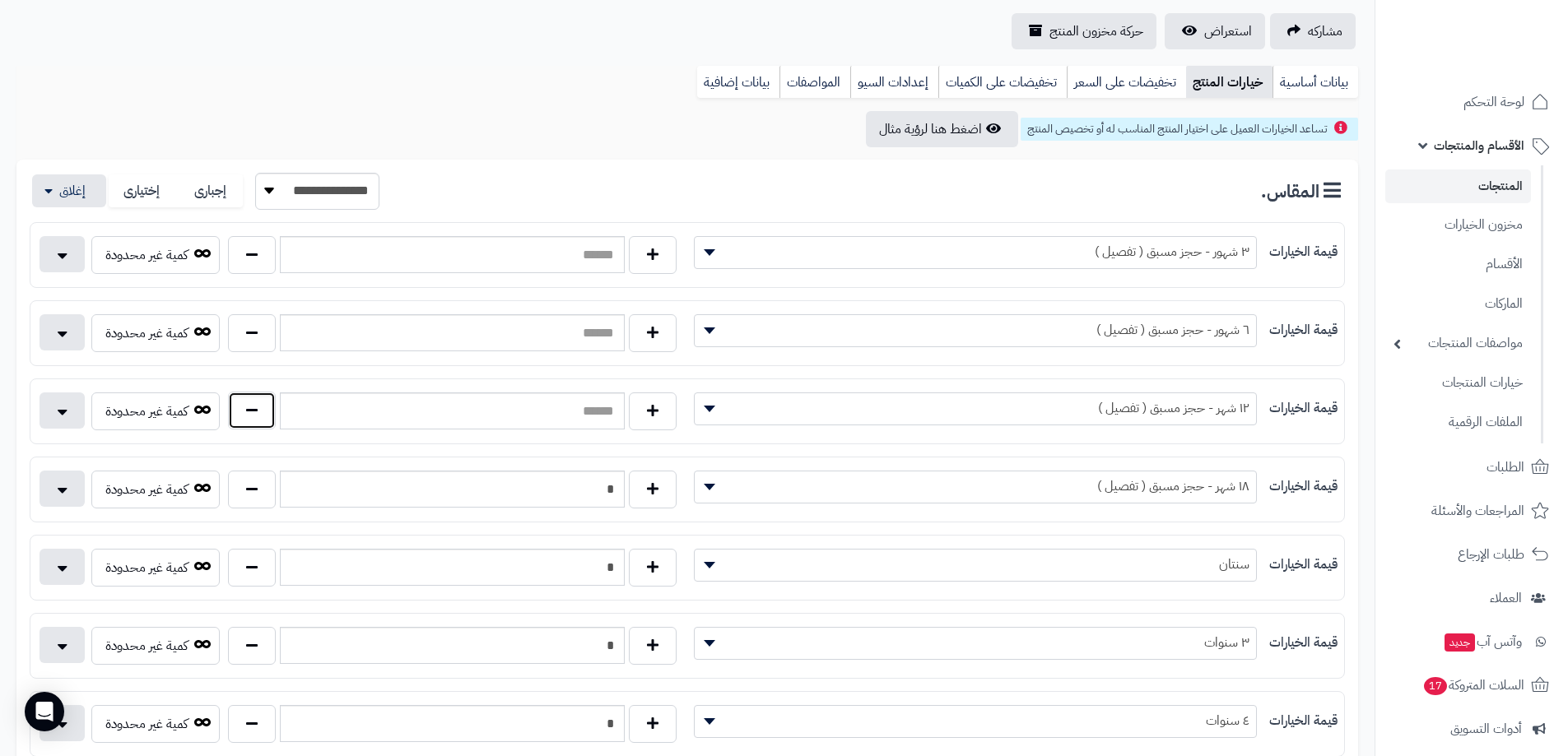
click at [262, 416] on button "button" at bounding box center [252, 411] width 48 height 38
type input "*"
drag, startPoint x: 257, startPoint y: 357, endPoint x: 262, endPoint y: 333, distance: 24.5
click at [258, 353] on div "كمية غير محدودة" at bounding box center [359, 336] width 657 height 45
drag, startPoint x: 262, startPoint y: 332, endPoint x: 263, endPoint y: 267, distance: 65.0
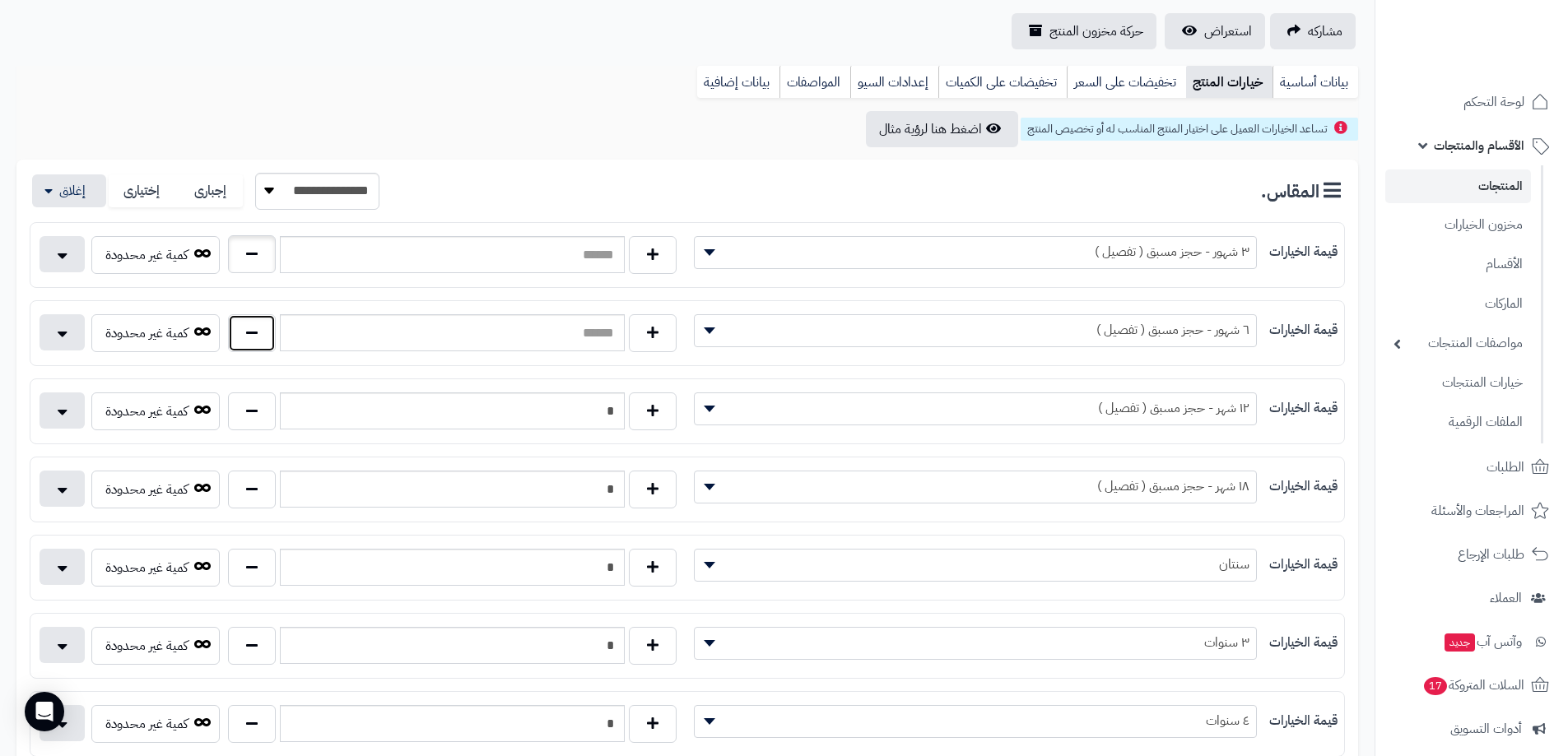
click at [263, 331] on button "button" at bounding box center [252, 333] width 48 height 38
type input "*"
drag, startPoint x: 262, startPoint y: 258, endPoint x: 311, endPoint y: 338, distance: 93.8
click at [262, 259] on button "button" at bounding box center [252, 255] width 48 height 38
type input "*"
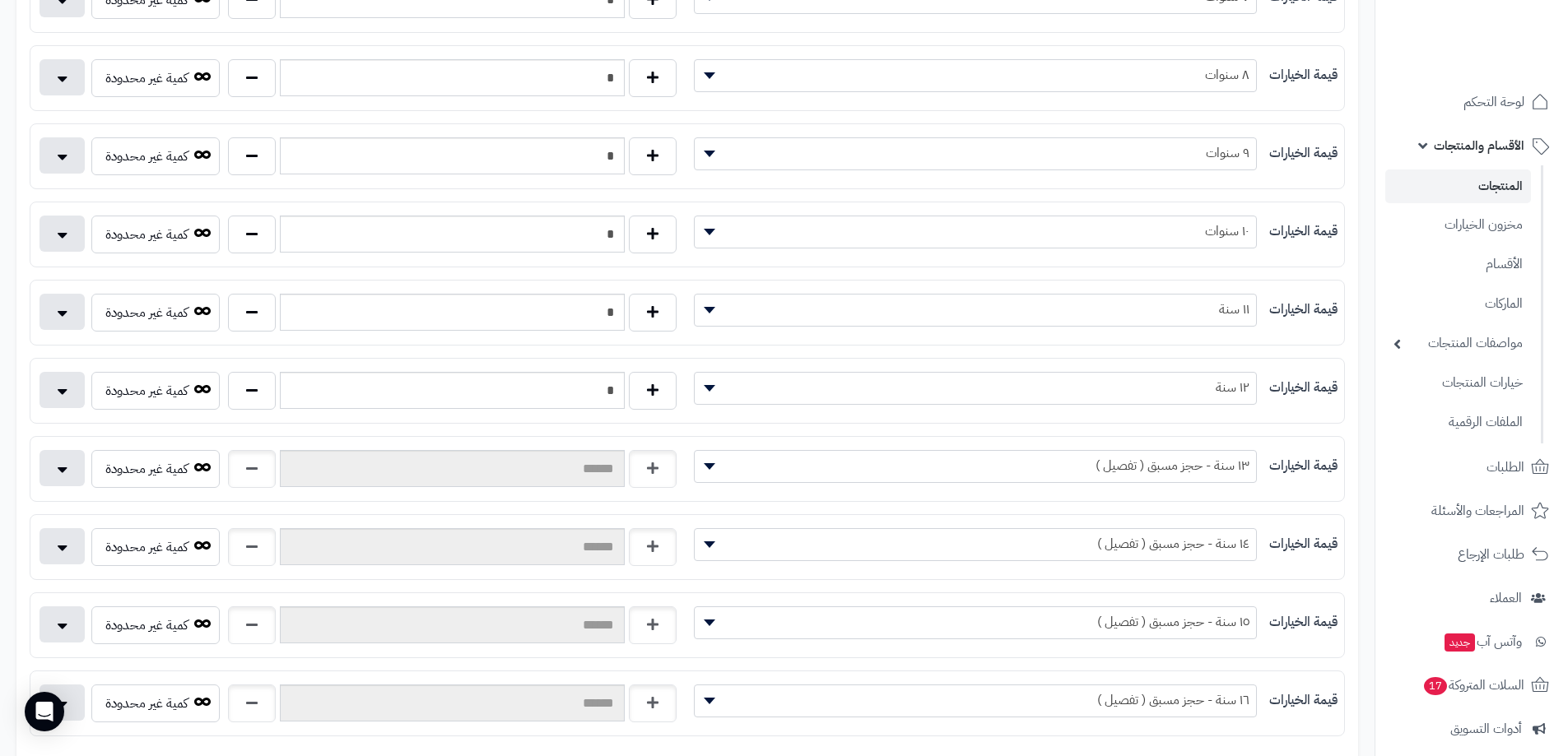
scroll to position [1152, 0]
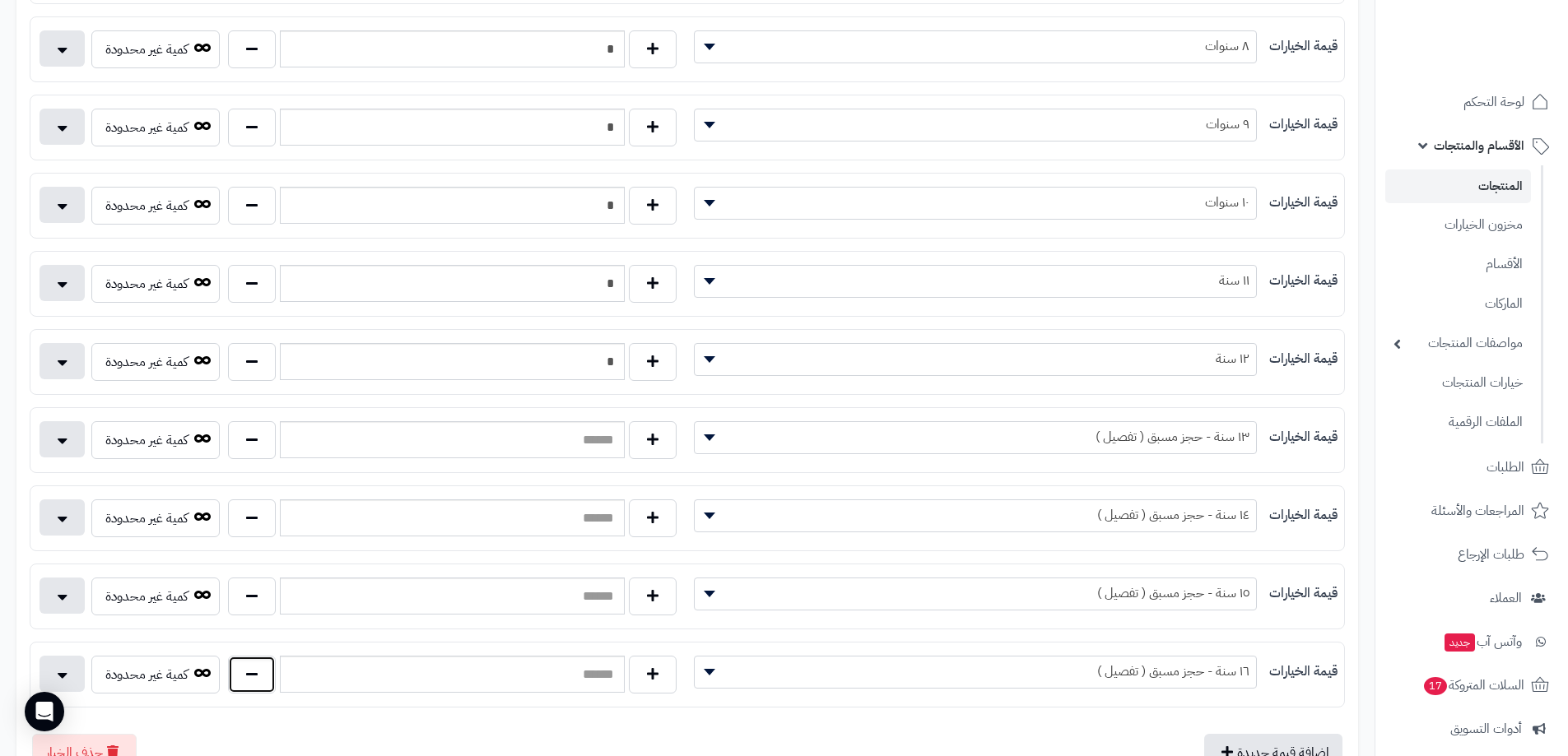
drag, startPoint x: 271, startPoint y: 678, endPoint x: 256, endPoint y: 641, distance: 39.9
click at [271, 674] on button "button" at bounding box center [252, 674] width 48 height 38
type input "*"
drag, startPoint x: 258, startPoint y: 592, endPoint x: 247, endPoint y: 559, distance: 34.8
click at [256, 591] on button "button" at bounding box center [252, 595] width 48 height 38
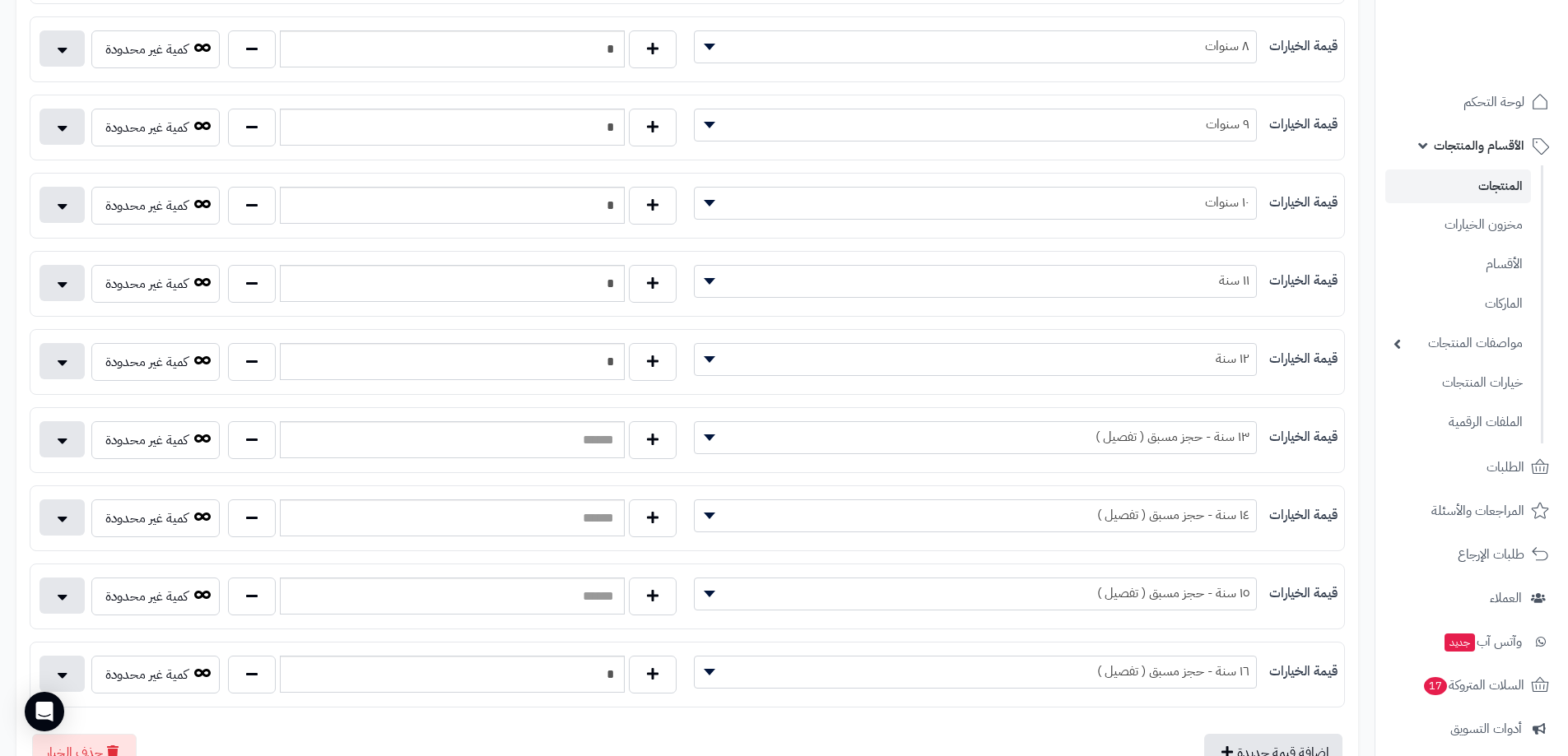
type input "*"
drag, startPoint x: 247, startPoint y: 503, endPoint x: 258, endPoint y: 444, distance: 60.0
click at [247, 502] on button "button" at bounding box center [252, 518] width 48 height 38
type input "*"
click at [258, 438] on button "button" at bounding box center [252, 439] width 48 height 38
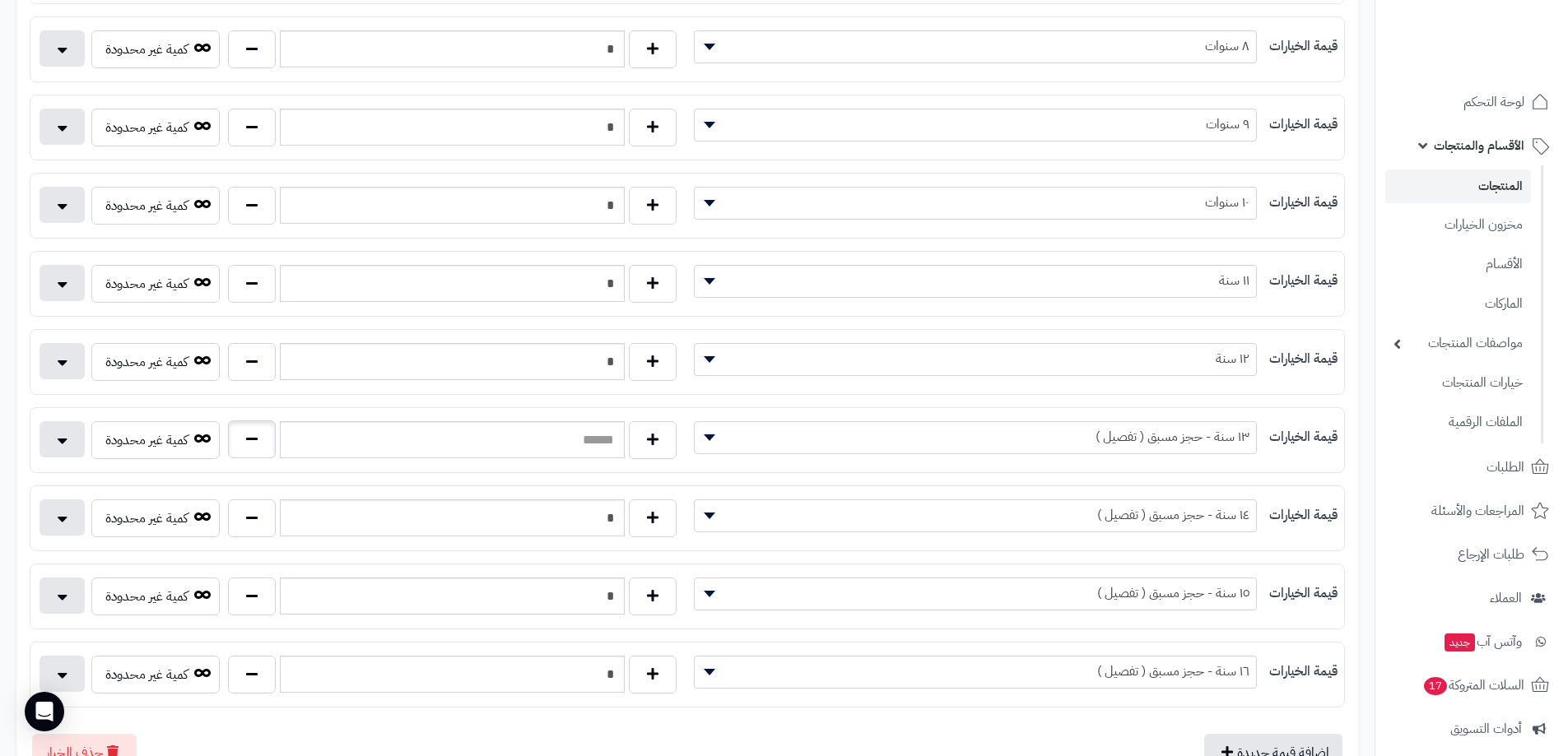
type input "*"
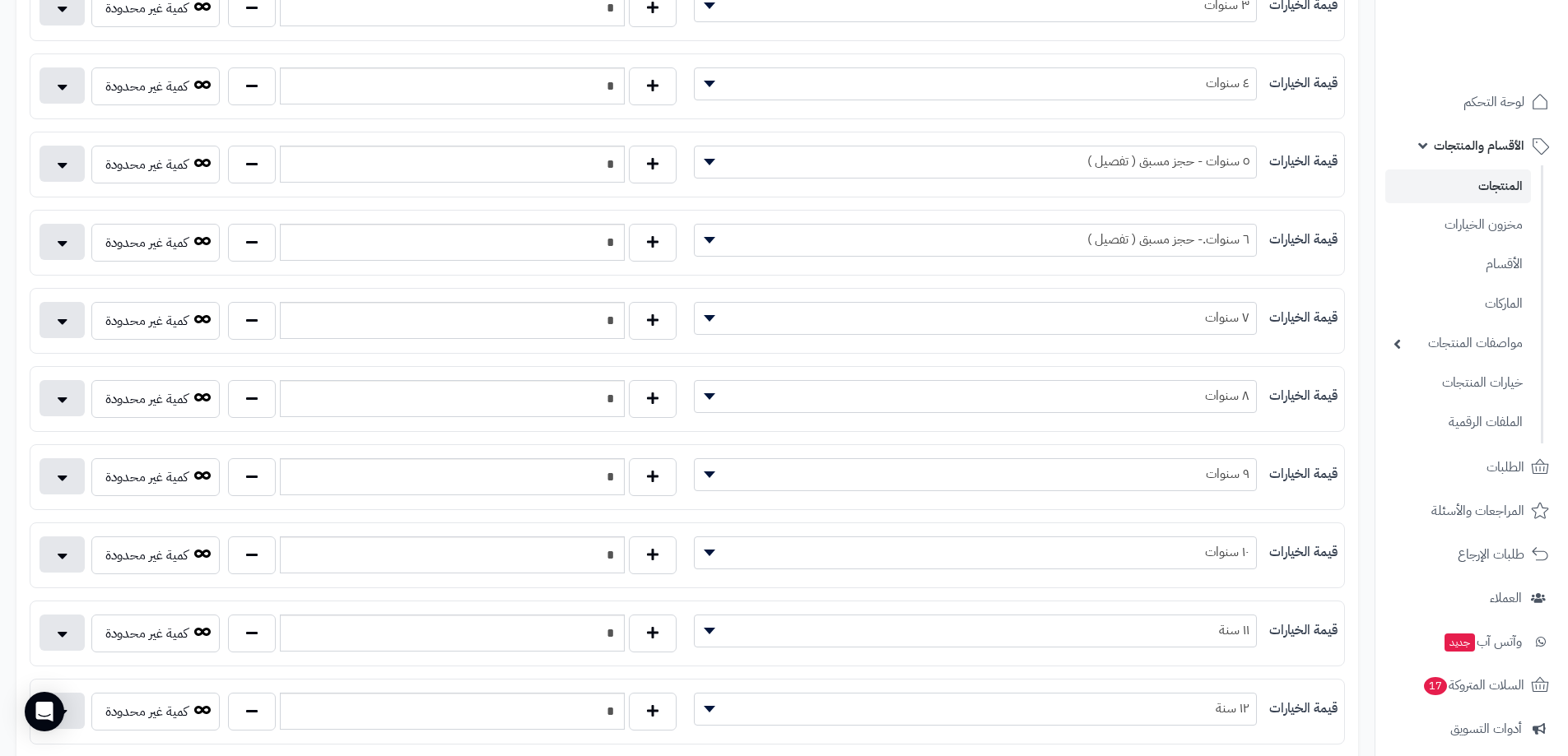
scroll to position [741, 0]
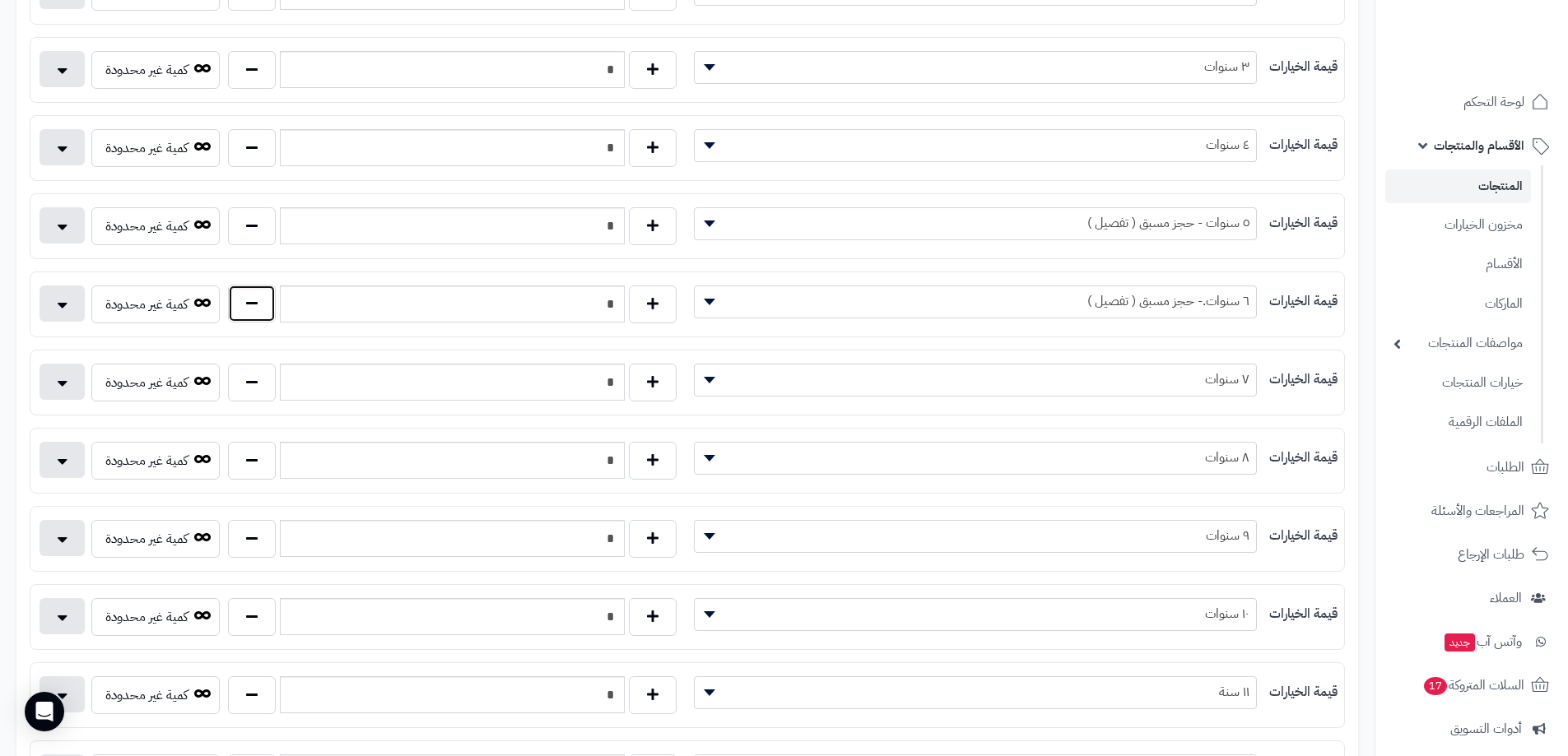
click at [241, 301] on button "button" at bounding box center [252, 303] width 48 height 38
type input "*"
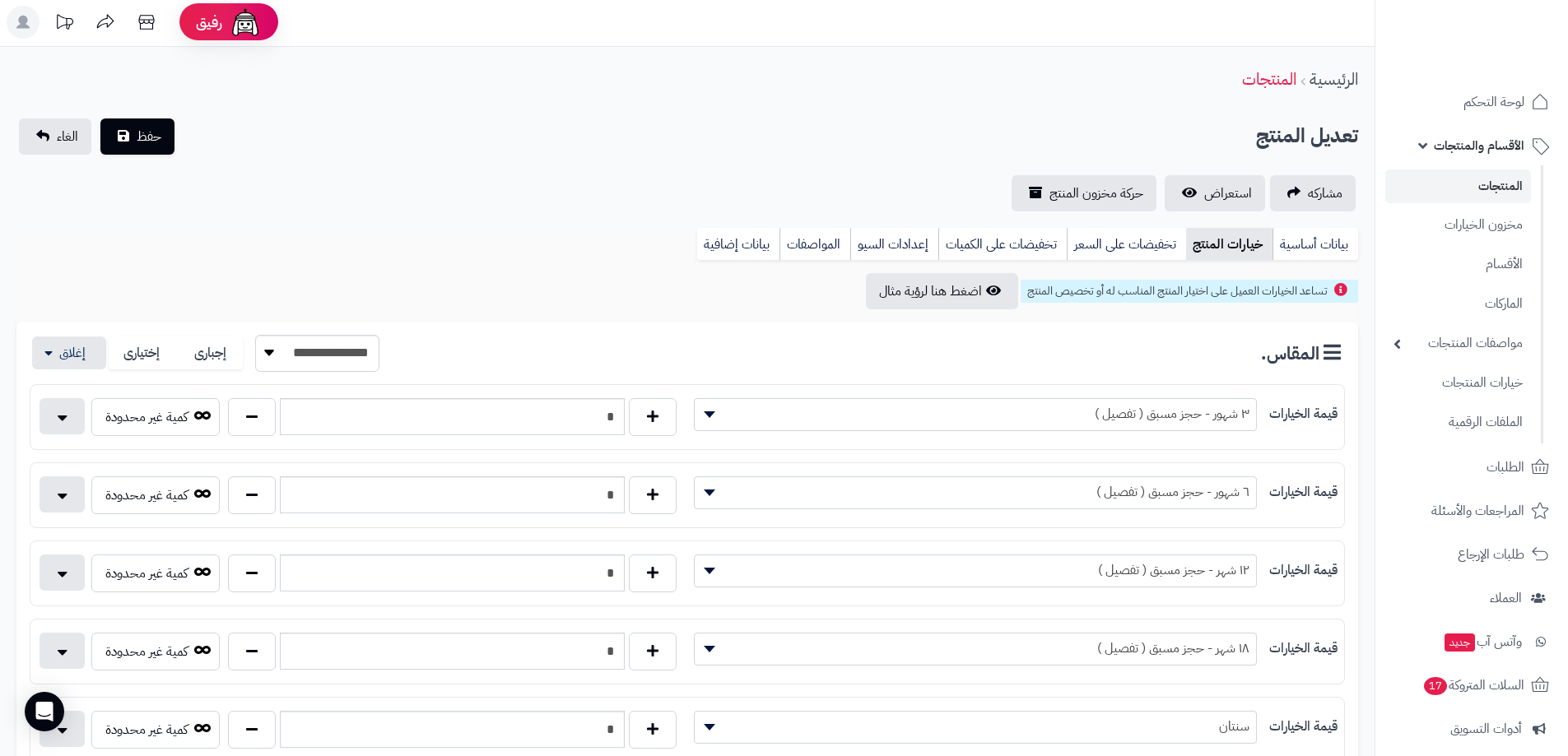
scroll to position [0, 0]
click at [162, 141] on button "حفظ" at bounding box center [138, 138] width 74 height 36
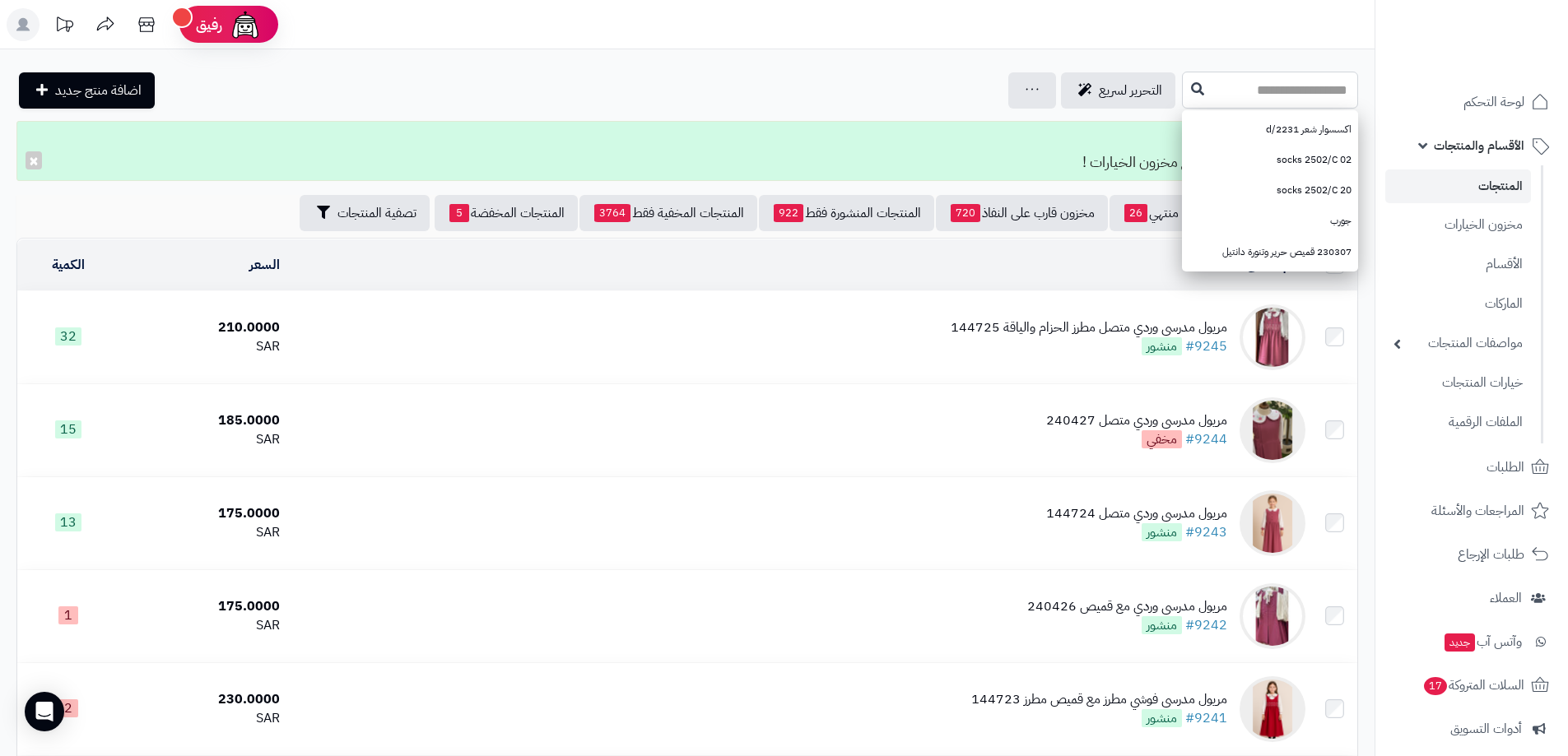
paste input "******"
type input "******"
click at [1186, 83] on button at bounding box center [1198, 88] width 25 height 31
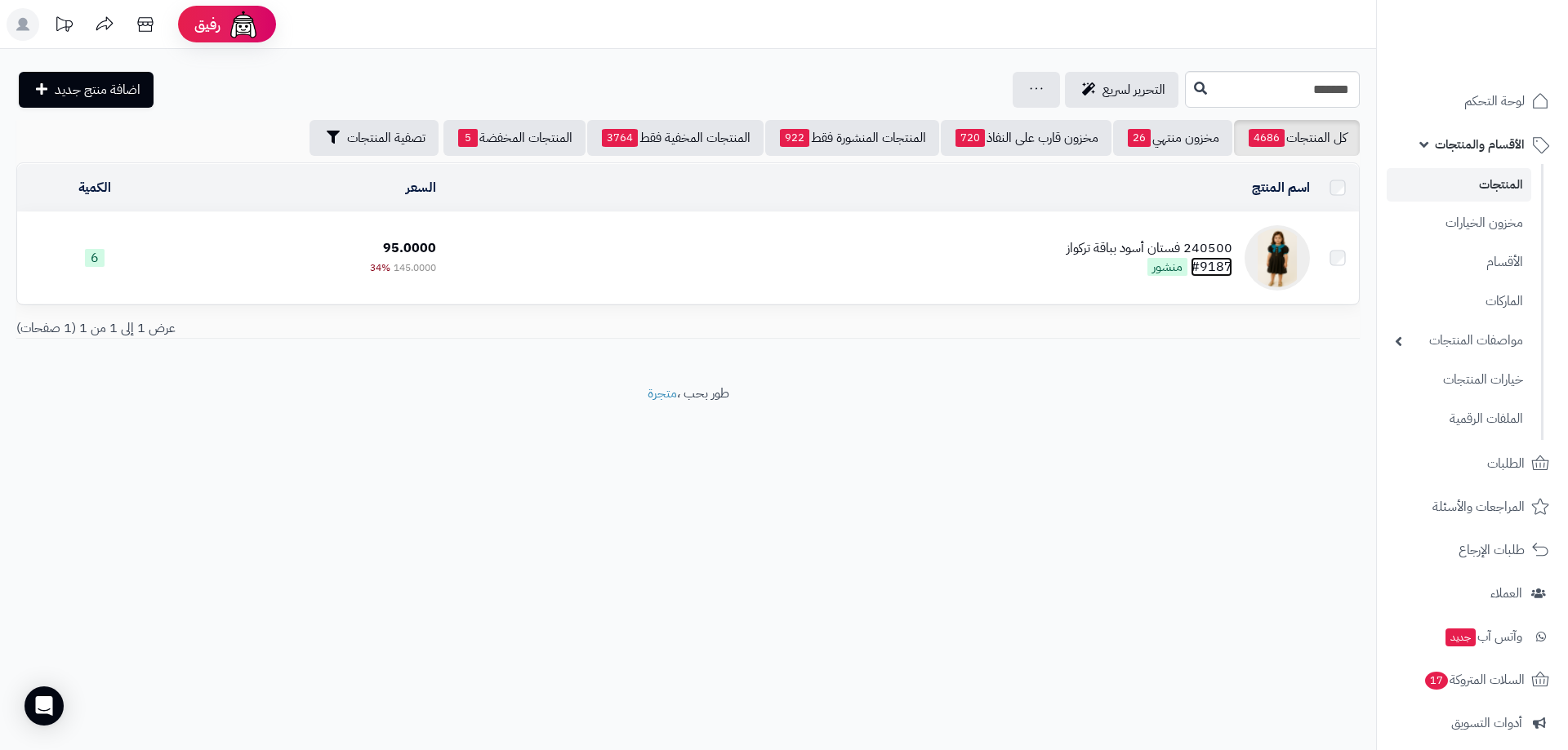
click at [1213, 262] on link "#9187" at bounding box center [1211, 267] width 42 height 20
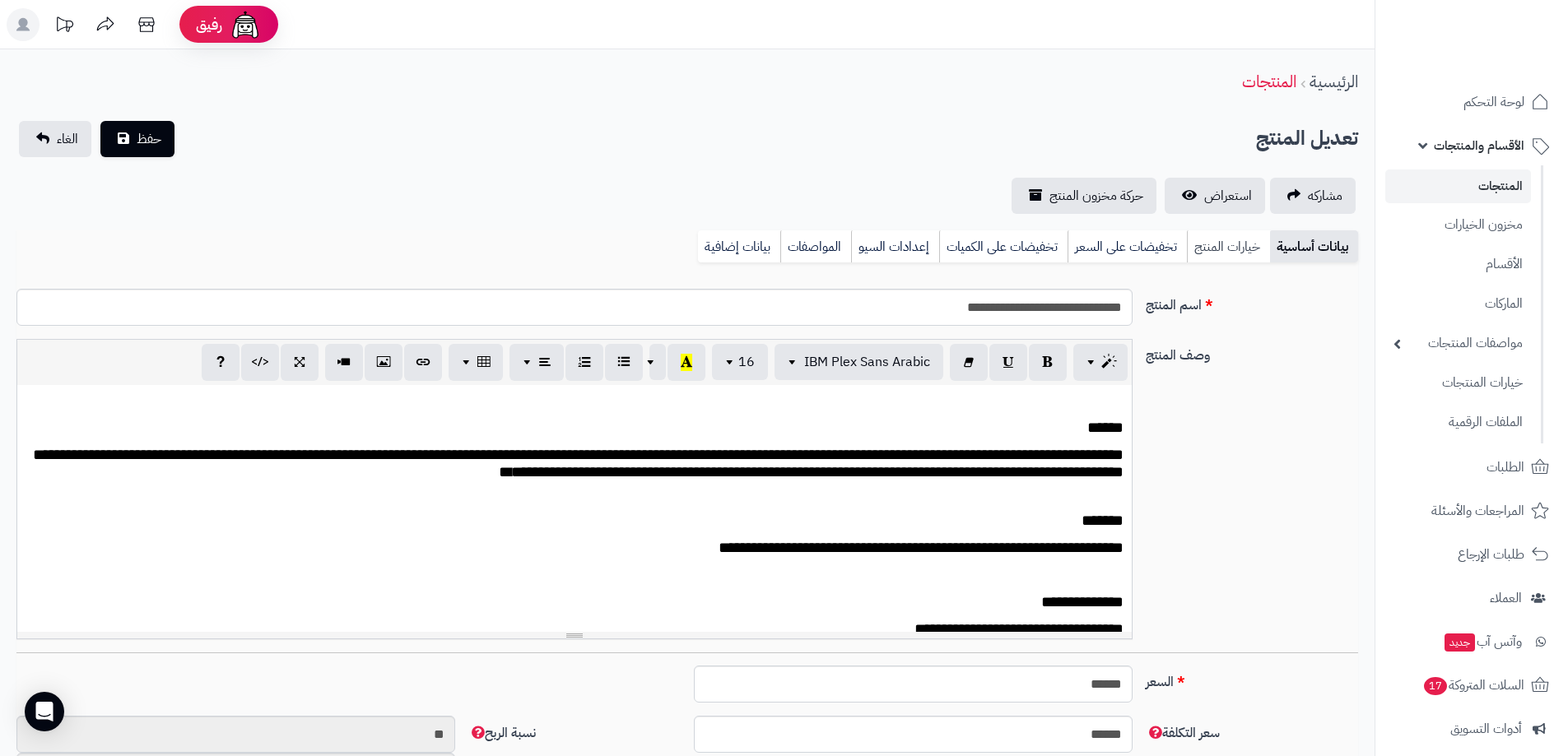
scroll to position [300, 0]
click at [1210, 247] on link "خيارات المنتج" at bounding box center [1227, 246] width 83 height 33
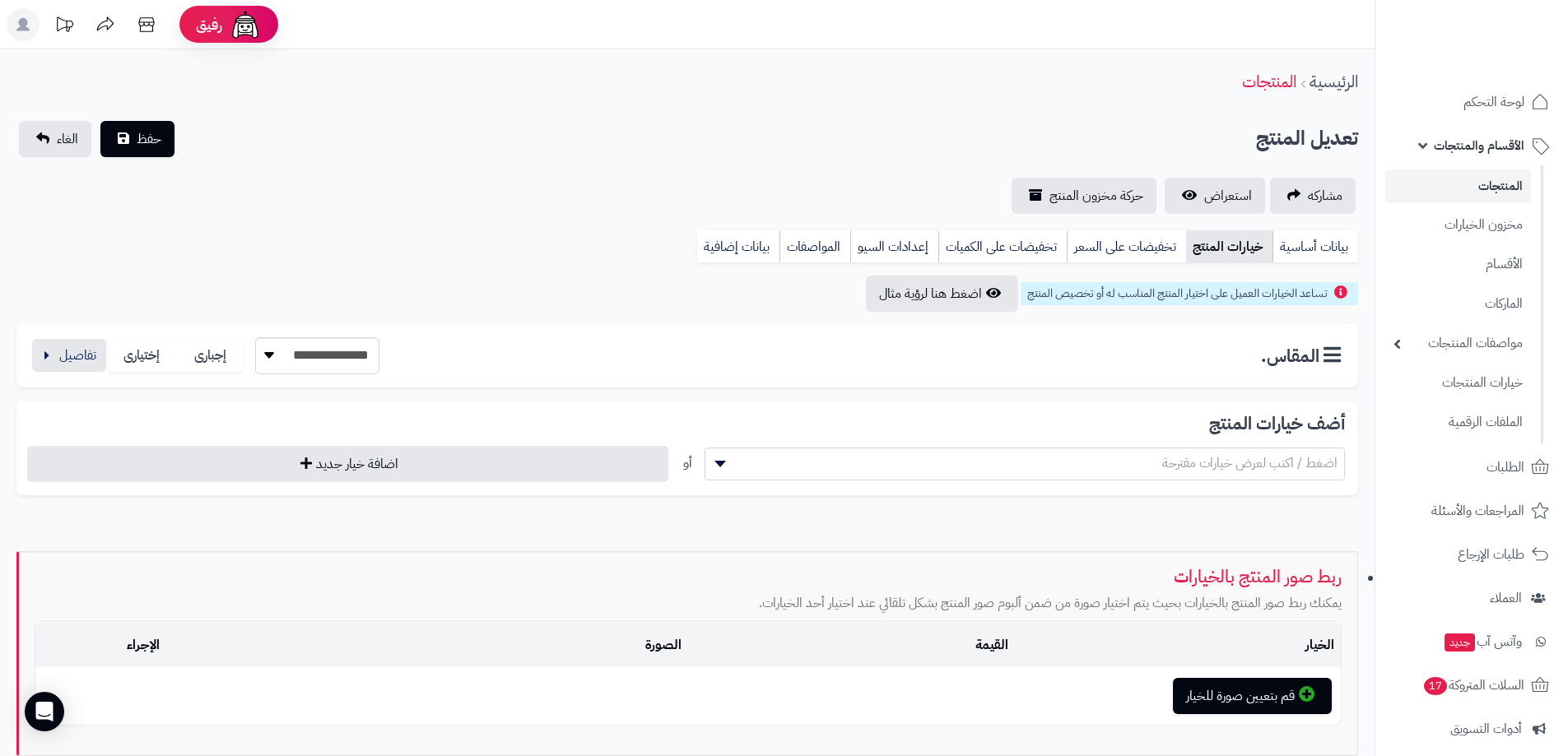
click at [51, 376] on div "**********" at bounding box center [687, 356] width 1342 height 64
click at [61, 366] on button "button" at bounding box center [69, 355] width 74 height 33
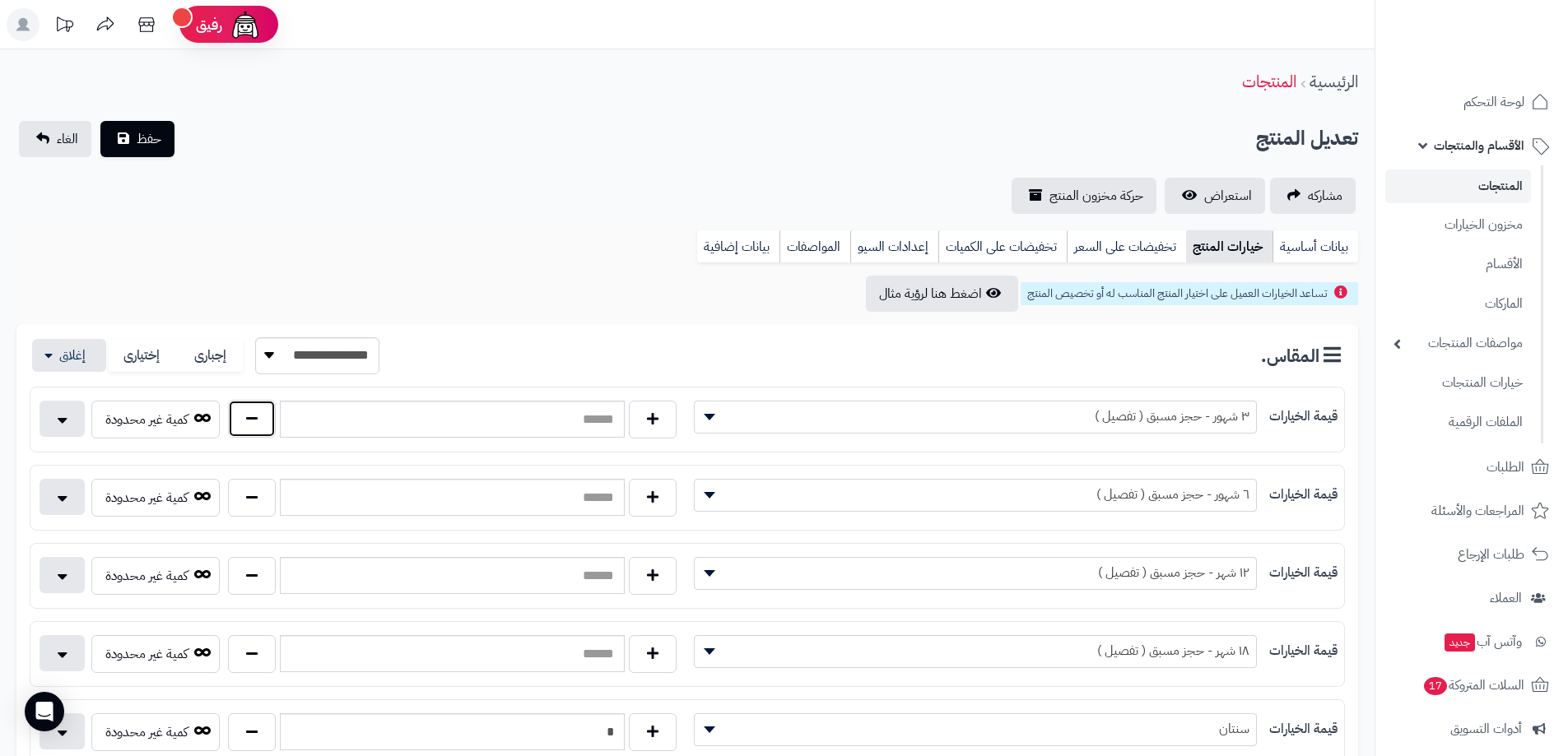
click at [246, 432] on button "button" at bounding box center [252, 418] width 48 height 38
type input "*"
click at [246, 497] on button "button" at bounding box center [252, 497] width 48 height 38
type input "*"
click at [257, 584] on button "button" at bounding box center [252, 575] width 48 height 38
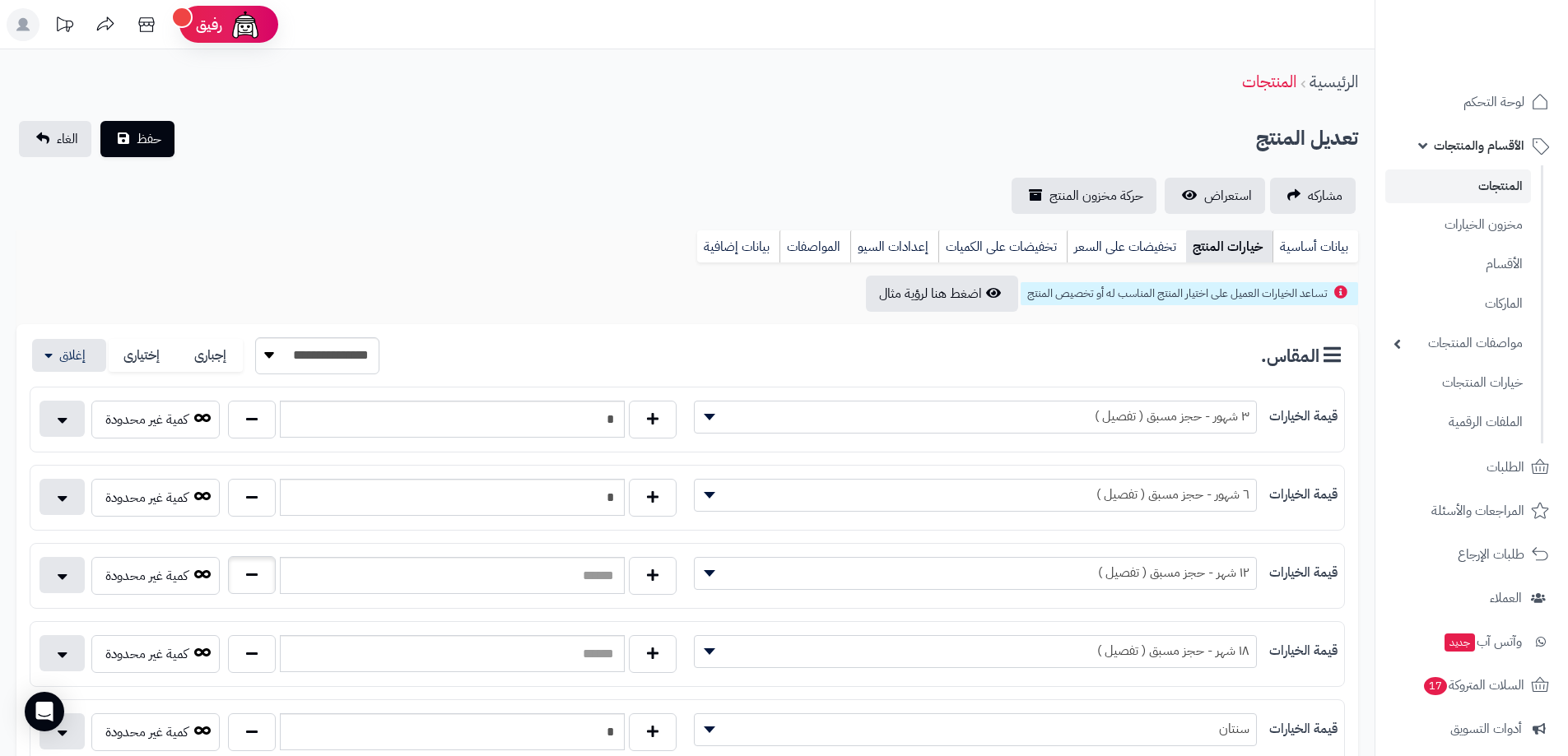
type input "*"
click at [253, 631] on div "**********" at bounding box center [687, 654] width 1314 height 51
click at [264, 645] on button "button" at bounding box center [252, 653] width 48 height 38
type input "*"
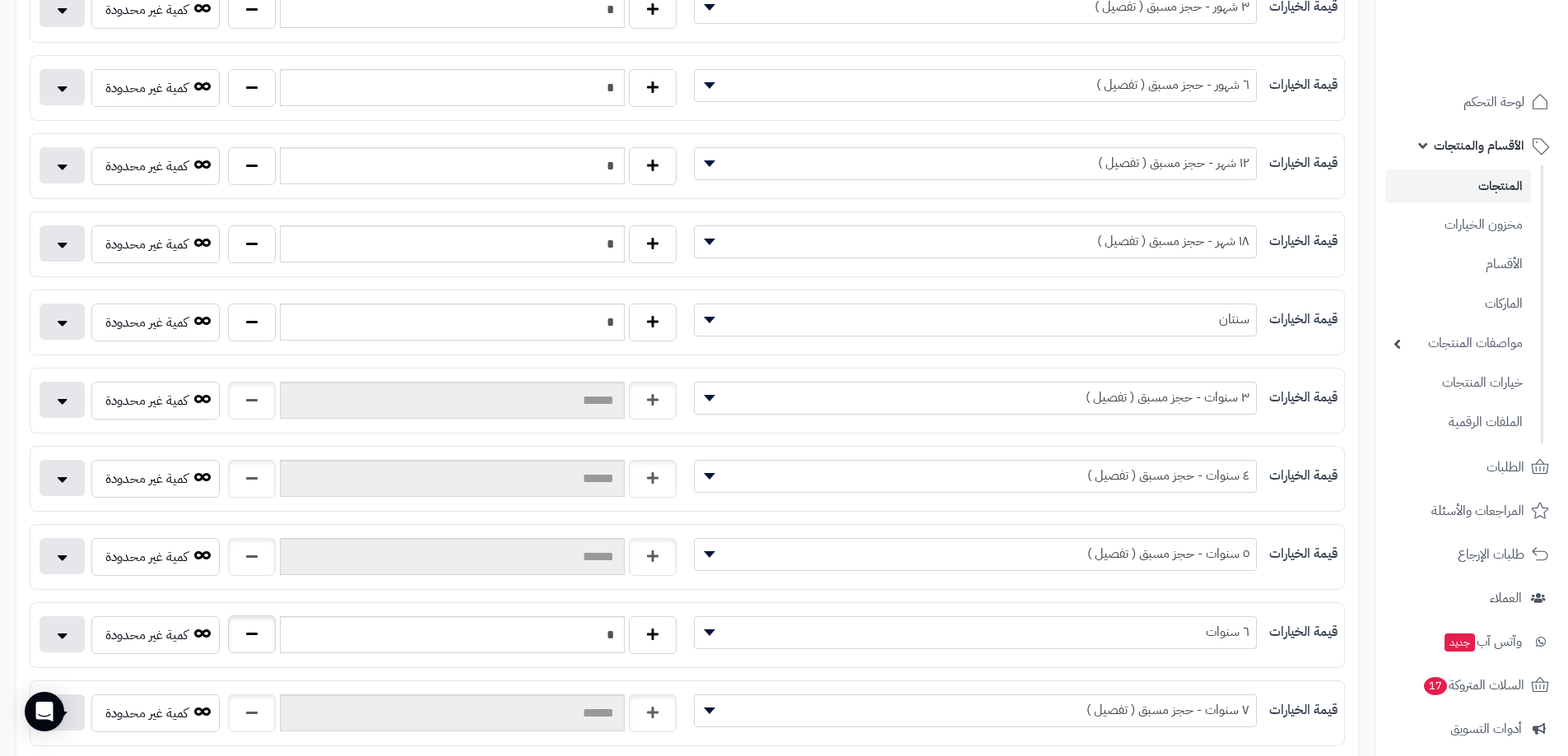
scroll to position [412, 0]
click at [199, 420] on div "كمية غير محدودة" at bounding box center [359, 402] width 657 height 45
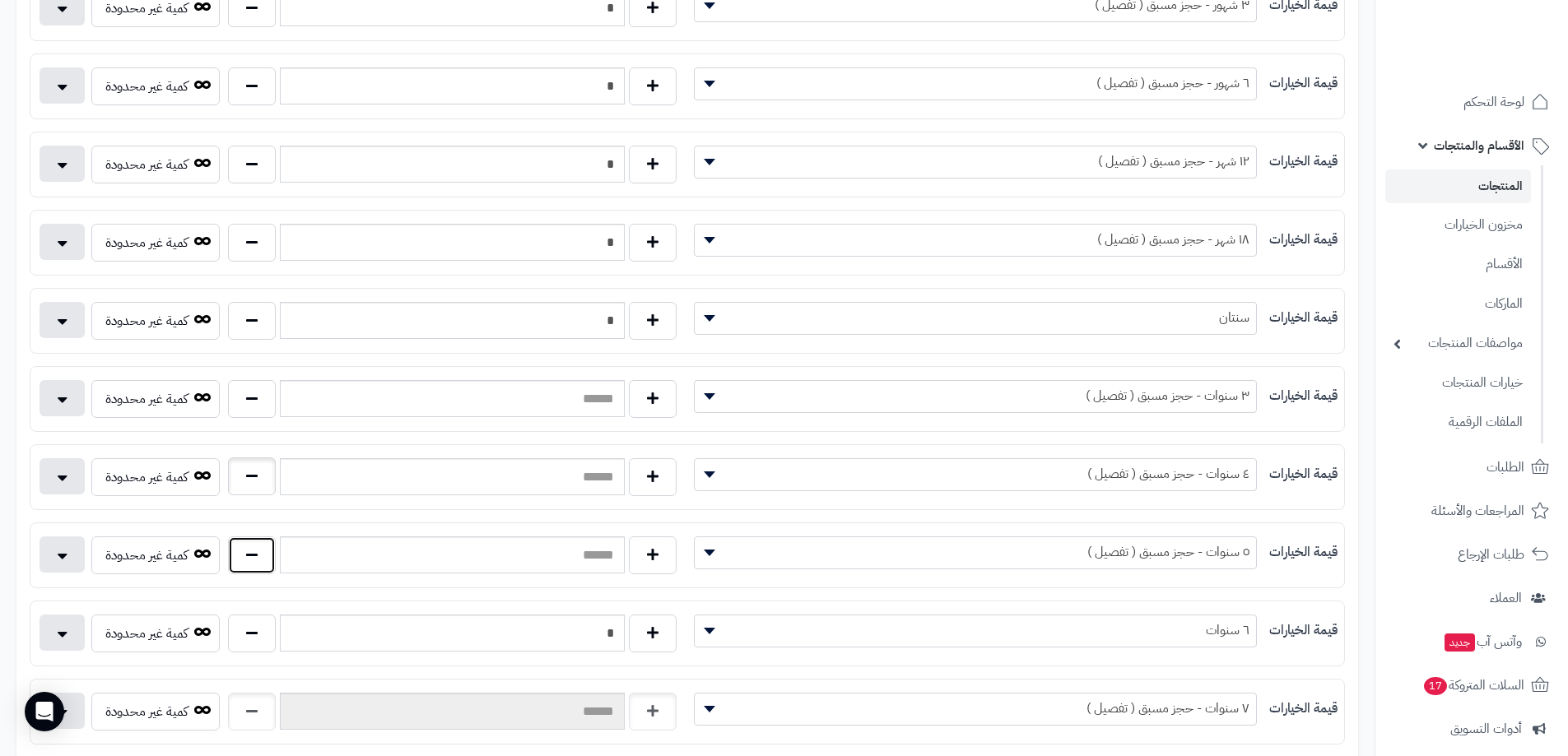
drag, startPoint x: 240, startPoint y: 546, endPoint x: 257, endPoint y: 480, distance: 68.2
click at [242, 541] on button "button" at bounding box center [252, 555] width 48 height 38
type input "*"
drag, startPoint x: 258, startPoint y: 472, endPoint x: 258, endPoint y: 449, distance: 23.0
click at [258, 466] on button "button" at bounding box center [252, 477] width 48 height 38
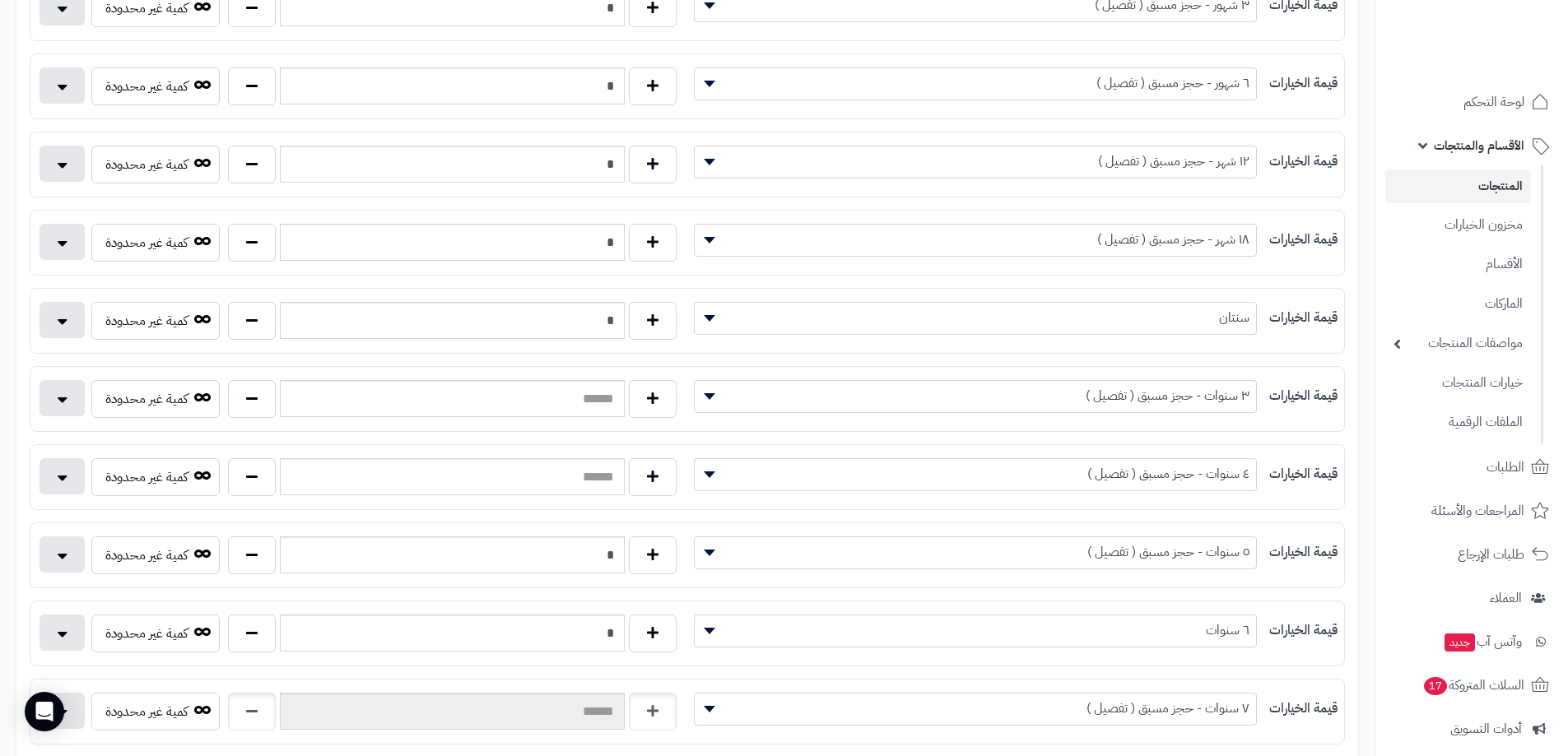
type input "*"
click at [263, 394] on button "button" at bounding box center [252, 398] width 48 height 38
type input "*"
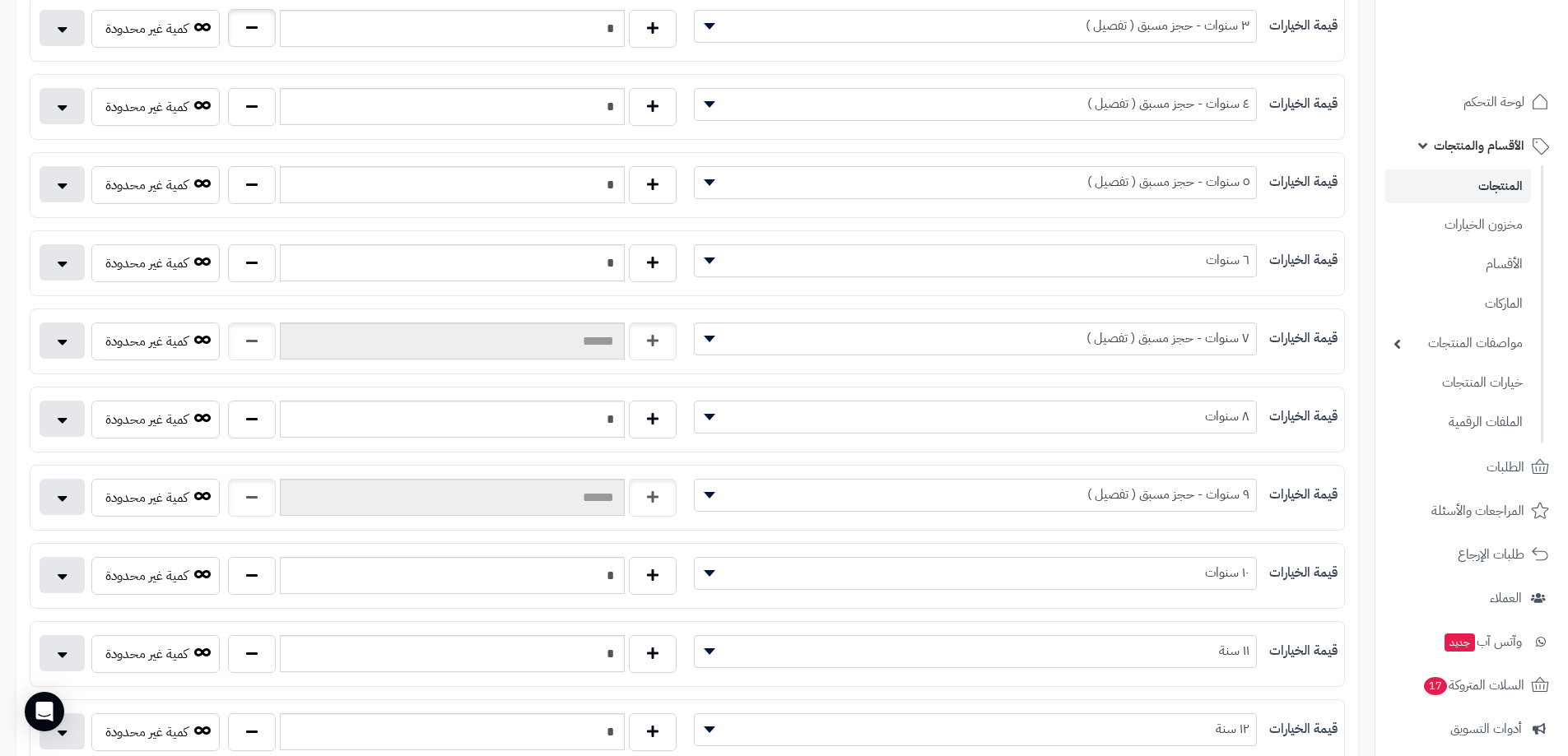
scroll to position [823, 0]
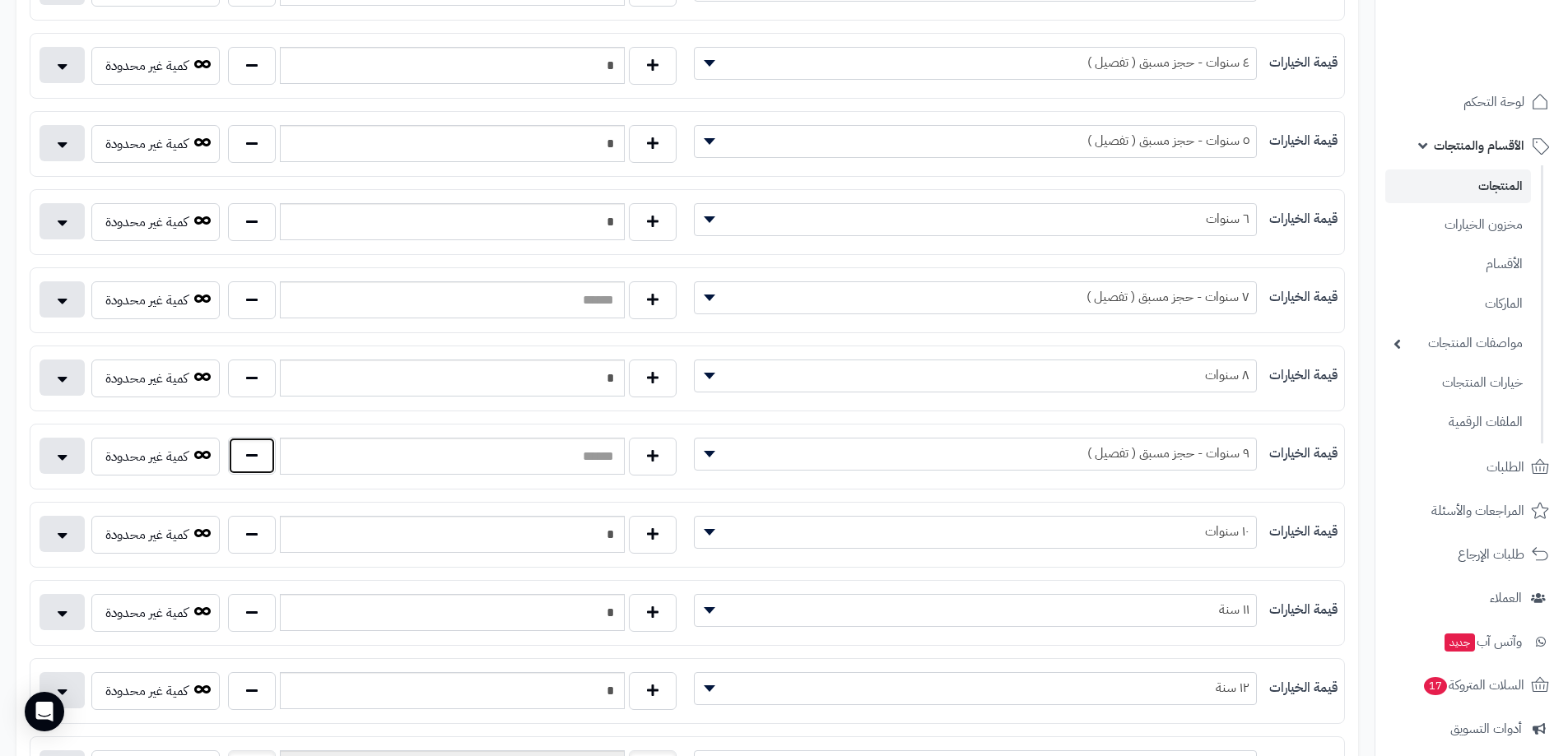
drag, startPoint x: 244, startPoint y: 456, endPoint x: 244, endPoint y: 443, distance: 13.0
click at [244, 455] on button "button" at bounding box center [252, 456] width 48 height 38
type input "*"
drag, startPoint x: 251, startPoint y: 304, endPoint x: 260, endPoint y: 330, distance: 27.5
click at [251, 305] on button "button" at bounding box center [252, 300] width 48 height 38
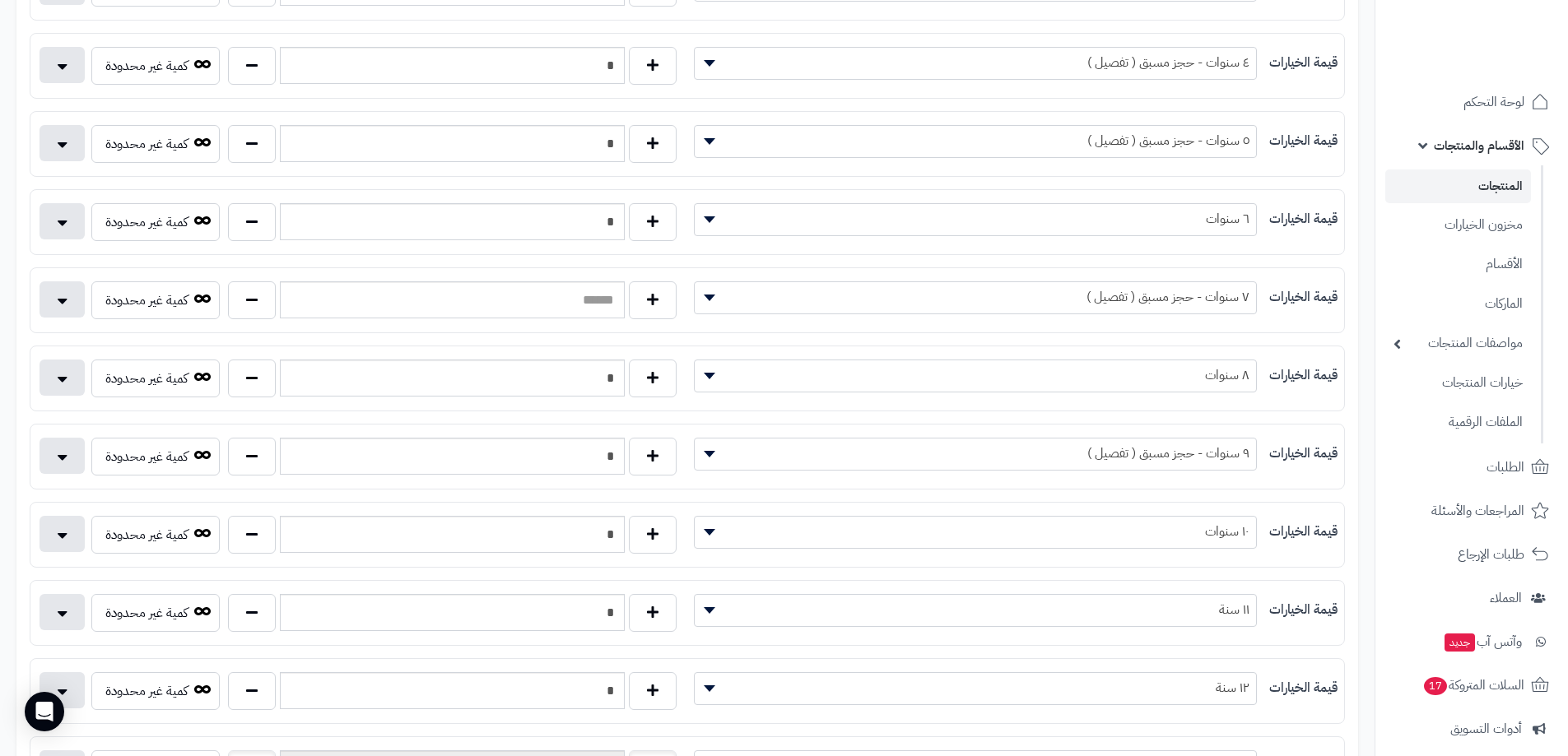
type input "*"
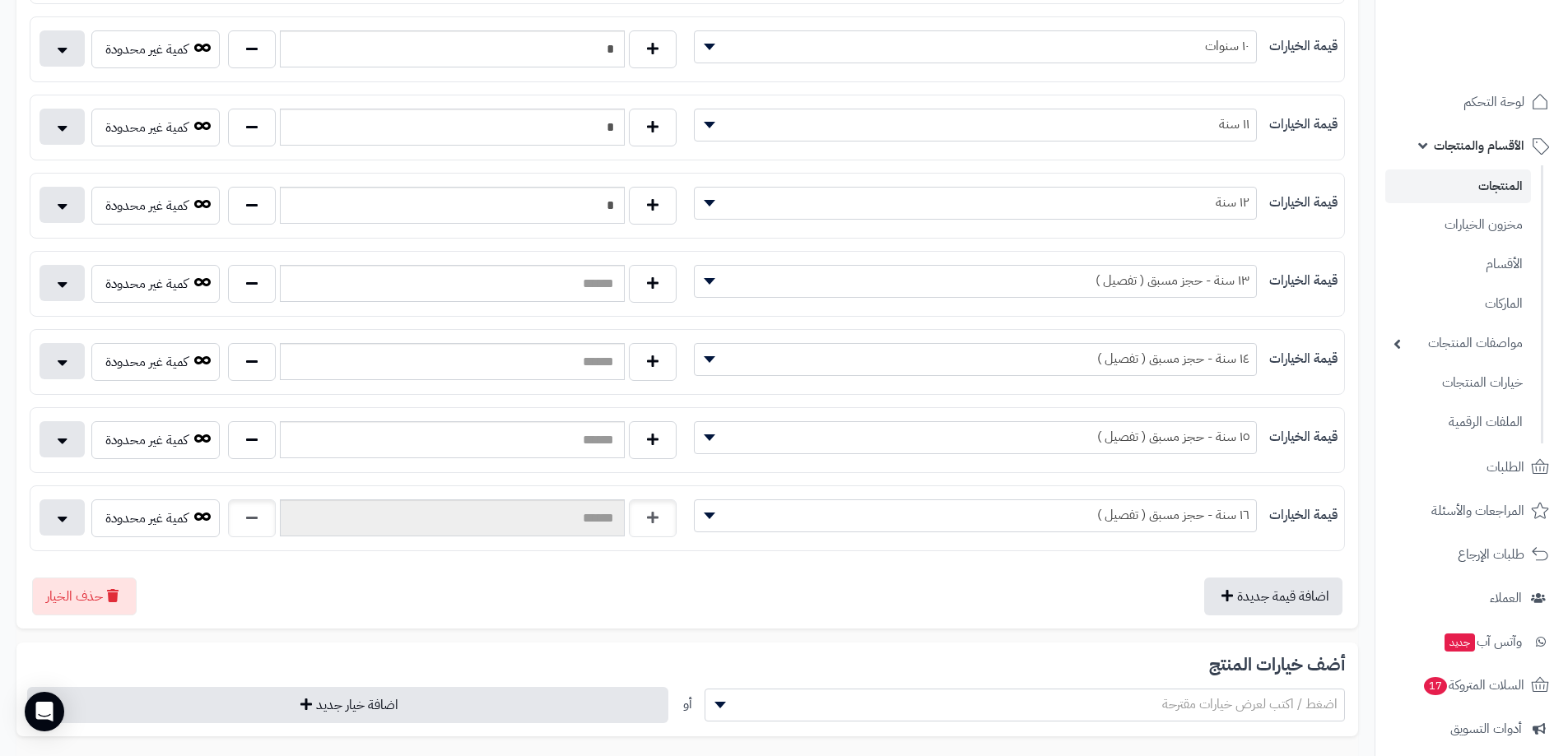
scroll to position [1316, 0]
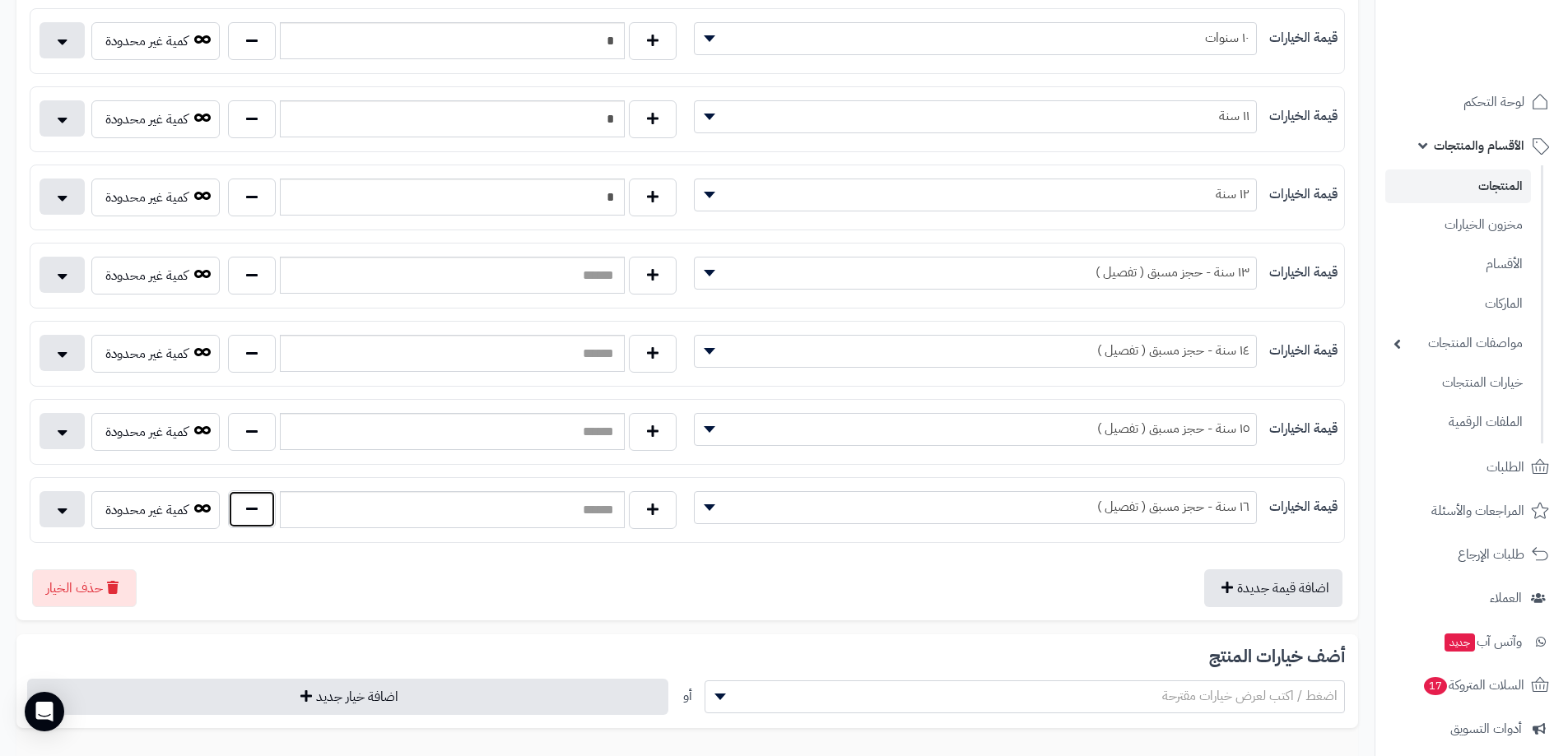
drag, startPoint x: 247, startPoint y: 506, endPoint x: 250, endPoint y: 478, distance: 28.2
click at [247, 505] on button "button" at bounding box center [252, 510] width 48 height 38
type input "*"
click at [262, 426] on button "button" at bounding box center [252, 431] width 48 height 38
type input "*"
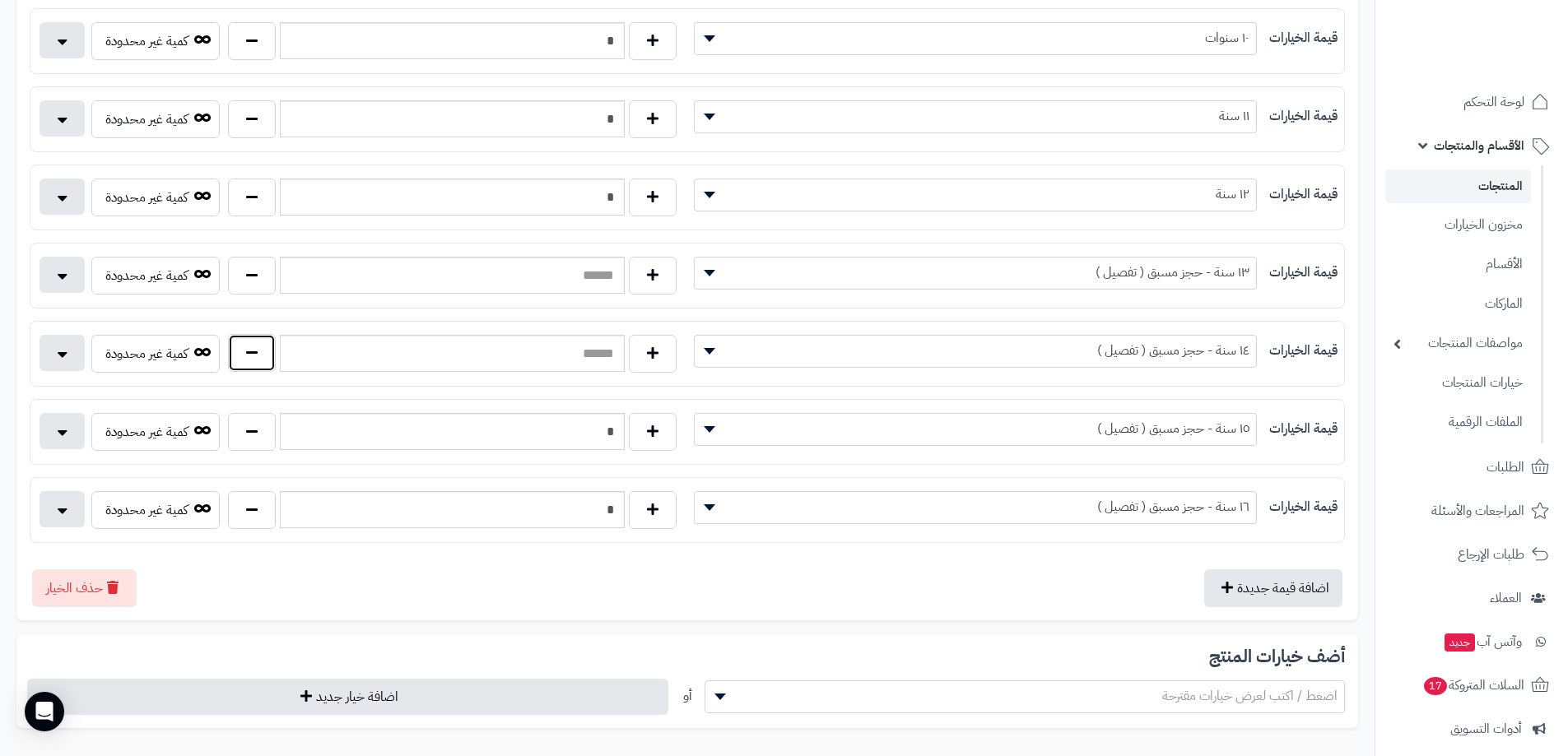
click at [250, 345] on button "button" at bounding box center [252, 353] width 48 height 38
type input "*"
click at [264, 283] on button "button" at bounding box center [252, 275] width 48 height 38
type input "*"
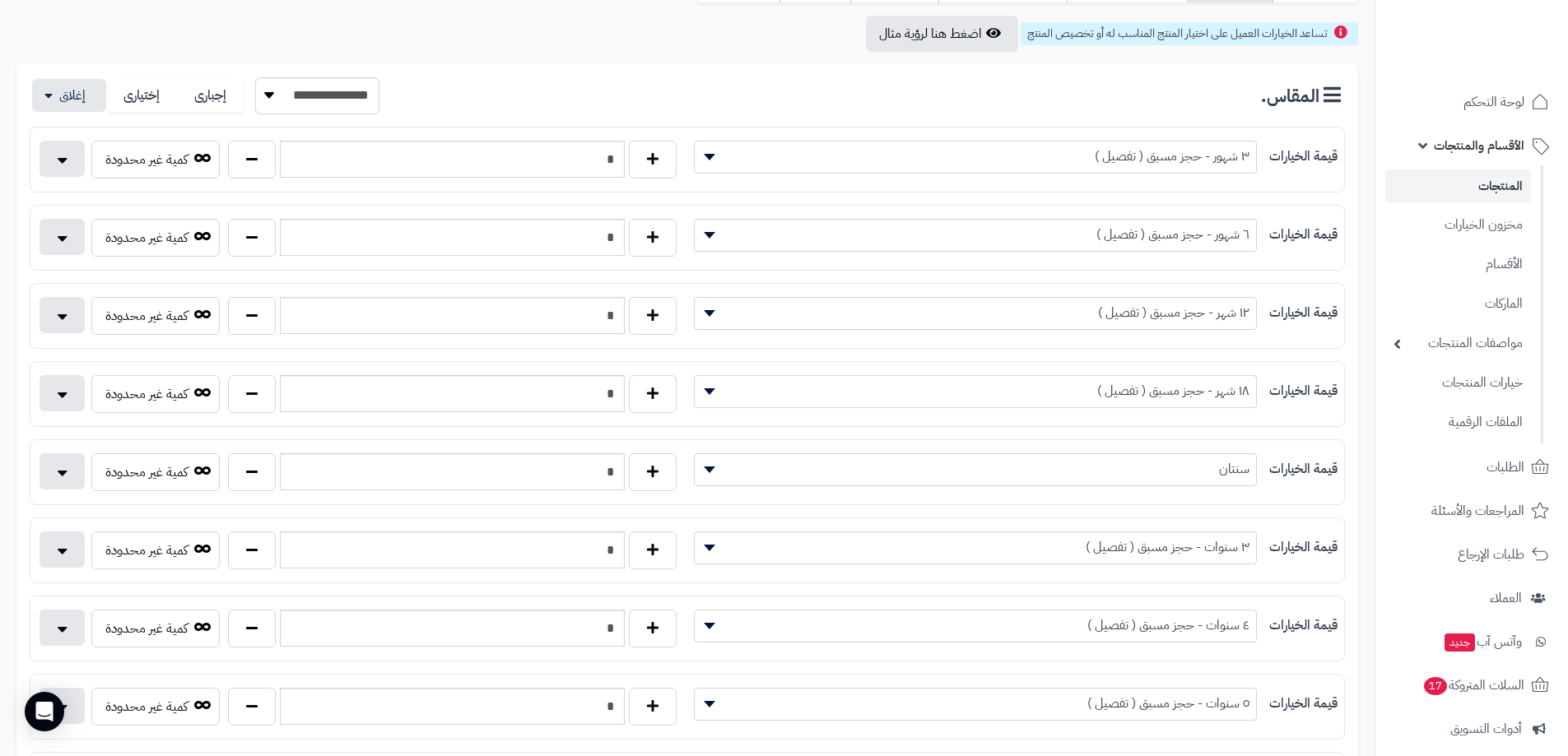
scroll to position [0, 0]
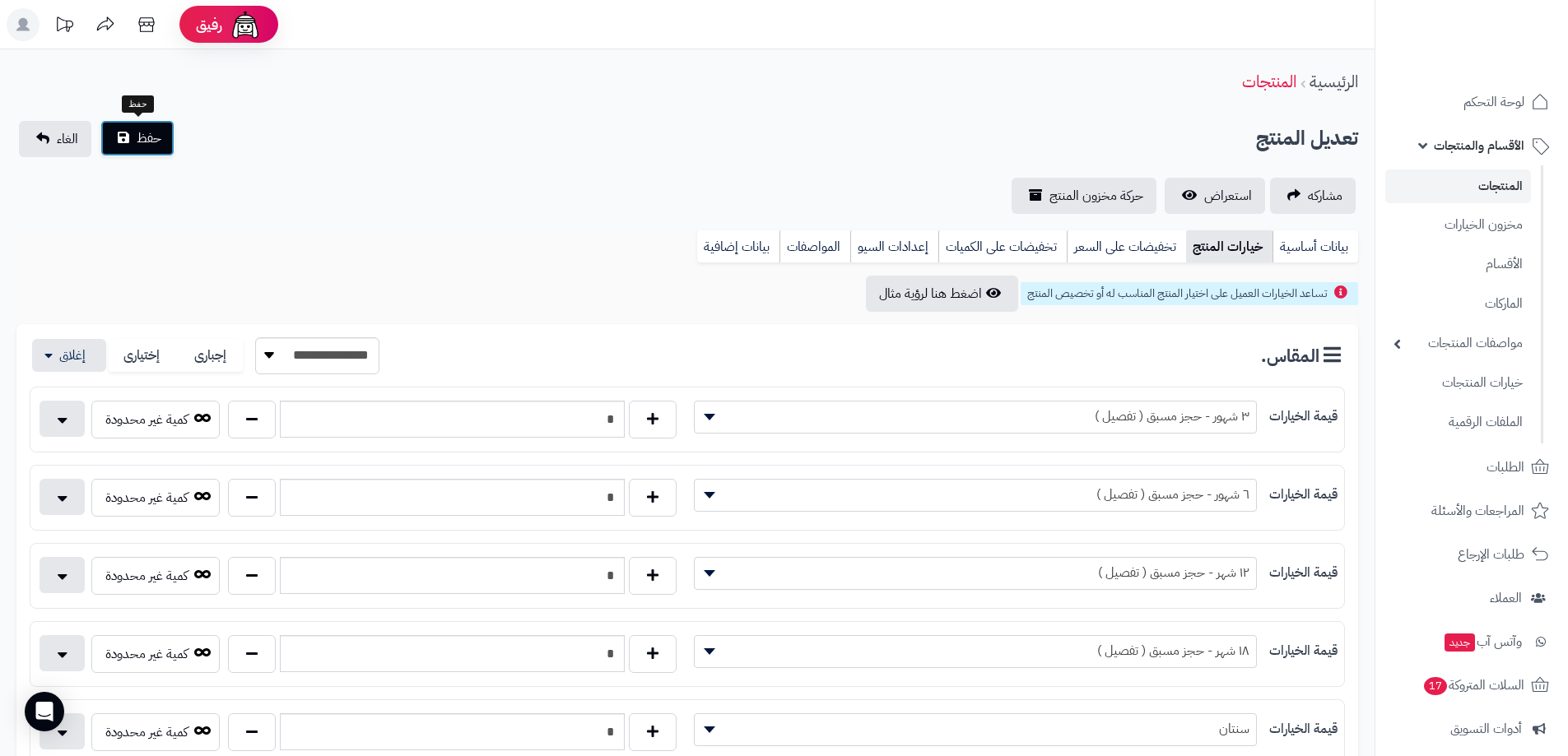
click at [161, 137] on span "حفظ" at bounding box center [149, 138] width 25 height 20
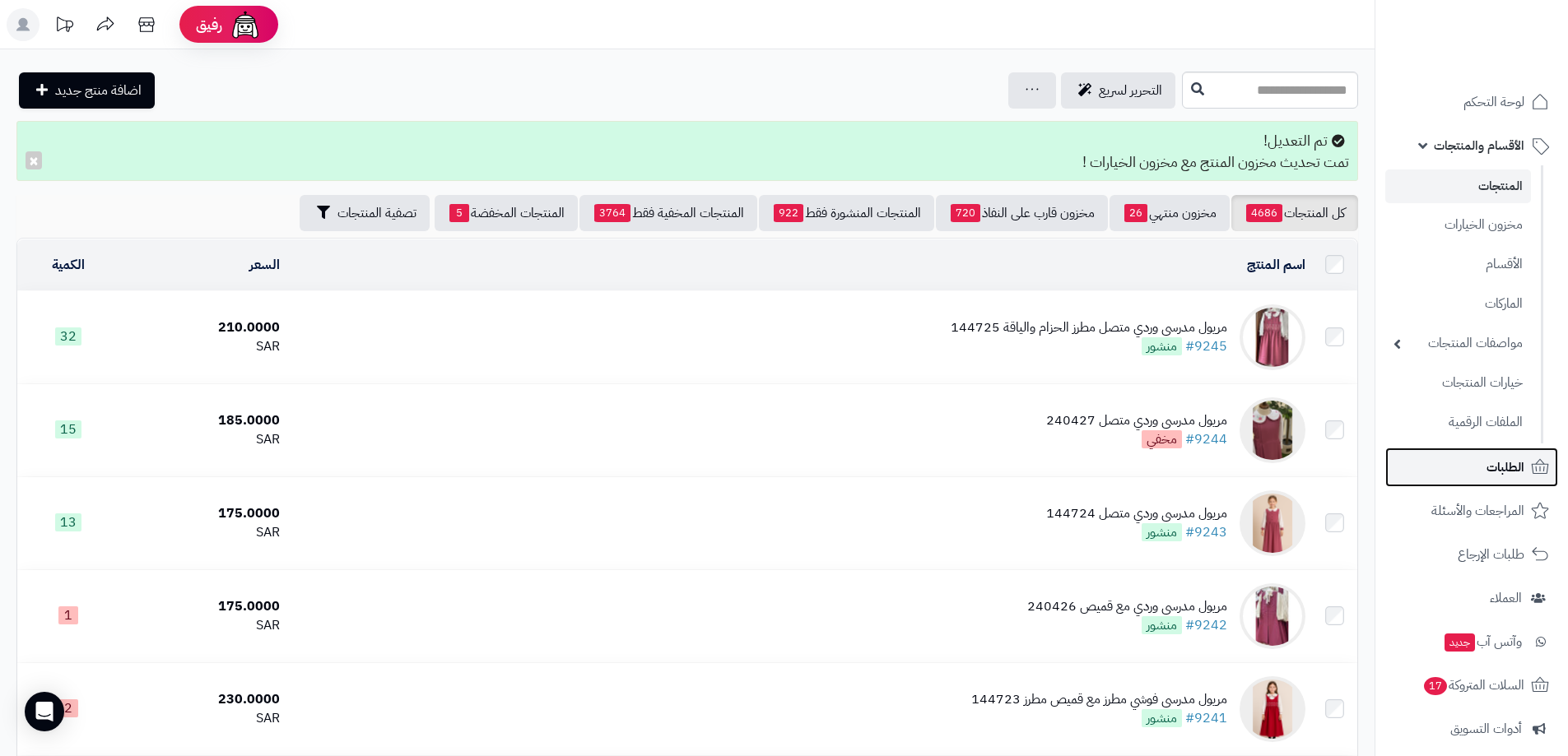
click at [1518, 463] on span "الطلبات" at bounding box center [1505, 467] width 38 height 23
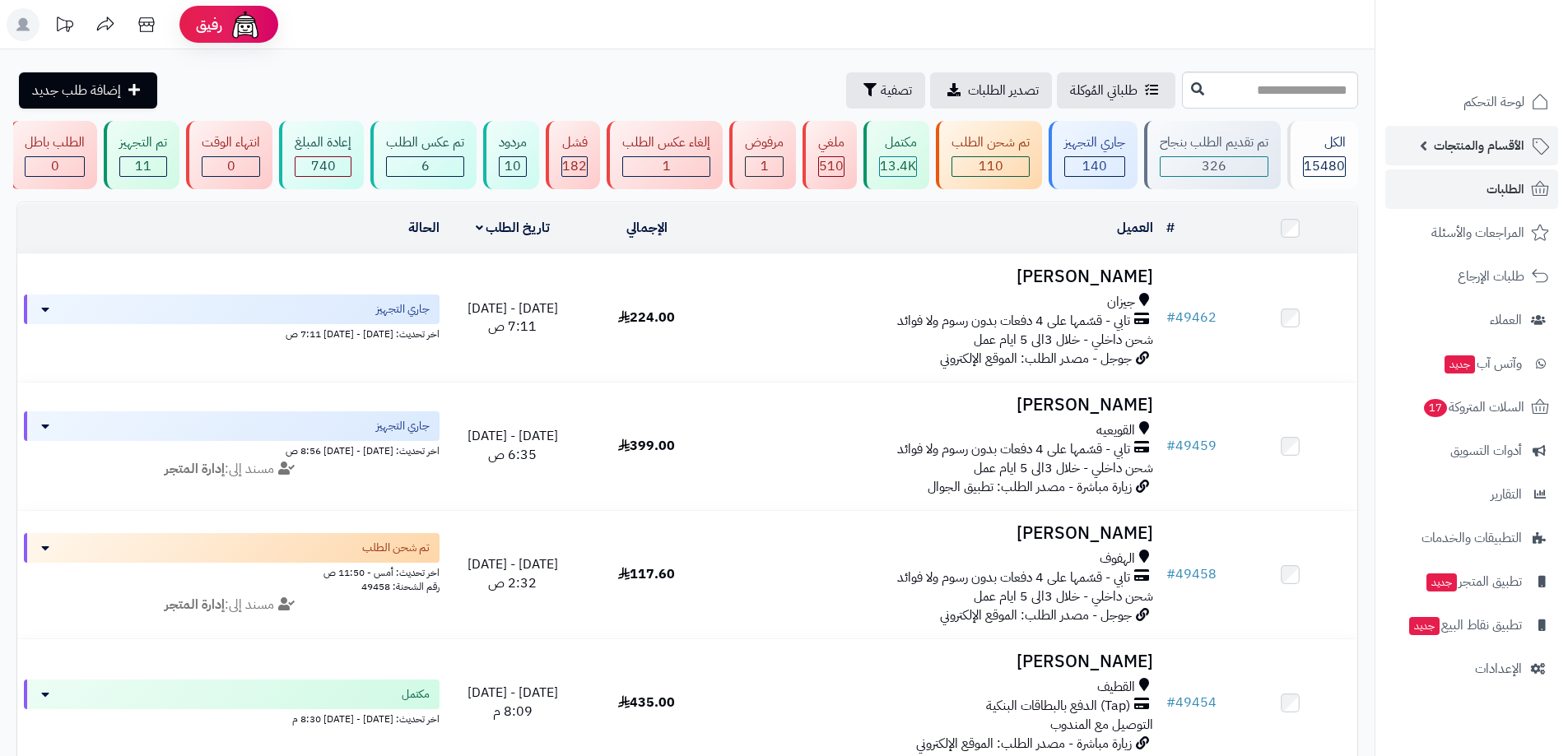
click at [1495, 148] on span "الأقسام والمنتجات" at bounding box center [1479, 145] width 90 height 23
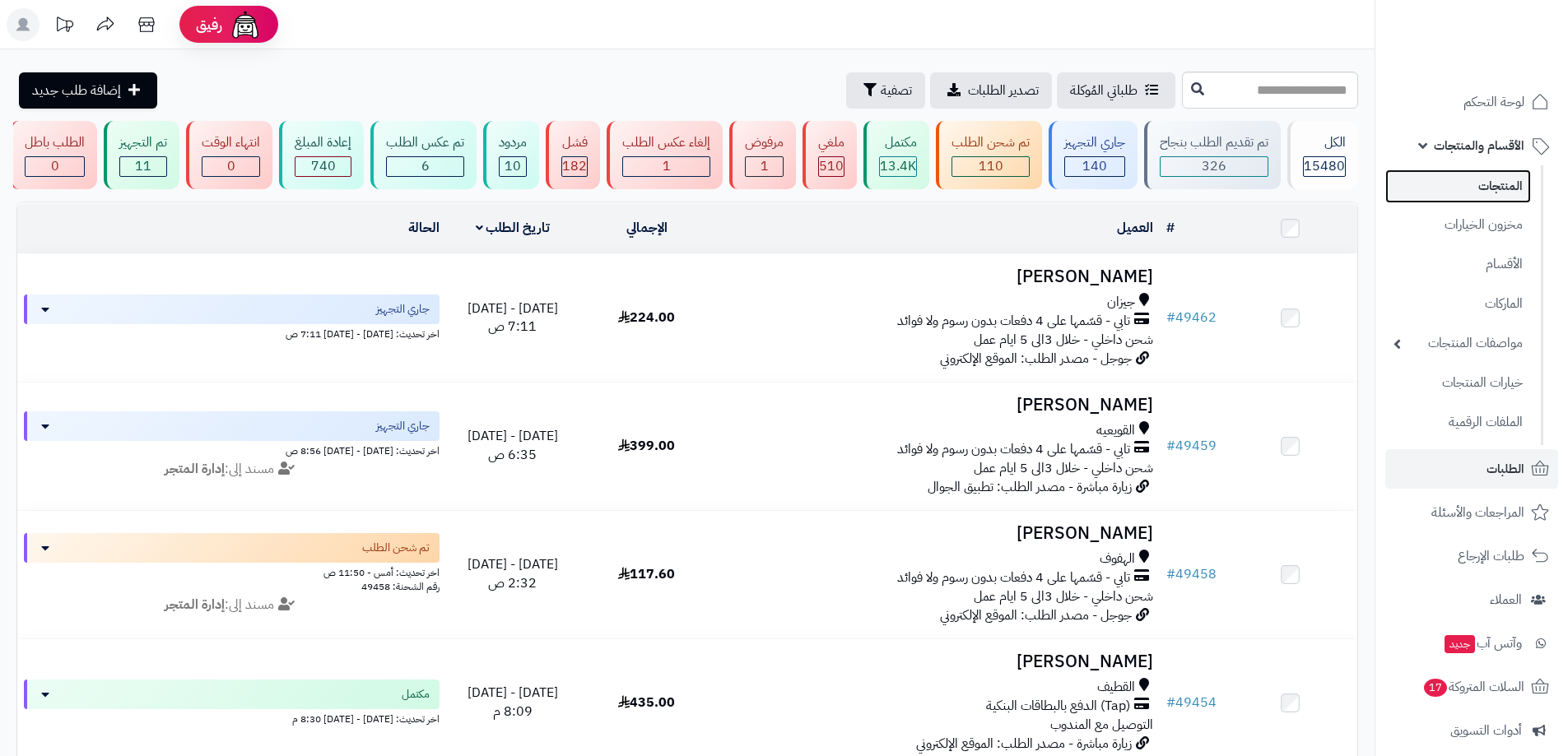
click at [1489, 175] on link "المنتجات" at bounding box center [1458, 185] width 146 height 33
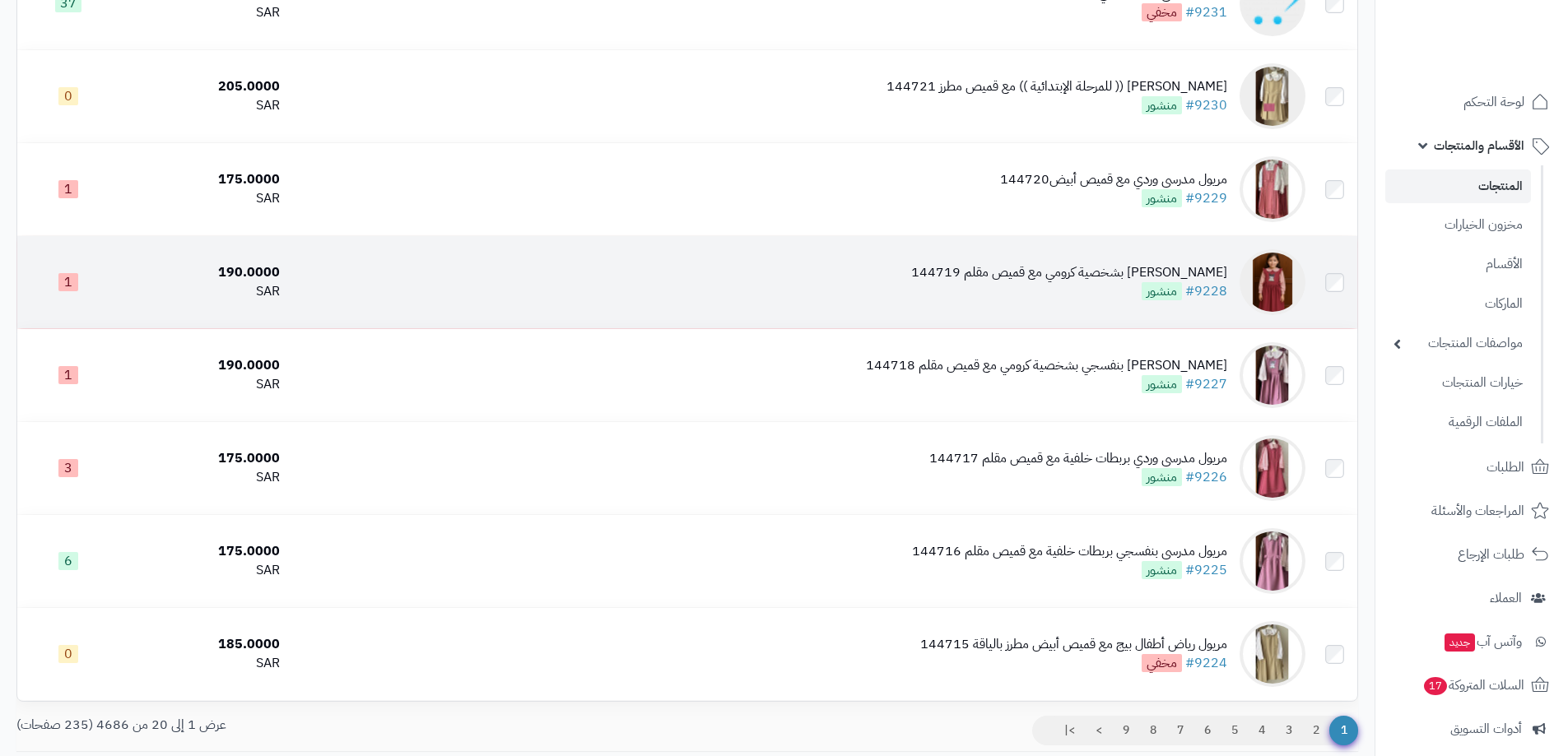
scroll to position [1399, 0]
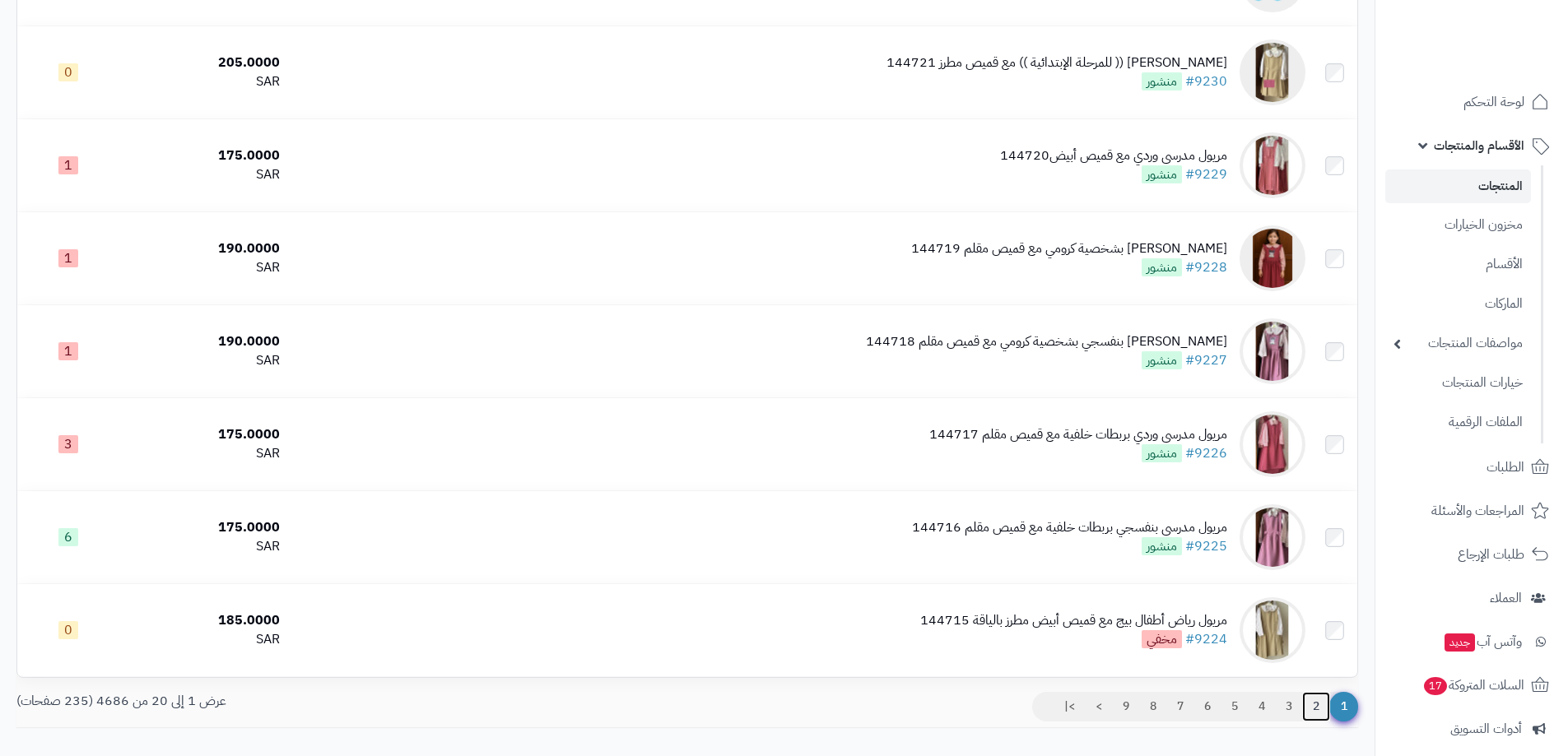
click at [1315, 705] on link "2" at bounding box center [1316, 707] width 28 height 29
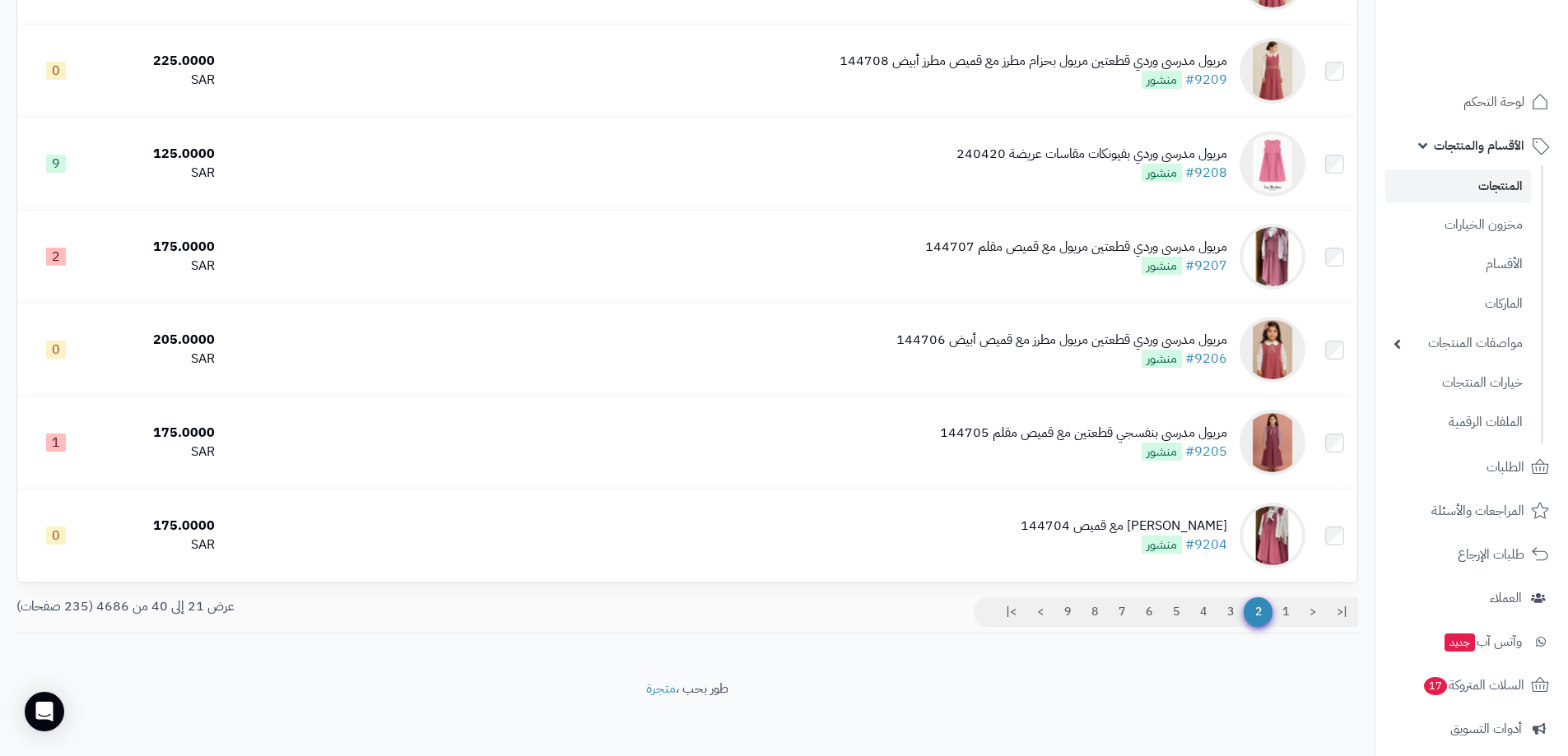
scroll to position [1497, 0]
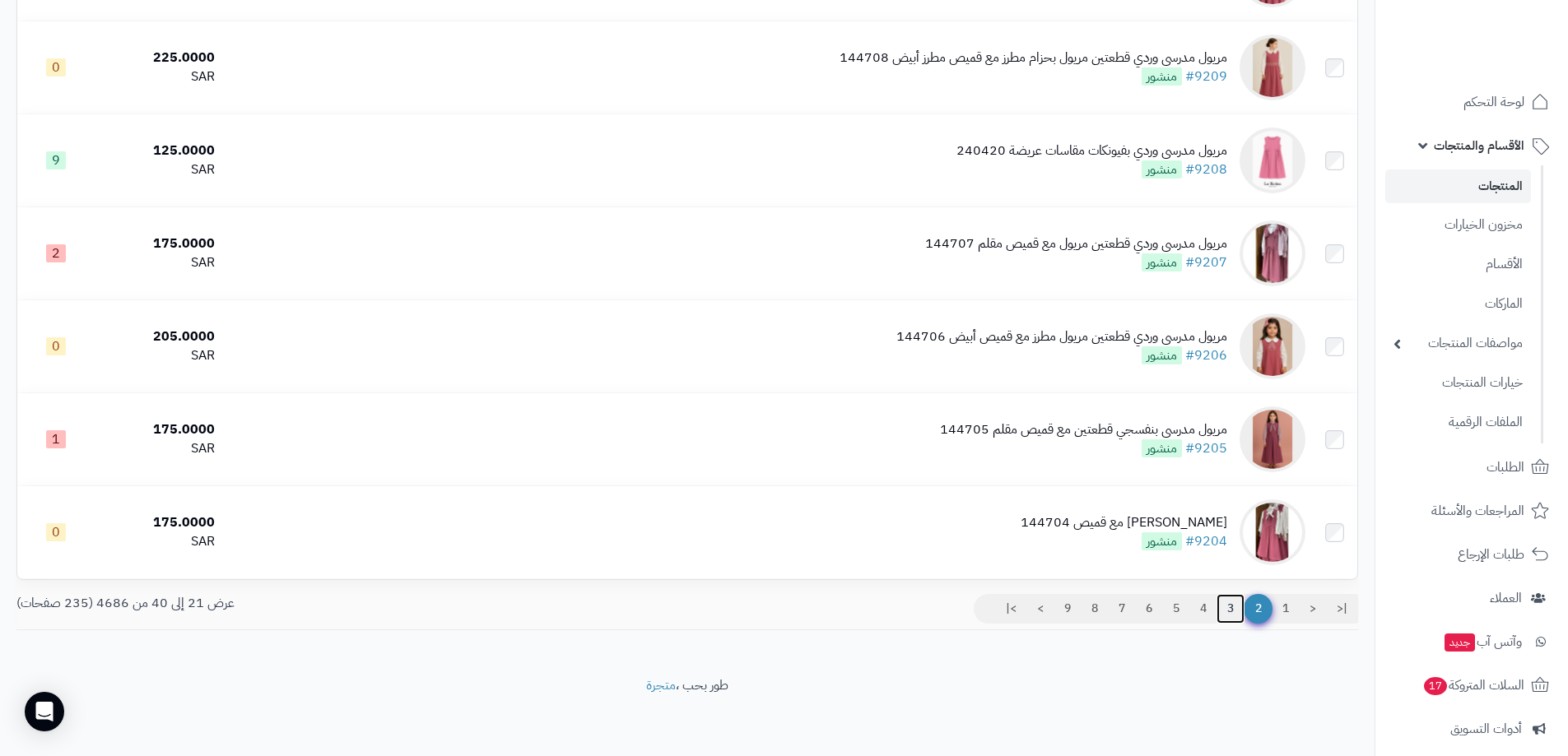
click at [1224, 605] on link "3" at bounding box center [1230, 609] width 28 height 29
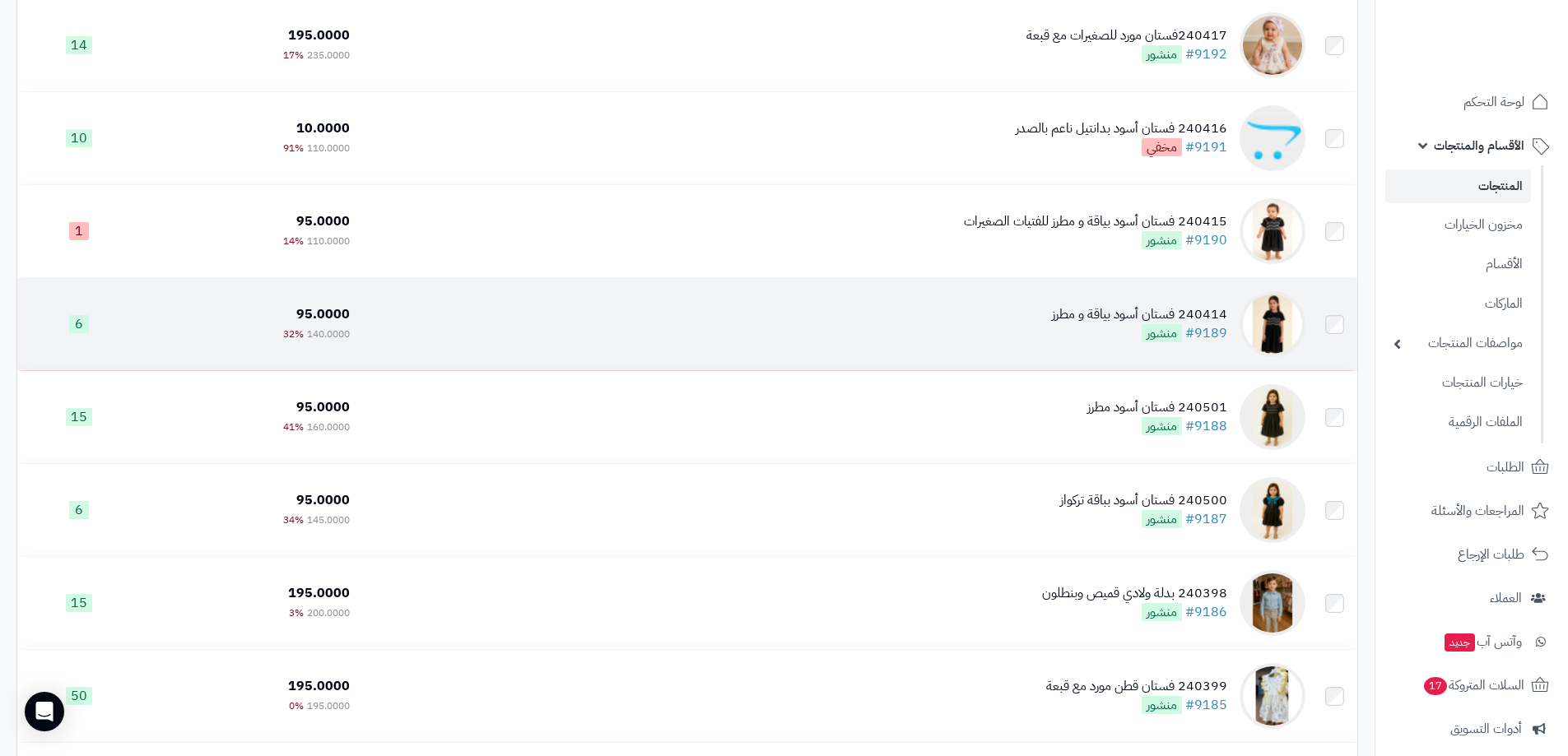
scroll to position [1497, 0]
